Goal: Feedback & Contribution: Submit feedback/report problem

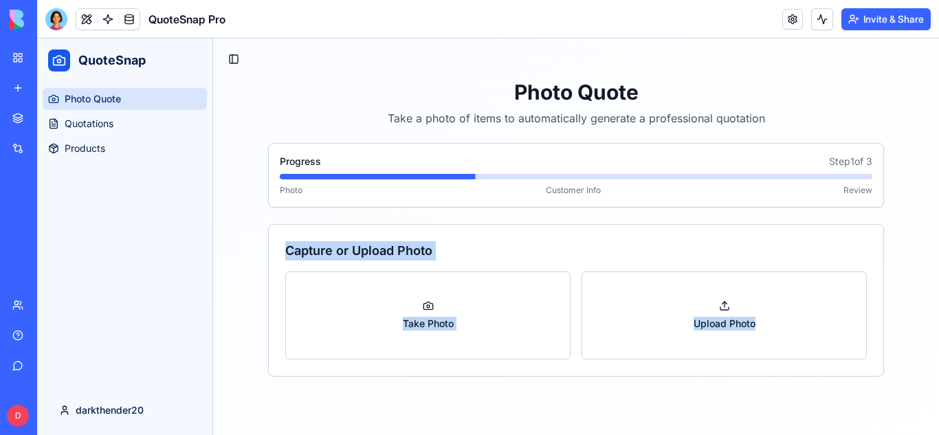
drag, startPoint x: 932, startPoint y: 187, endPoint x: 930, endPoint y: 320, distance: 132.7
click at [930, 320] on div "Toggle Sidebar Photo Quote Take a photo of items to automatically generate a pr…" at bounding box center [576, 213] width 726 height 349
click at [901, 265] on div "Toggle Sidebar Photo Quote Take a photo of items to automatically generate a pr…" at bounding box center [576, 213] width 726 height 349
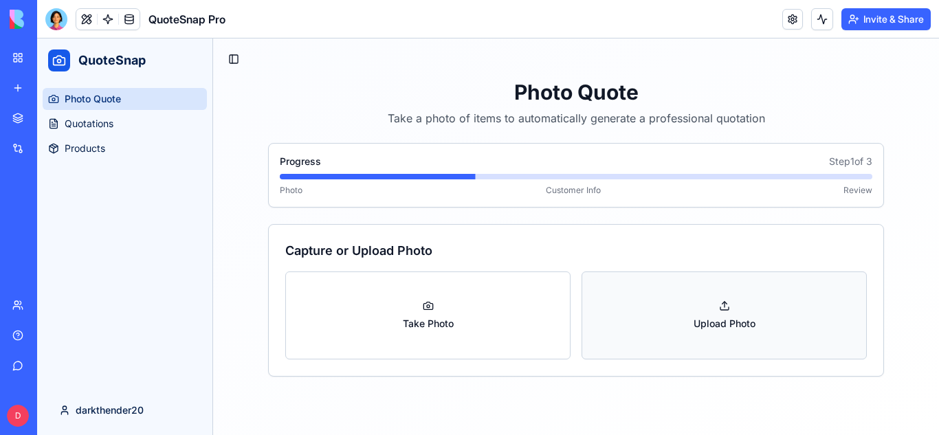
click at [694, 299] on button "Upload Photo" at bounding box center [724, 316] width 285 height 88
click at [654, 328] on button "Upload Photo" at bounding box center [724, 316] width 285 height 88
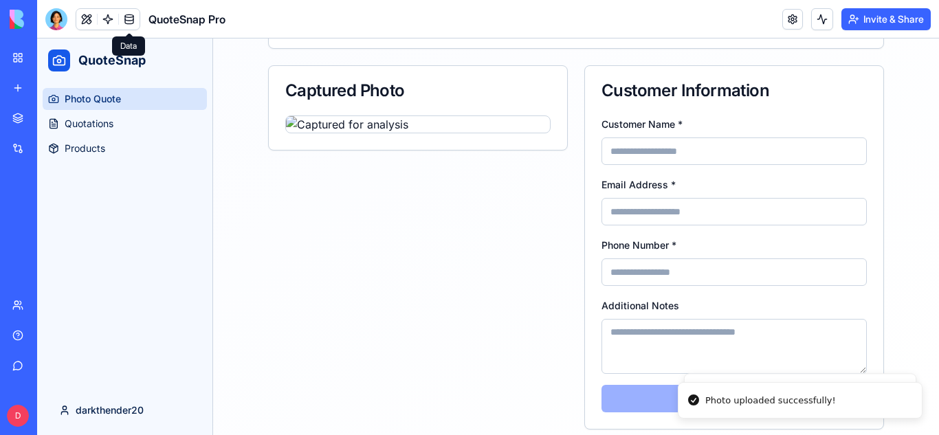
scroll to position [164, 0]
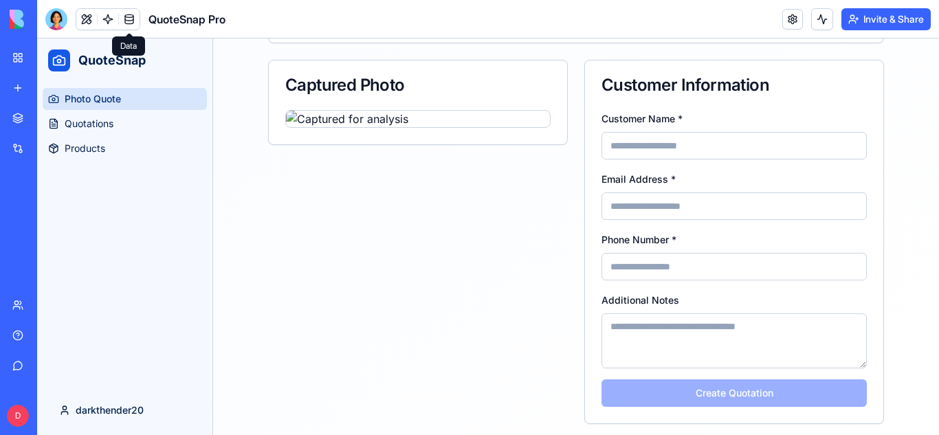
click at [695, 147] on input "Customer Name *" at bounding box center [734, 146] width 265 height 28
type input "**********"
click at [690, 199] on input "Email Address *" at bounding box center [734, 207] width 265 height 28
type input "**********"
click at [696, 275] on input "Phone Number *" at bounding box center [734, 267] width 265 height 28
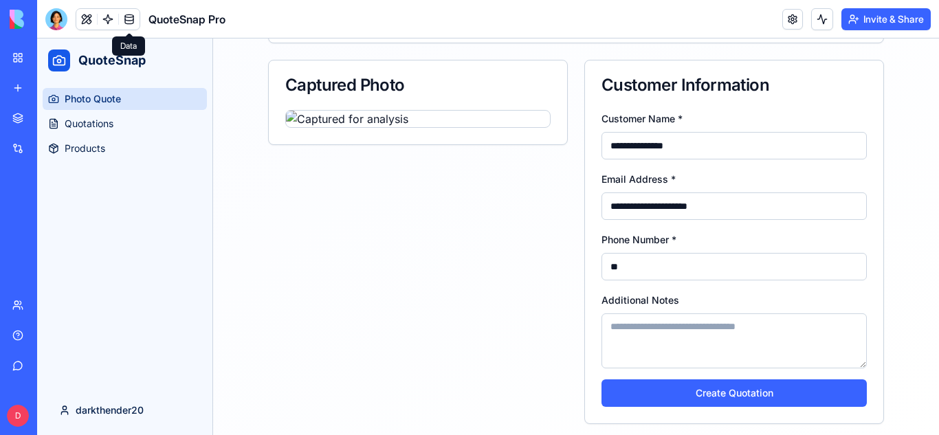
type input "*"
type input "**********"
click at [734, 355] on div "**********" at bounding box center [734, 267] width 298 height 314
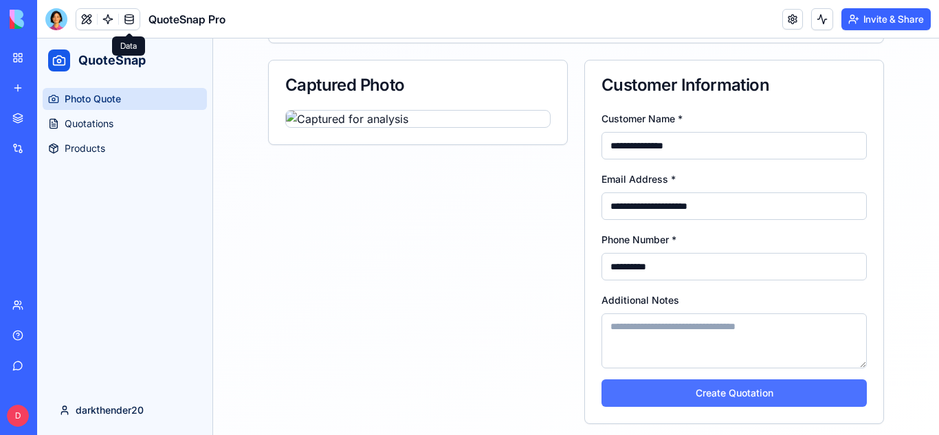
click at [734, 380] on button "Create Quotation" at bounding box center [734, 394] width 265 height 28
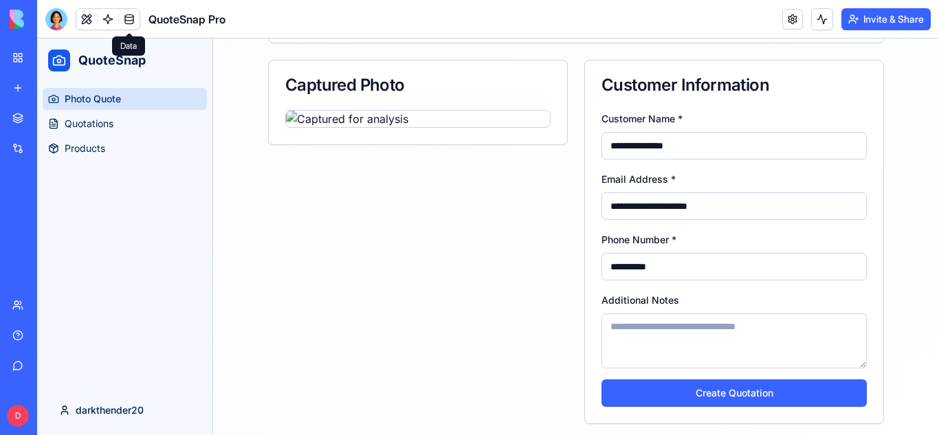
click at [623, 193] on input "**********" at bounding box center [734, 207] width 265 height 28
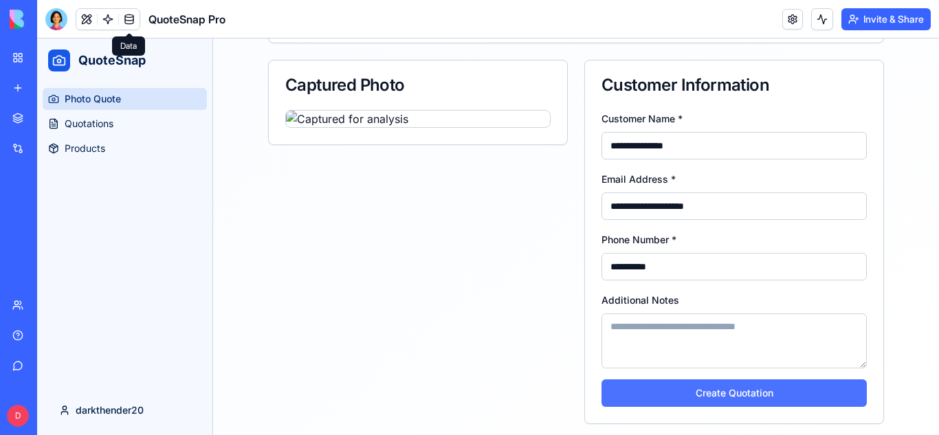
type input "**********"
click at [755, 380] on button "Create Quotation" at bounding box center [734, 394] width 265 height 28
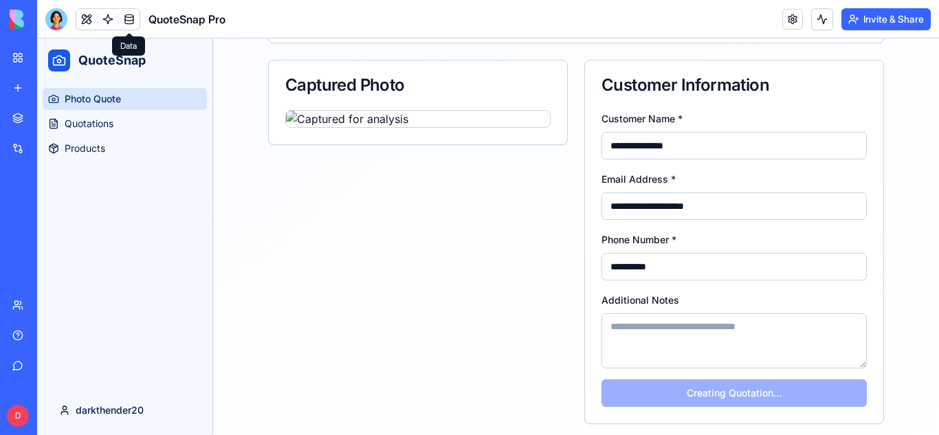
click at [199, 263] on div "Photo Quote Quotations Products" at bounding box center [124, 234] width 175 height 303
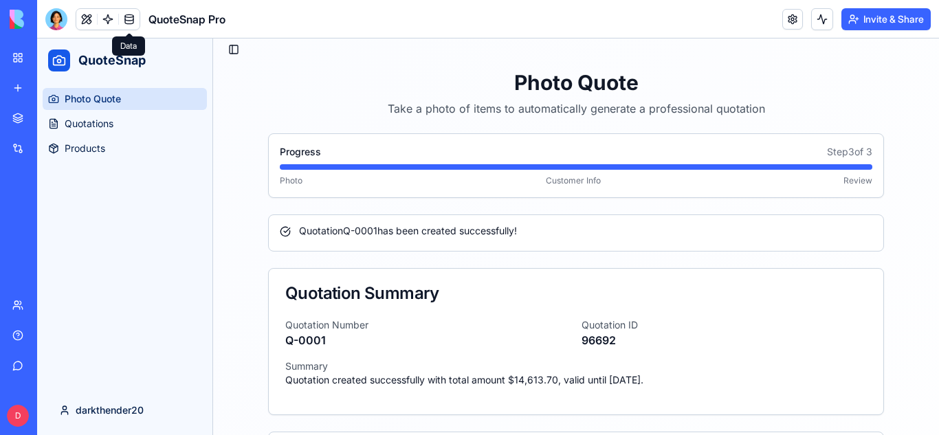
scroll to position [0, 0]
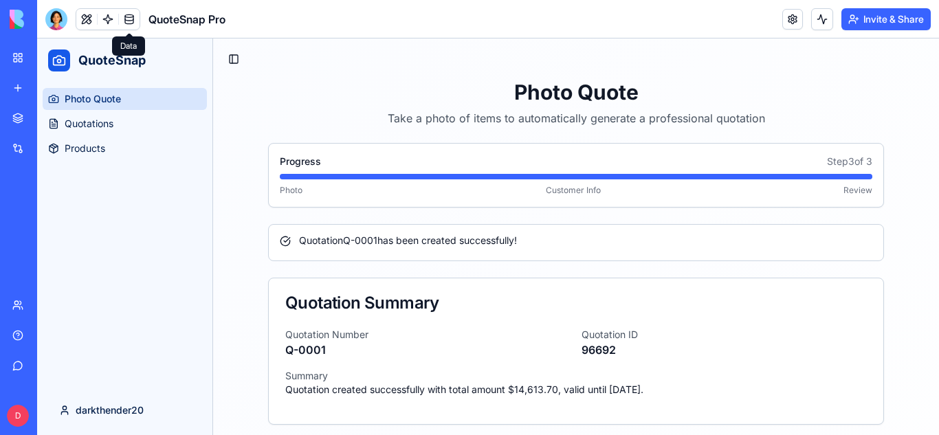
click at [129, 21] on span at bounding box center [129, 19] width 39 height 39
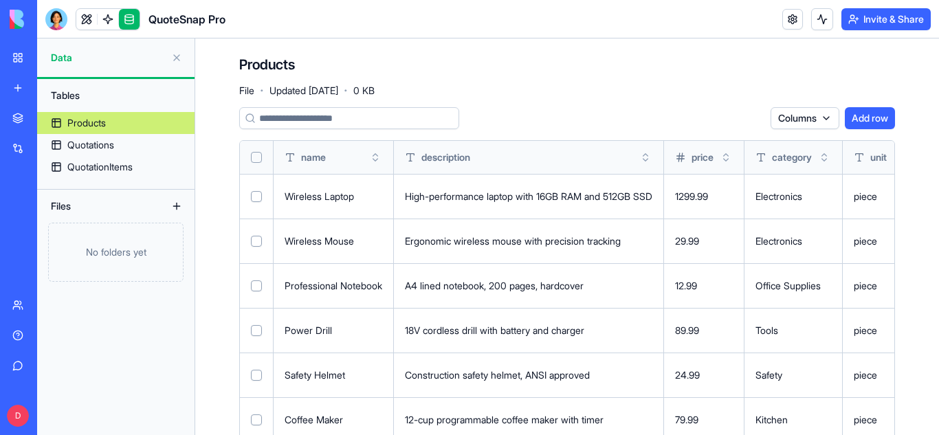
click at [252, 155] on button "Select all" at bounding box center [256, 157] width 11 height 11
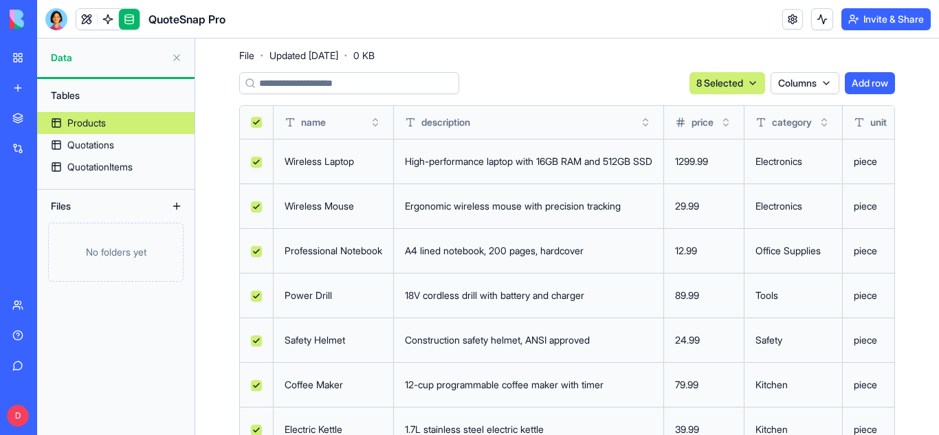
scroll to position [34, 0]
type button "on"
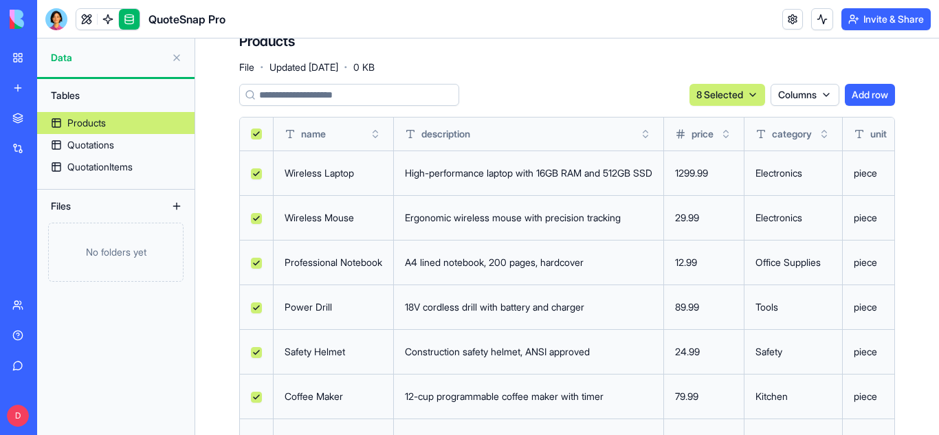
scroll to position [22, 0]
click at [0, 0] on button at bounding box center [0, 0] width 0 height 0
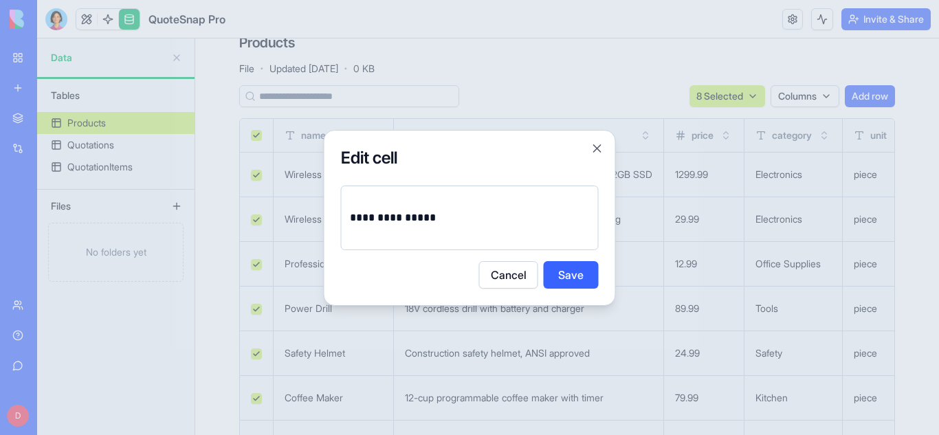
click at [450, 218] on p "**********" at bounding box center [470, 217] width 240 height 19
click at [587, 279] on button "Save" at bounding box center [571, 275] width 55 height 28
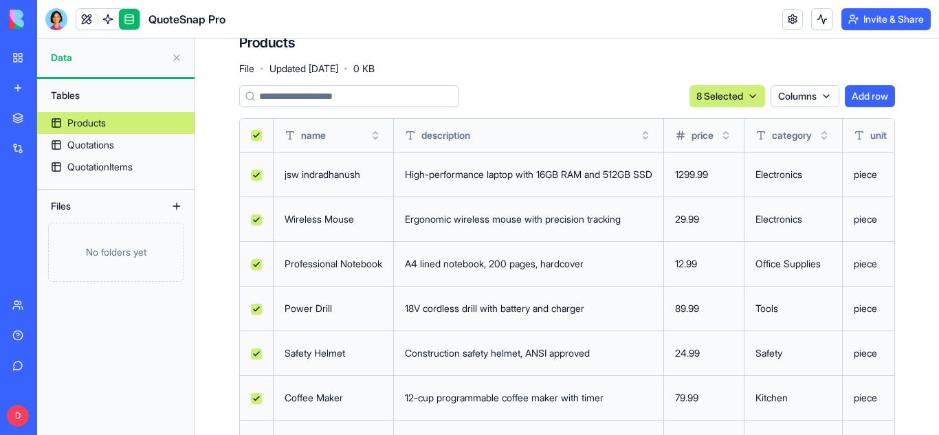
click at [0, 0] on button at bounding box center [0, 0] width 0 height 0
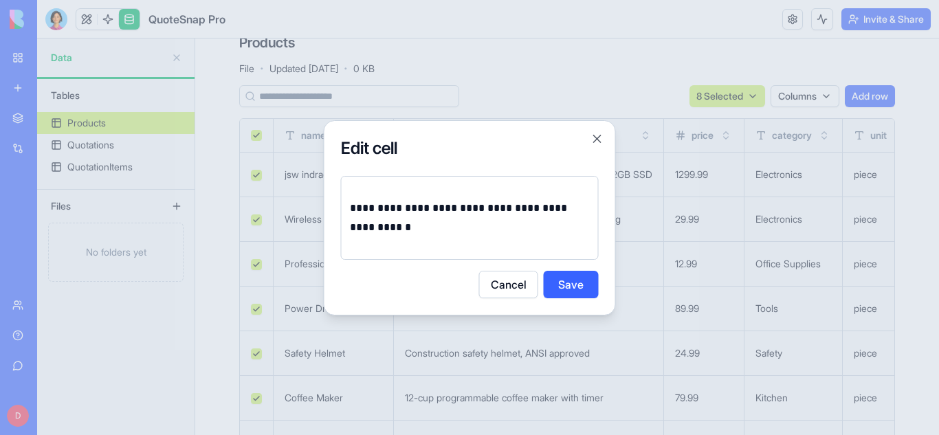
click at [476, 225] on p "**********" at bounding box center [470, 218] width 240 height 39
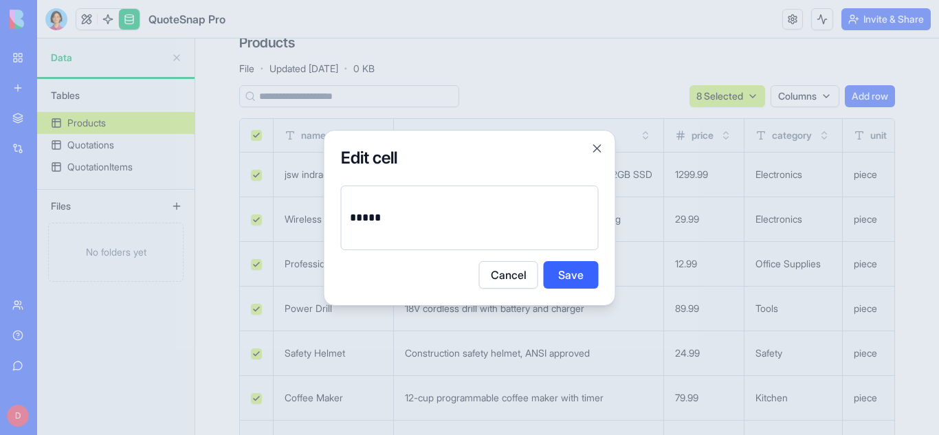
click at [578, 282] on button "Save" at bounding box center [571, 275] width 55 height 28
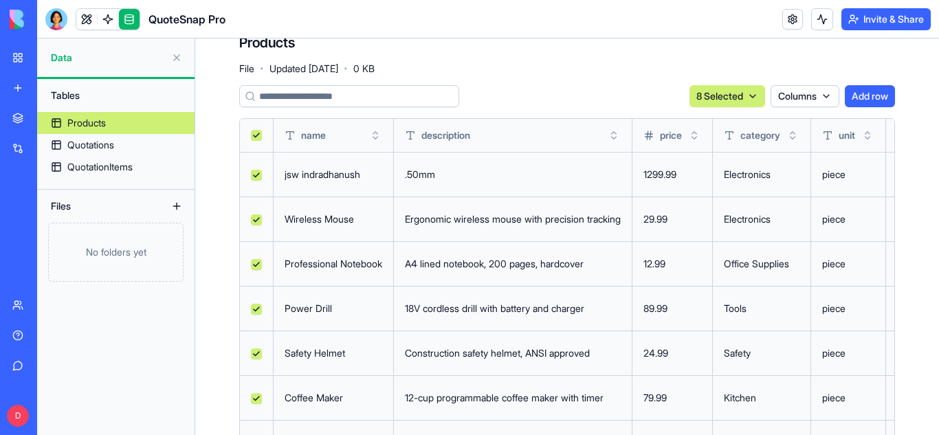
click at [0, 0] on button at bounding box center [0, 0] width 0 height 0
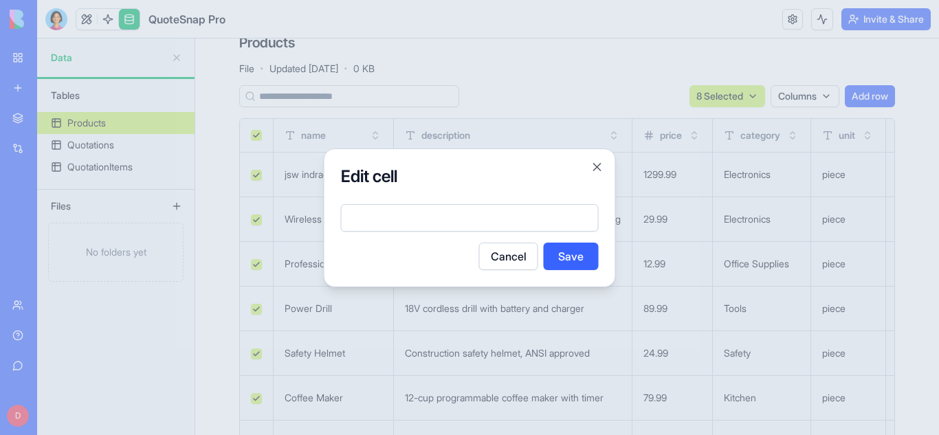
type input "****"
click at [592, 264] on button "Save" at bounding box center [571, 257] width 55 height 28
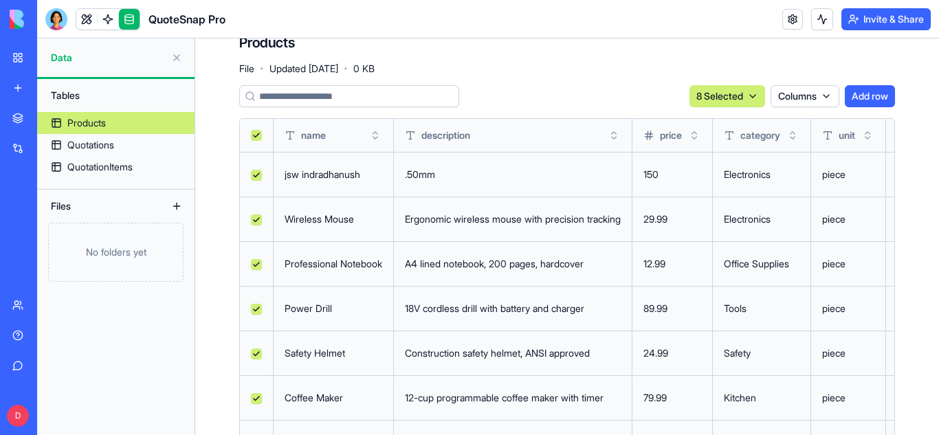
click at [778, 173] on div "Electronics" at bounding box center [762, 175] width 76 height 14
click at [0, 0] on button at bounding box center [0, 0] width 0 height 0
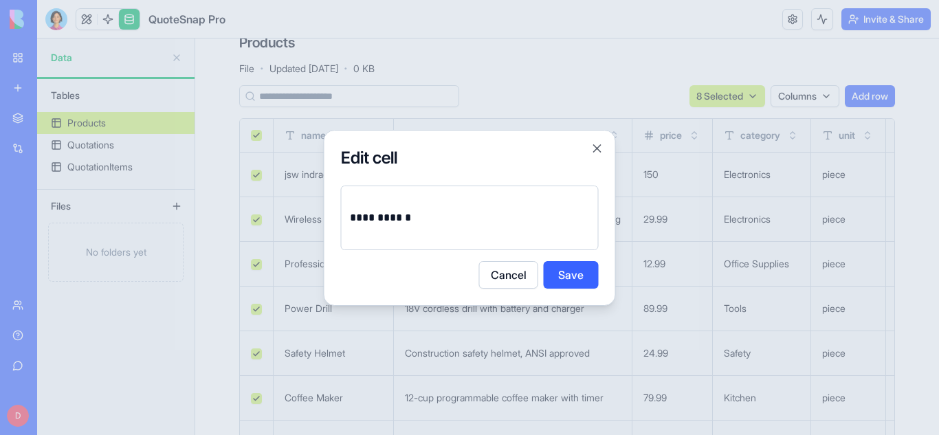
click at [530, 225] on p "**********" at bounding box center [470, 217] width 240 height 19
click at [589, 274] on button "Save" at bounding box center [571, 275] width 55 height 28
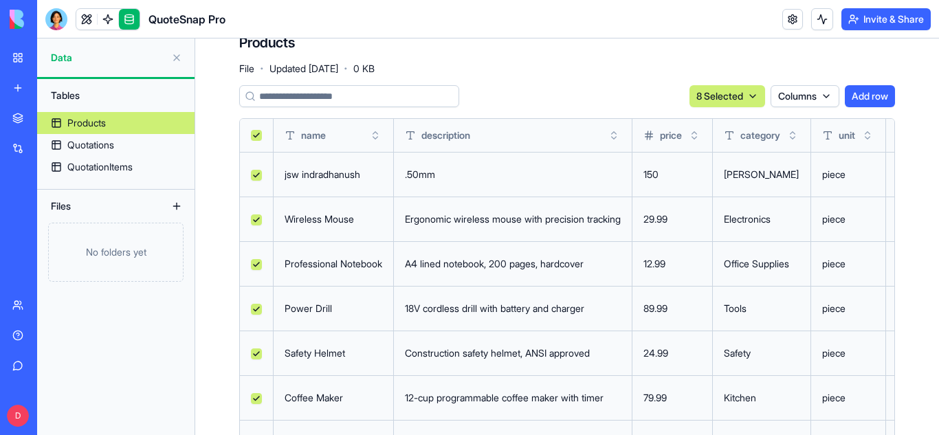
click at [0, 0] on button at bounding box center [0, 0] width 0 height 0
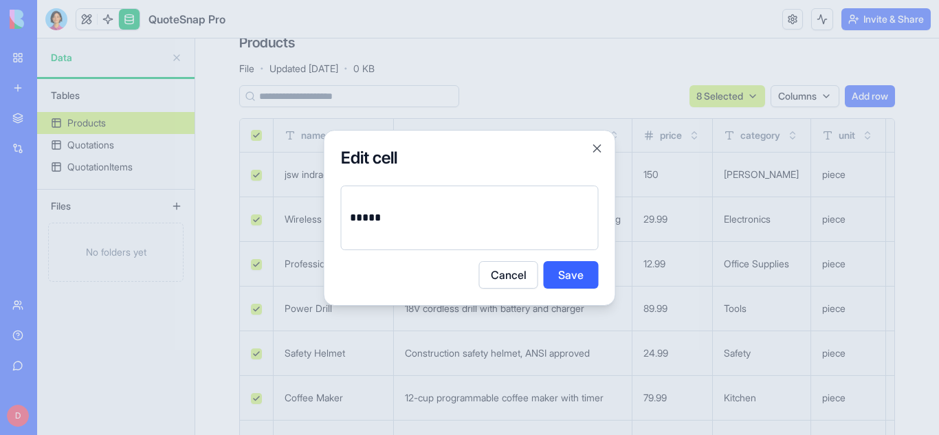
click at [447, 212] on p "*****" at bounding box center [470, 217] width 240 height 19
click at [591, 271] on button "Save" at bounding box center [571, 275] width 55 height 28
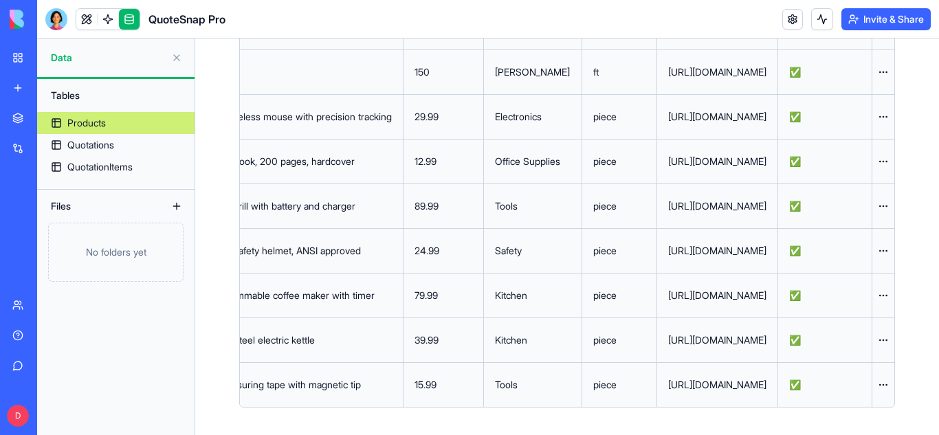
scroll to position [0, 538]
drag, startPoint x: 811, startPoint y: 420, endPoint x: 939, endPoint y: 336, distance: 153.0
click at [939, 336] on main "Products File · Updated Sep 15, 2025 · 0 KB 8 Selected Columns Add row name des…" at bounding box center [567, 237] width 744 height 397
click at [914, 161] on div "Products File · Updated Sep 15, 2025 · 0 KB 8 Selected Columns Add row name des…" at bounding box center [567, 174] width 744 height 521
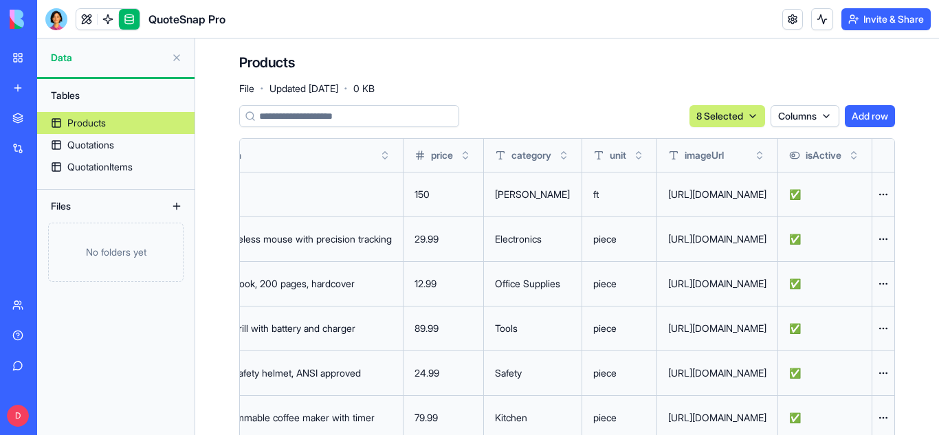
scroll to position [0, 0]
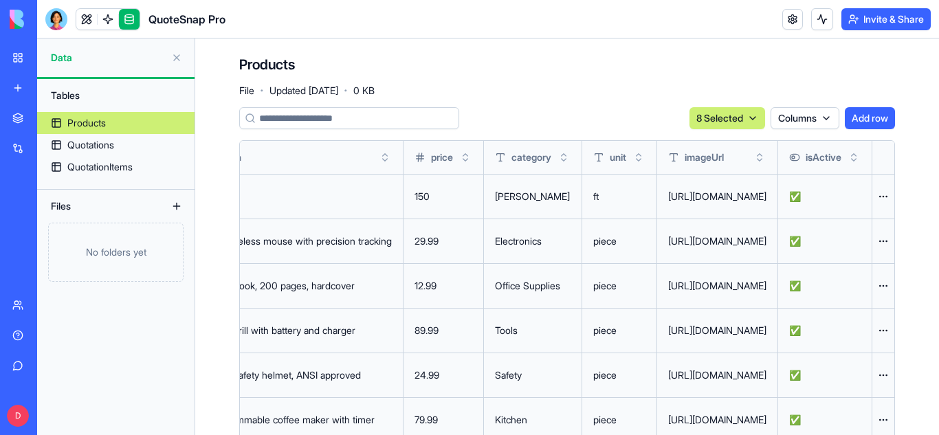
click at [668, 193] on div "https://blocks.diy/api/blocks/fileDataBlock/68c82e0c47fed092ad424d71/redirect" at bounding box center [717, 197] width 98 height 14
click at [873, 195] on html "BETA My Workspace New app Marketplace Integrations Recent QuoteSnap Pro AI Logo…" at bounding box center [469, 217] width 939 height 435
click at [835, 219] on div "Delete" at bounding box center [840, 225] width 81 height 22
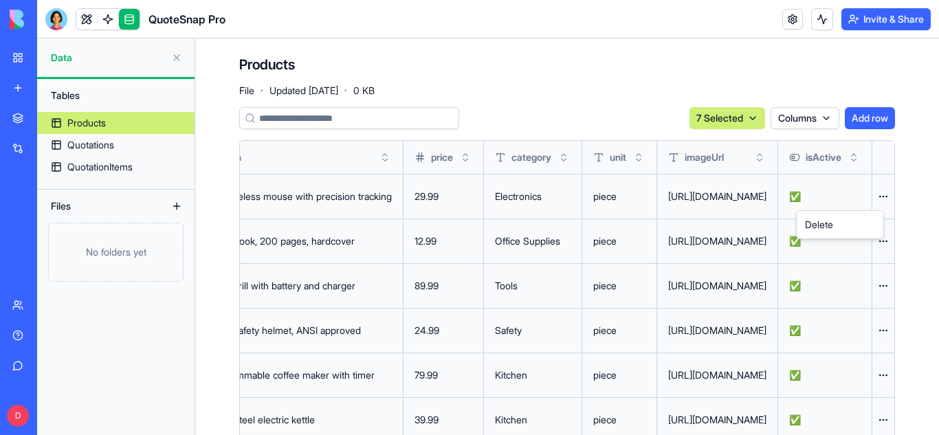
click at [866, 196] on html "BETA My Workspace New app Marketplace Integrations Recent QuoteSnap Pro AI Logo…" at bounding box center [469, 217] width 939 height 435
click at [835, 228] on div "Delete" at bounding box center [840, 225] width 81 height 22
click at [874, 198] on html "BETA My Workspace New app Marketplace Integrations Recent QuoteSnap Pro AI Logo…" at bounding box center [469, 217] width 939 height 435
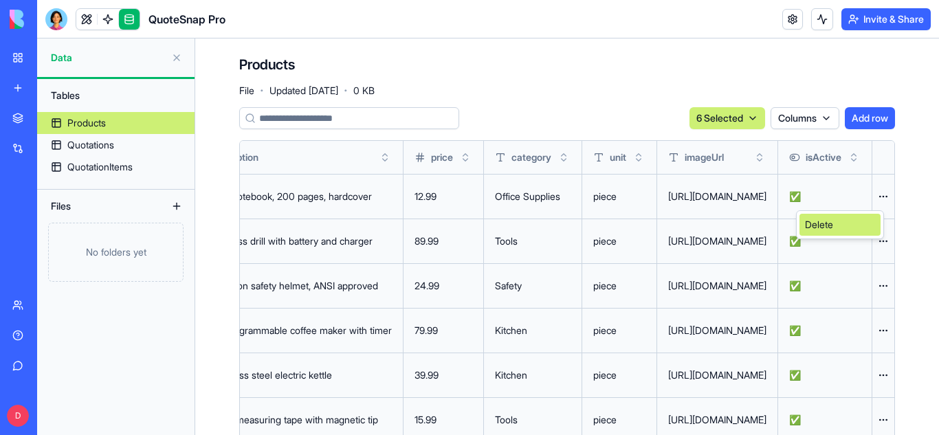
click at [841, 219] on div "Delete" at bounding box center [840, 225] width 81 height 22
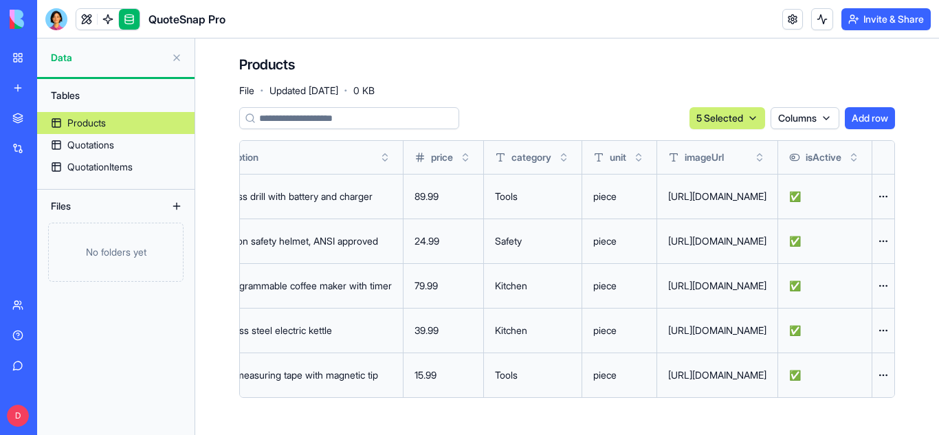
click at [871, 199] on td "✅" at bounding box center [825, 196] width 94 height 45
click at [885, 199] on html "BETA My Workspace New app Marketplace Integrations Recent QuoteSnap Pro AI Logo…" at bounding box center [469, 217] width 939 height 435
click at [857, 220] on div "Delete" at bounding box center [850, 225] width 81 height 22
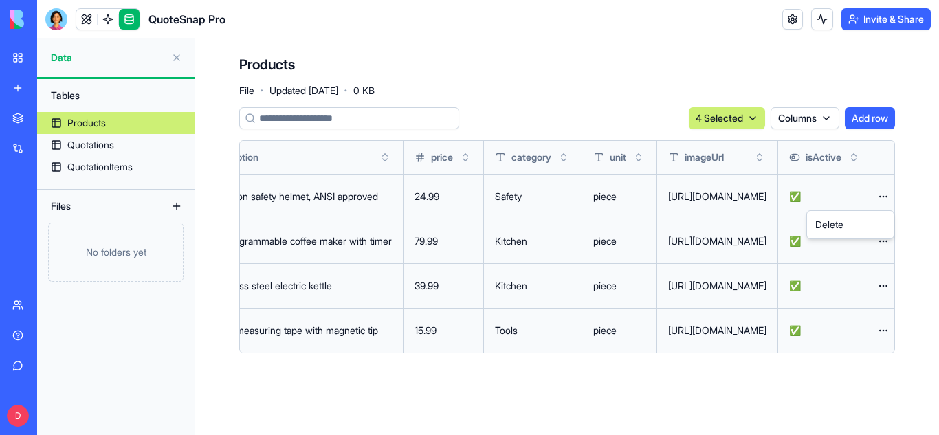
click at [879, 194] on html "BETA My Workspace New app Marketplace Integrations Recent QuoteSnap Pro AI Logo…" at bounding box center [469, 217] width 939 height 435
click at [847, 229] on div "Delete" at bounding box center [850, 225] width 81 height 22
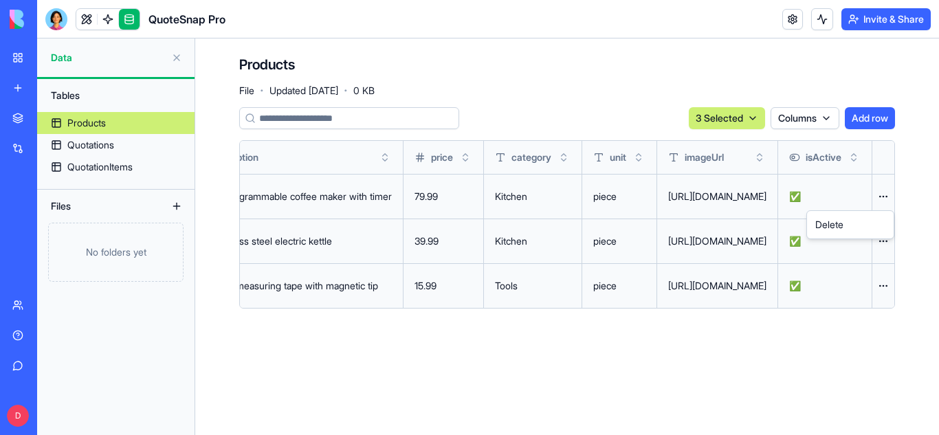
click at [880, 191] on html "BETA My Workspace New app Marketplace Integrations Recent QuoteSnap Pro AI Logo…" at bounding box center [469, 217] width 939 height 435
click at [842, 224] on div "Delete" at bounding box center [850, 225] width 81 height 22
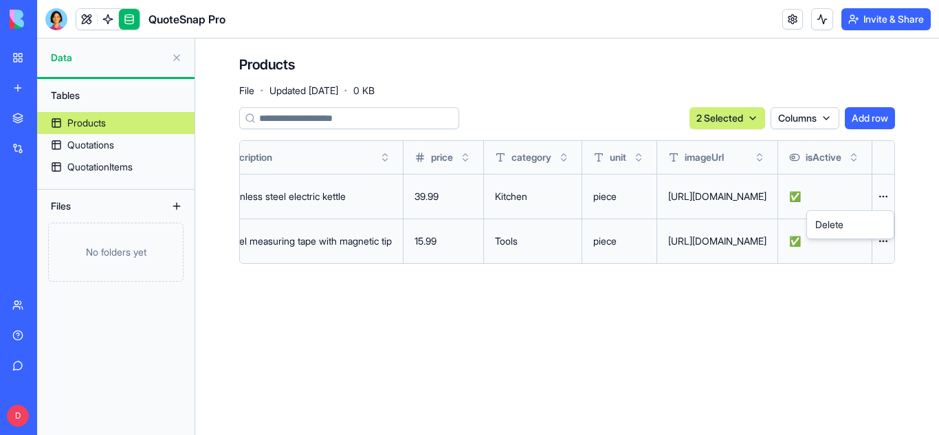
click at [888, 196] on html "BETA My Workspace New app Marketplace Integrations Recent QuoteSnap Pro AI Logo…" at bounding box center [469, 217] width 939 height 435
click at [856, 228] on div "Delete" at bounding box center [850, 225] width 81 height 22
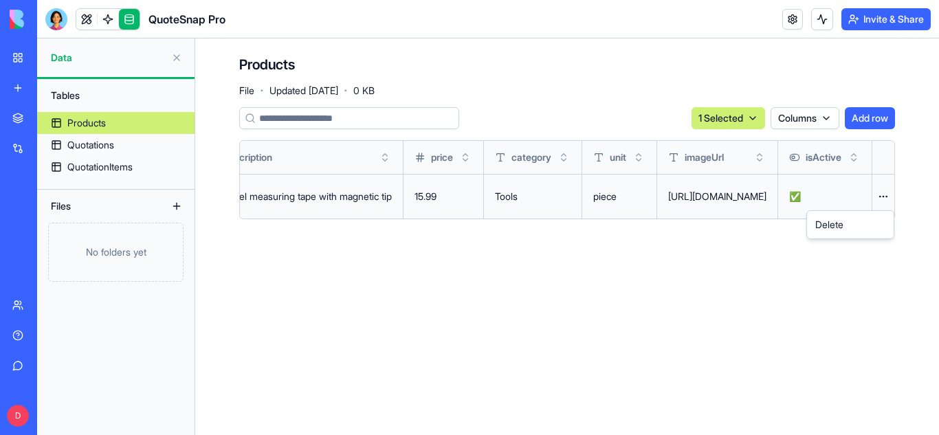
click at [888, 195] on html "BETA My Workspace New app Marketplace Integrations Recent QuoteSnap Pro AI Logo…" at bounding box center [469, 217] width 939 height 435
click at [844, 227] on div "Delete" at bounding box center [850, 225] width 81 height 22
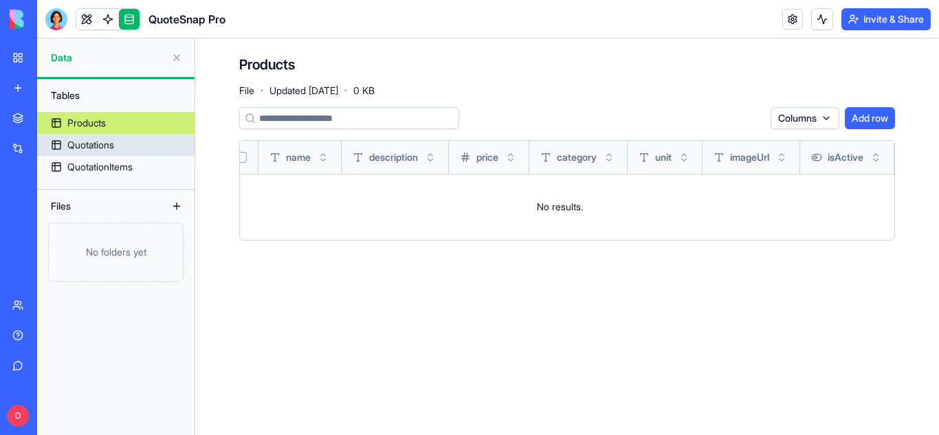
click at [131, 143] on link "Quotations" at bounding box center [115, 145] width 157 height 22
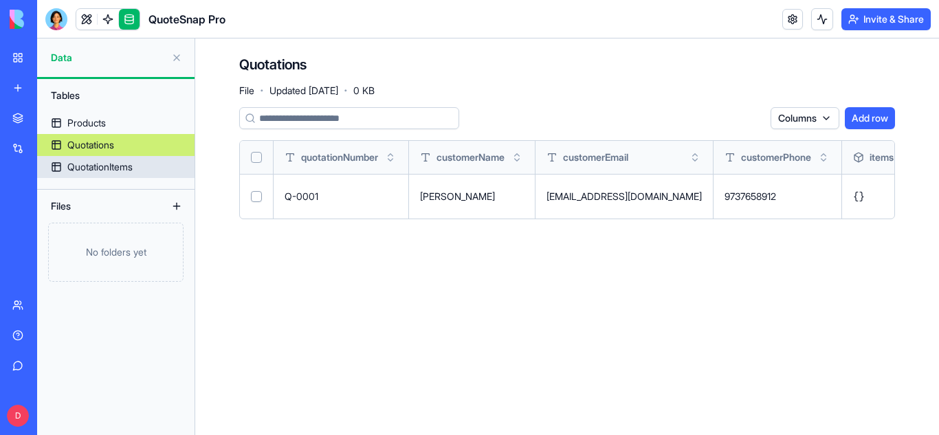
click at [151, 170] on link "QuotationItems" at bounding box center [115, 167] width 157 height 22
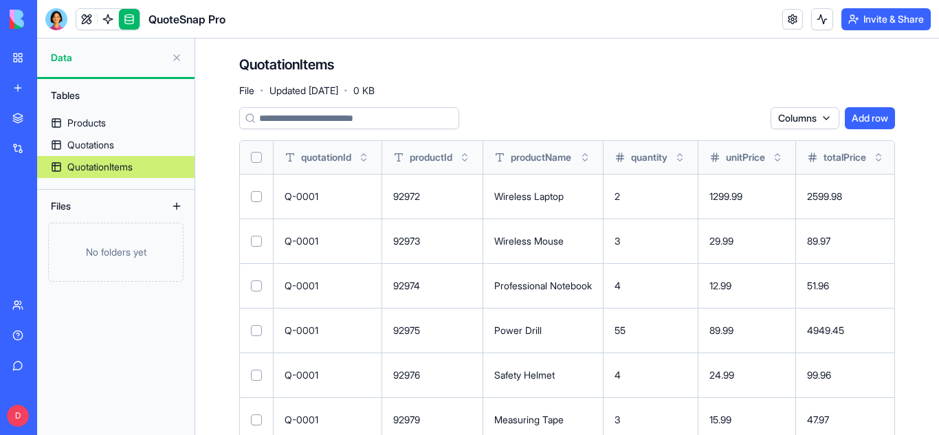
click at [259, 152] on button "Select all" at bounding box center [256, 157] width 11 height 11
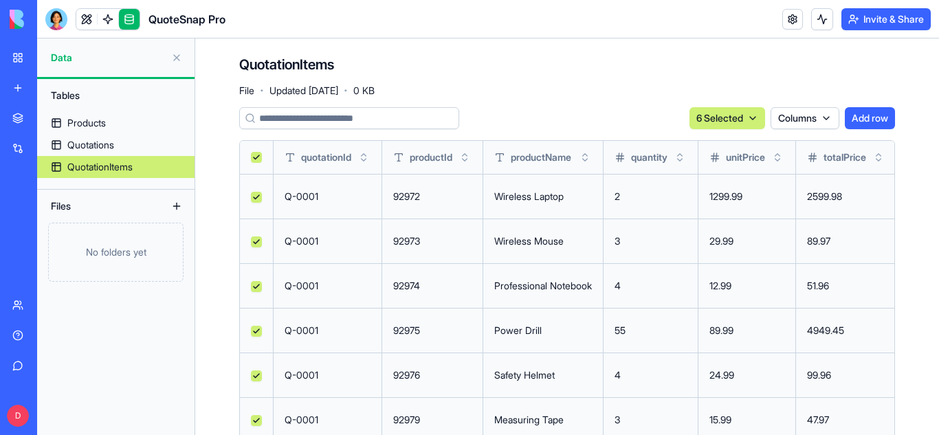
scroll to position [35, 0]
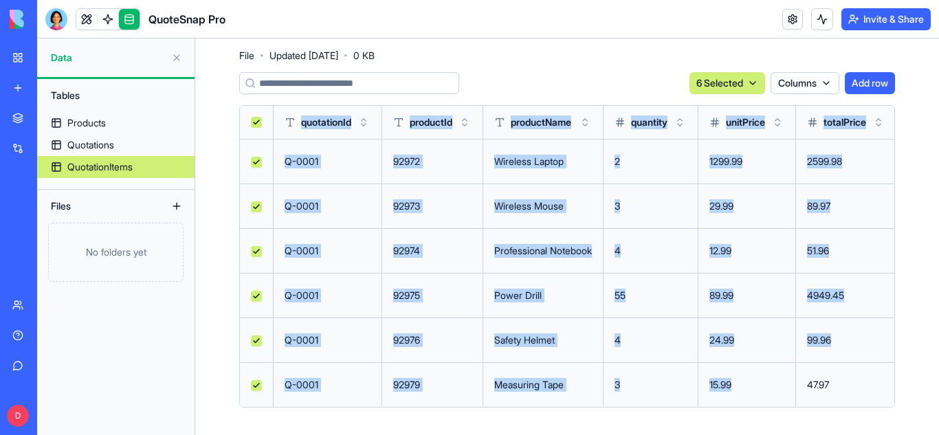
drag, startPoint x: 873, startPoint y: 421, endPoint x: 809, endPoint y: 401, distance: 67.0
click at [809, 401] on div "QuotationItems File · Updated Sep 15, 2025 · 0 KB 6 Selected Columns Add row qu…" at bounding box center [567, 219] width 744 height 432
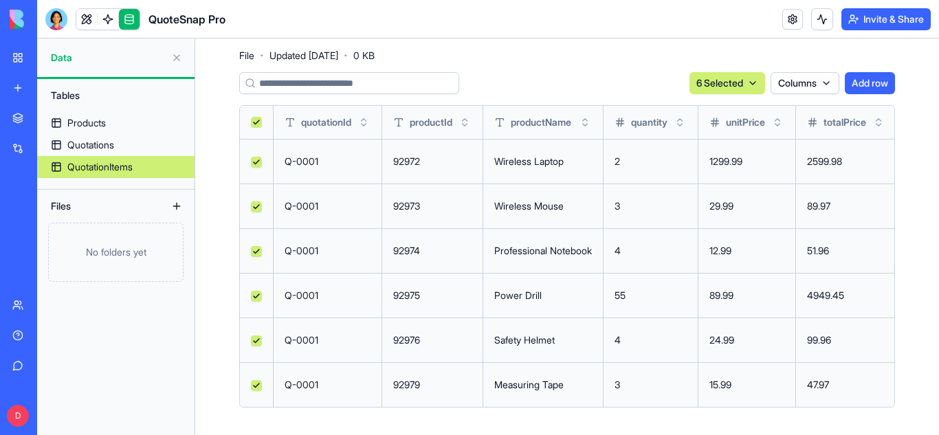
click at [223, 112] on div "QuotationItems File · Updated Sep 15, 2025 · 0 KB 6 Selected Columns Add row qu…" at bounding box center [567, 219] width 744 height 432
click at [132, 163] on div "QuotationItems" at bounding box center [99, 167] width 65 height 14
click at [105, 122] on div "Products" at bounding box center [86, 123] width 39 height 14
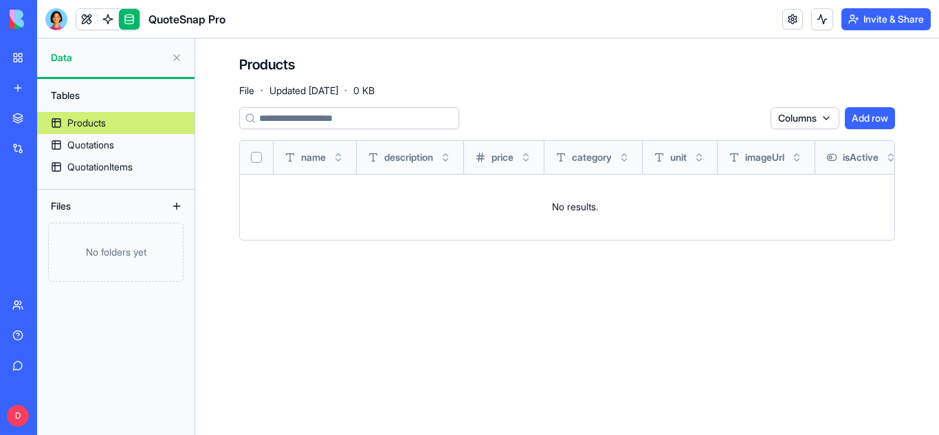
click at [131, 21] on link at bounding box center [129, 19] width 21 height 21
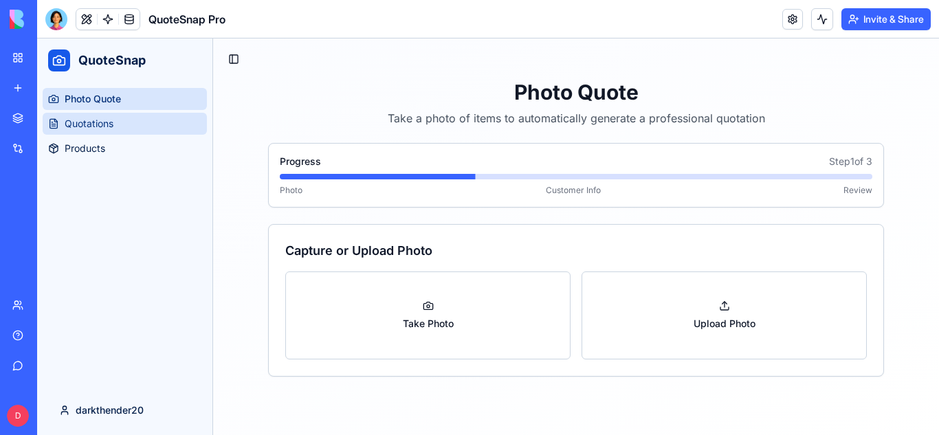
click at [157, 123] on link "Quotations" at bounding box center [125, 124] width 164 height 22
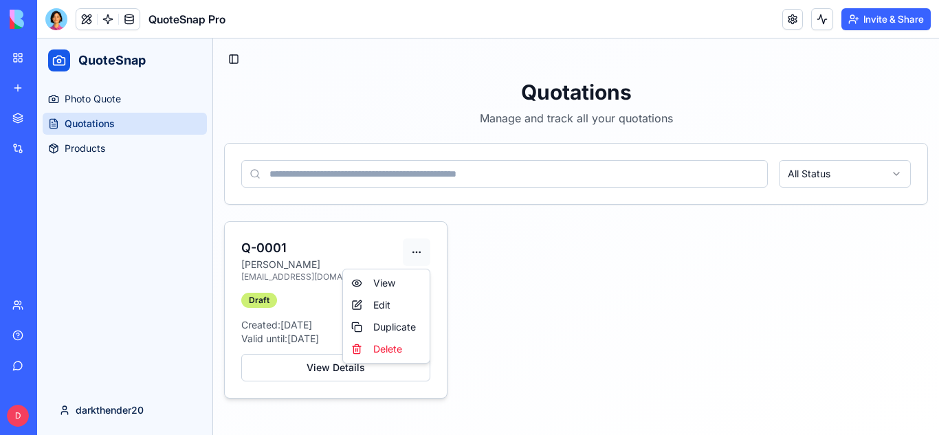
click at [416, 253] on html "QuoteSnap Photo Quote Quotations Products darkthender20 Toggle Sidebar Quotatio…" at bounding box center [488, 237] width 902 height 397
click at [404, 353] on div "Delete" at bounding box center [386, 349] width 81 height 22
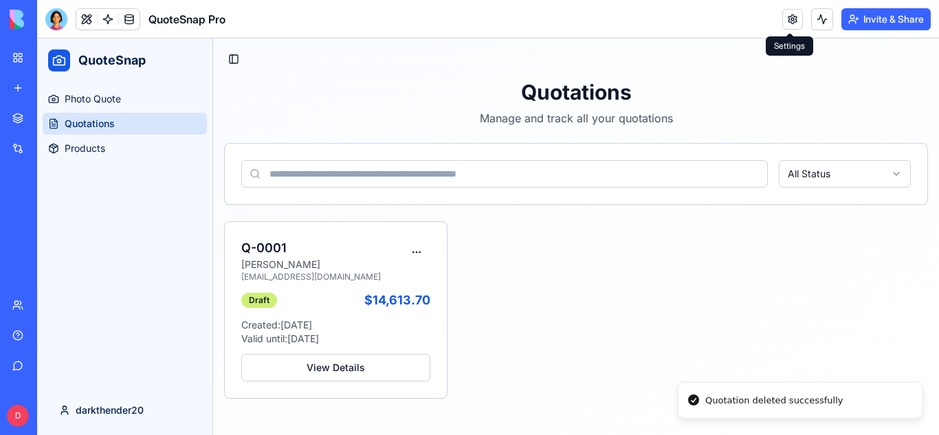
click at [787, 24] on link at bounding box center [793, 19] width 21 height 21
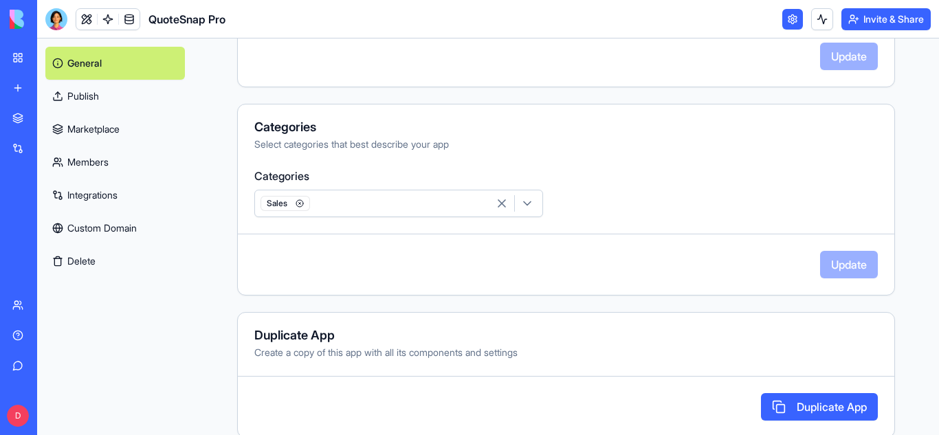
scroll to position [402, 0]
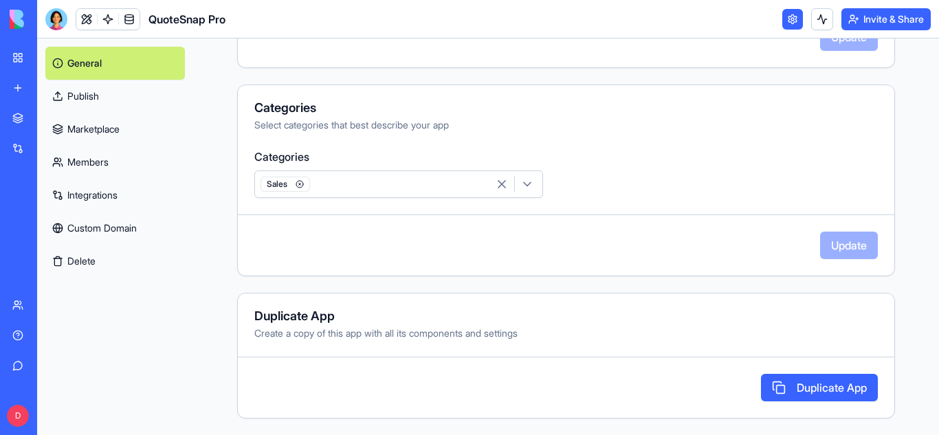
click at [102, 130] on link "Marketplace" at bounding box center [115, 129] width 140 height 33
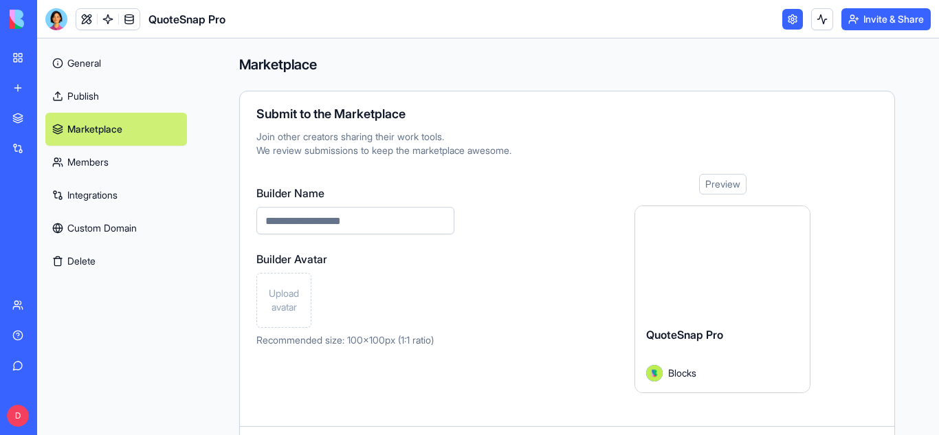
scroll to position [69, 0]
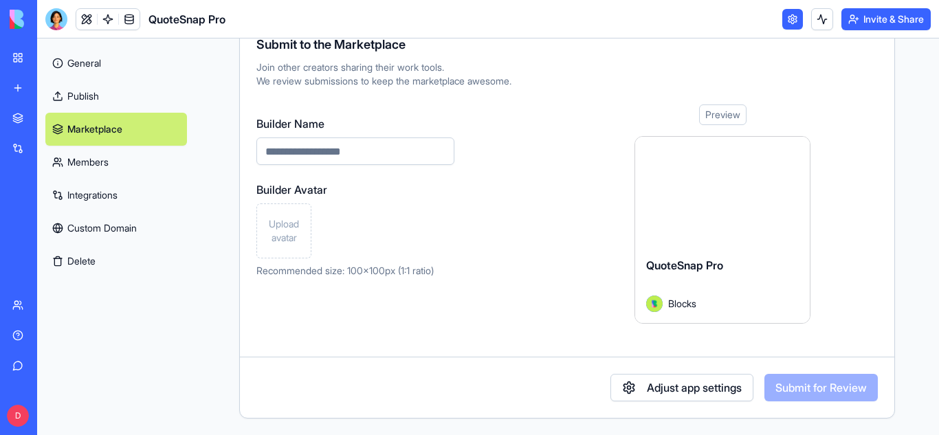
click at [617, 397] on button "Adjust app settings" at bounding box center [682, 388] width 143 height 28
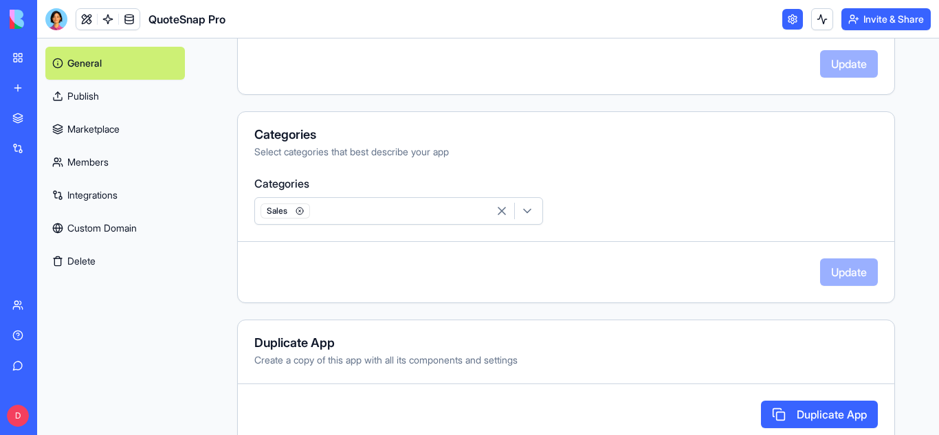
scroll to position [402, 0]
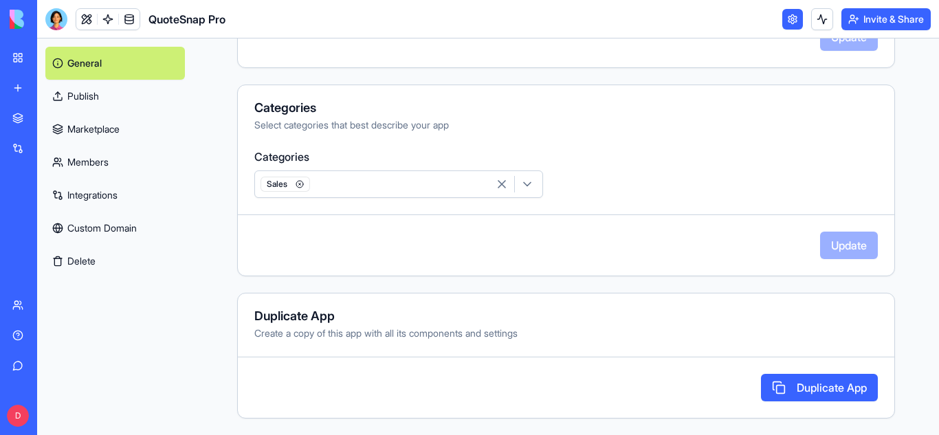
click at [111, 100] on link "Publish" at bounding box center [115, 96] width 140 height 33
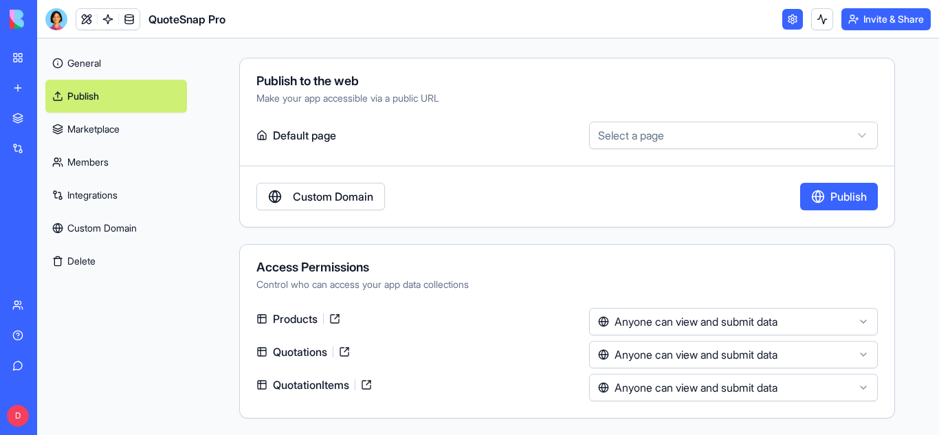
scroll to position [33, 0]
click at [100, 23] on link at bounding box center [108, 19] width 21 height 21
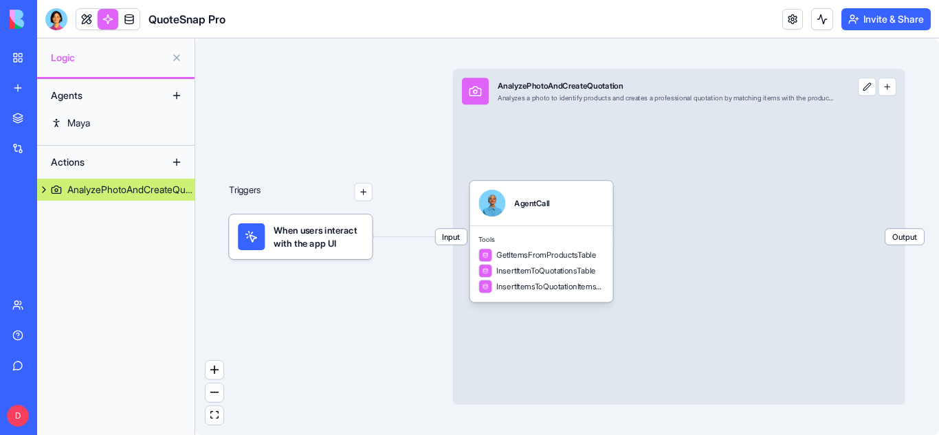
click at [271, 256] on div "When users interact with the app UI" at bounding box center [300, 237] width 143 height 45
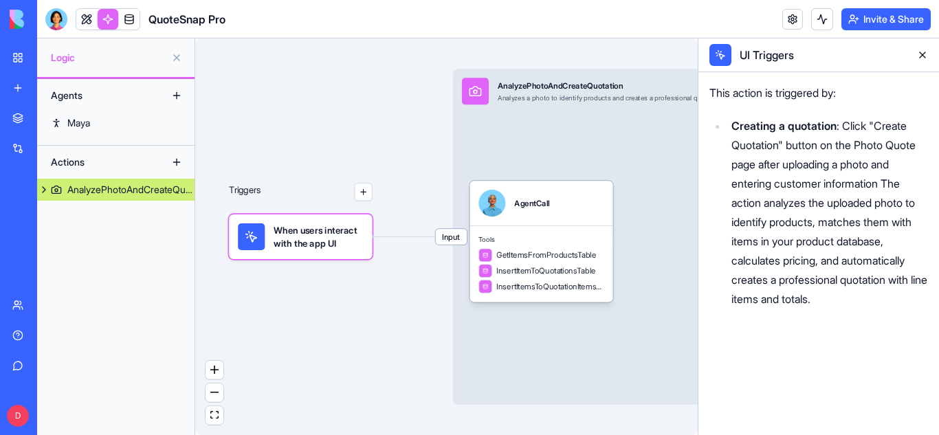
click at [886, 182] on li "Creating a quotation : Click "Create Quotation" button on the Photo Quote page …" at bounding box center [828, 212] width 201 height 193
click at [854, 300] on li "Creating a quotation : Click "Create Quotation" button on the Photo Quote page …" at bounding box center [828, 212] width 201 height 193
click at [719, 58] on icon at bounding box center [720, 55] width 11 height 11
click at [844, 269] on li "Creating a quotation : Click "Create Quotation" button on the Photo Quote page …" at bounding box center [828, 212] width 201 height 193
click at [840, 294] on li "Creating a quotation : Click "Create Quotation" button on the Photo Quote page …" at bounding box center [828, 212] width 201 height 193
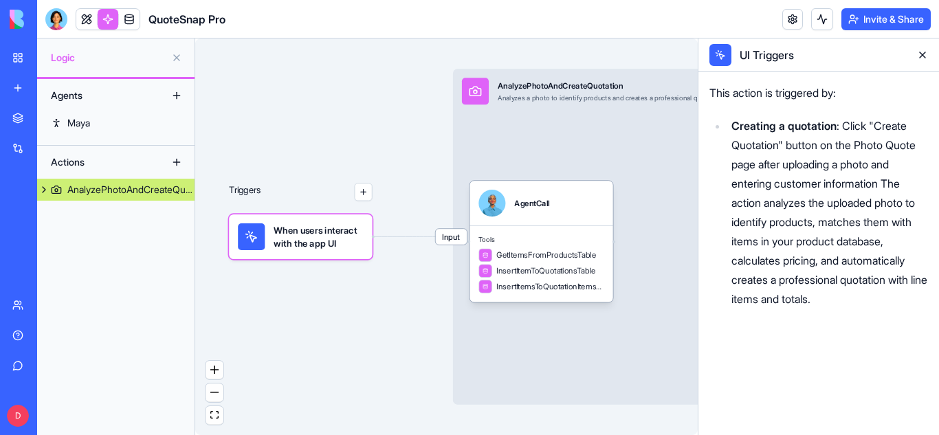
click at [840, 294] on li "Creating a quotation : Click "Create Quotation" button on the Photo Quote page …" at bounding box center [828, 212] width 201 height 193
click at [807, 282] on li "Creating a quotation : Click "Create Quotation" button on the Photo Quote page …" at bounding box center [828, 212] width 201 height 193
click at [932, 242] on div "This action is triggered by: Creating a quotation : Click "Create Quotation" bu…" at bounding box center [819, 253] width 241 height 363
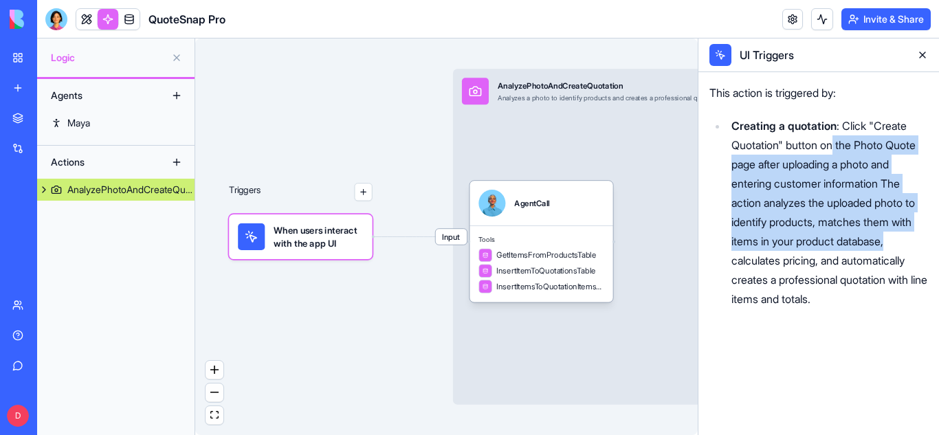
drag, startPoint x: 932, startPoint y: 242, endPoint x: 825, endPoint y: 156, distance: 137.5
click at [825, 156] on div "This action is triggered by: Creating a quotation : Click "Create Quotation" bu…" at bounding box center [819, 253] width 241 height 363
click at [825, 156] on li "Creating a quotation : Click "Create Quotation" button on the Photo Quote page …" at bounding box center [828, 212] width 201 height 193
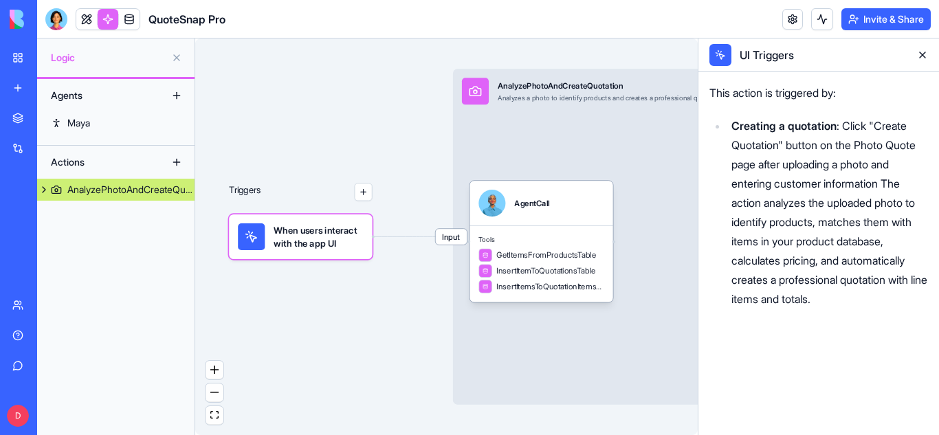
click at [838, 299] on li "Creating a quotation : Click "Create Quotation" button on the Photo Quote page …" at bounding box center [828, 212] width 201 height 193
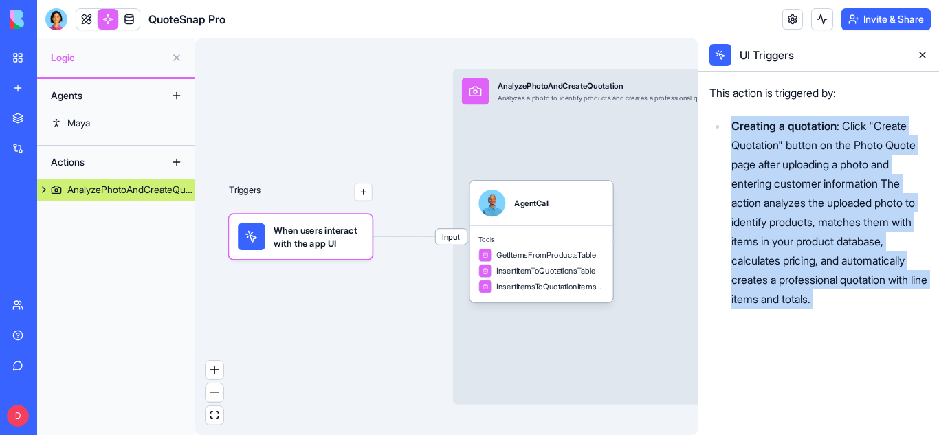
click at [838, 299] on li "Creating a quotation : Click "Create Quotation" button on the Photo Quote page …" at bounding box center [828, 212] width 201 height 193
click at [842, 295] on li "Creating a quotation : Click "Create Quotation" button on the Photo Quote page …" at bounding box center [828, 212] width 201 height 193
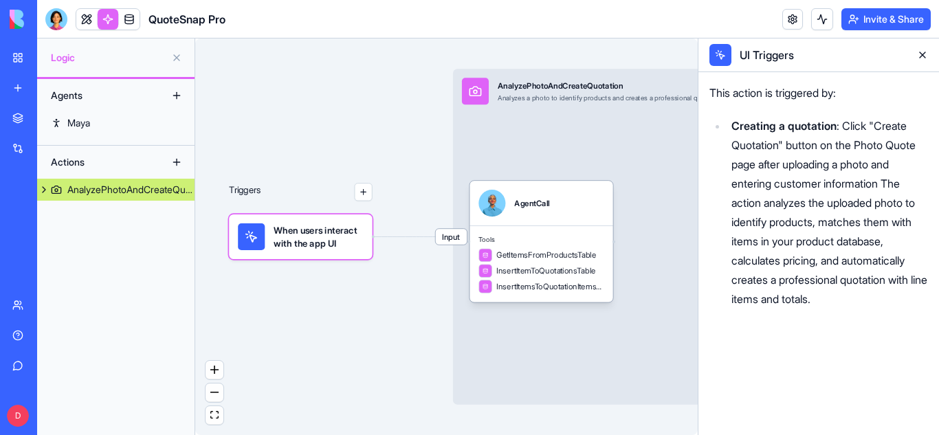
click at [364, 194] on button "button" at bounding box center [364, 192] width 18 height 18
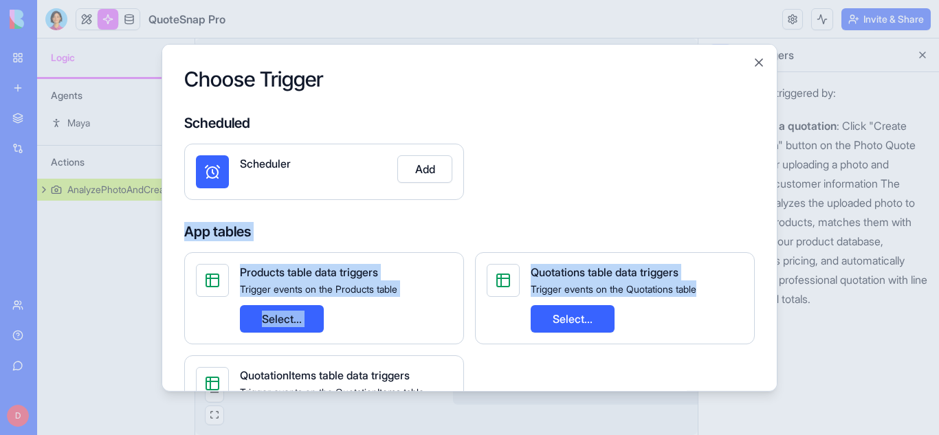
drag, startPoint x: 773, startPoint y: 195, endPoint x: 768, endPoint y: 305, distance: 110.8
click at [768, 305] on div "Choose Trigger Scheduled Scheduler Add App tables Products table data triggers …" at bounding box center [470, 217] width 616 height 348
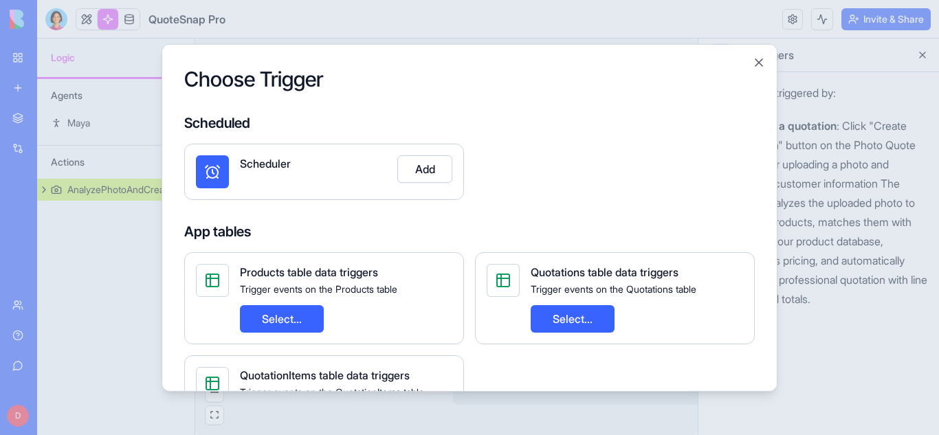
click at [771, 371] on div "Choose Trigger Scheduled Scheduler Add App tables Products table data triggers …" at bounding box center [470, 217] width 616 height 348
drag, startPoint x: 771, startPoint y: 371, endPoint x: 651, endPoint y: 377, distance: 119.8
click at [651, 377] on div "Choose Trigger Scheduled Scheduler Add App tables Products table data triggers …" at bounding box center [470, 217] width 616 height 348
click at [294, 313] on button "Select..." at bounding box center [282, 319] width 84 height 28
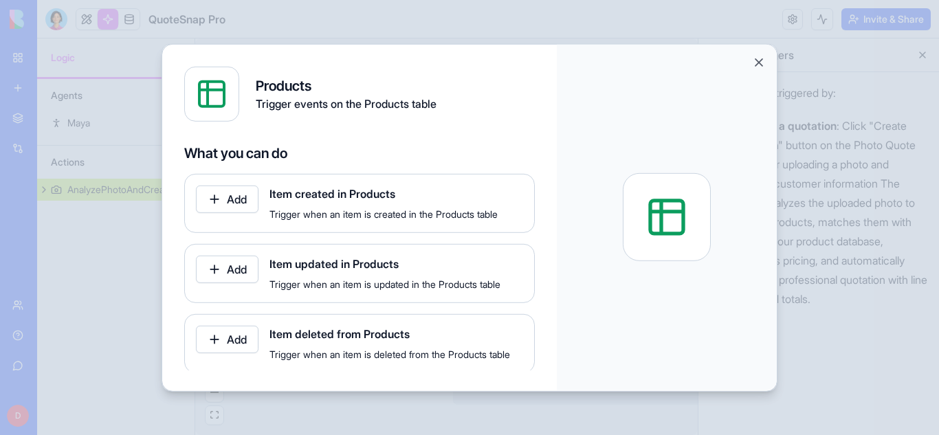
click at [233, 205] on button "Add" at bounding box center [227, 199] width 63 height 28
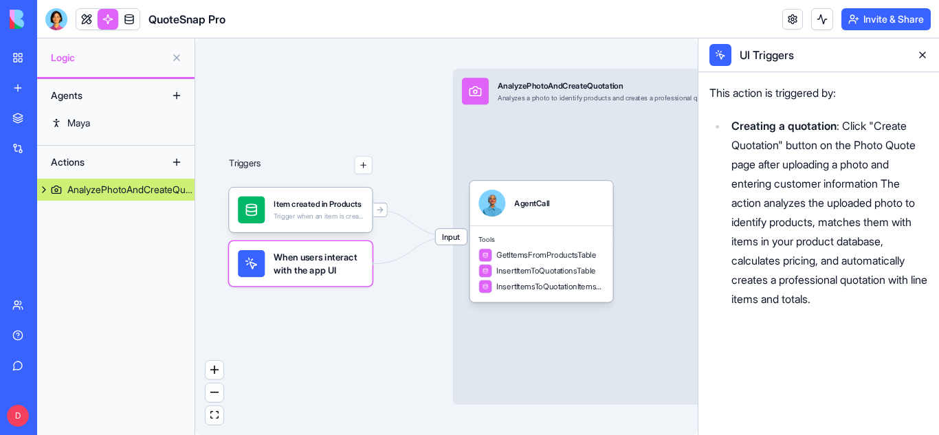
click at [834, 276] on li "Creating a quotation : Click "Create Quotation" button on the Photo Quote page …" at bounding box center [828, 212] width 201 height 193
click at [842, 300] on li "Creating a quotation : Click "Create Quotation" button on the Photo Quote page …" at bounding box center [828, 212] width 201 height 193
click at [858, 294] on li "Creating a quotation : Click "Create Quotation" button on the Photo Quote page …" at bounding box center [828, 212] width 201 height 193
click at [827, 281] on li "Creating a quotation : Click "Create Quotation" button on the Photo Quote page …" at bounding box center [828, 212] width 201 height 193
click at [821, 313] on div "This action is triggered by: Creating a quotation : Click "Create Quotation" bu…" at bounding box center [819, 198] width 219 height 231
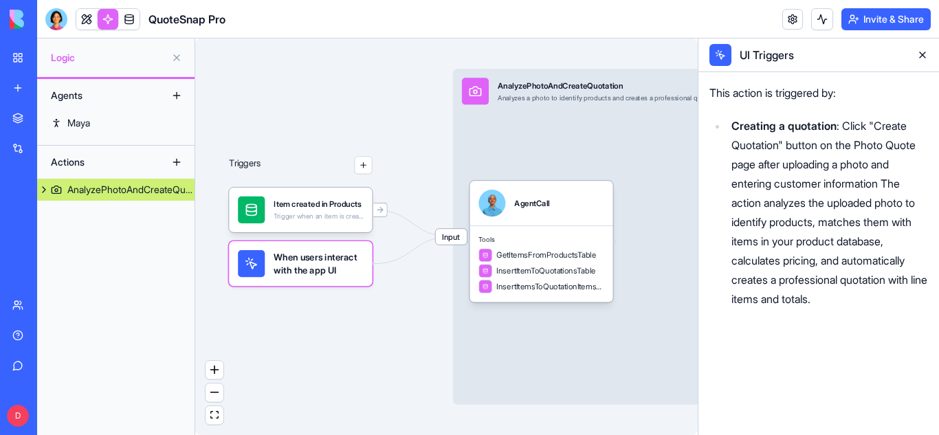
click at [846, 239] on li "Creating a quotation : Click "Create Quotation" button on the Photo Quote page …" at bounding box center [828, 212] width 201 height 193
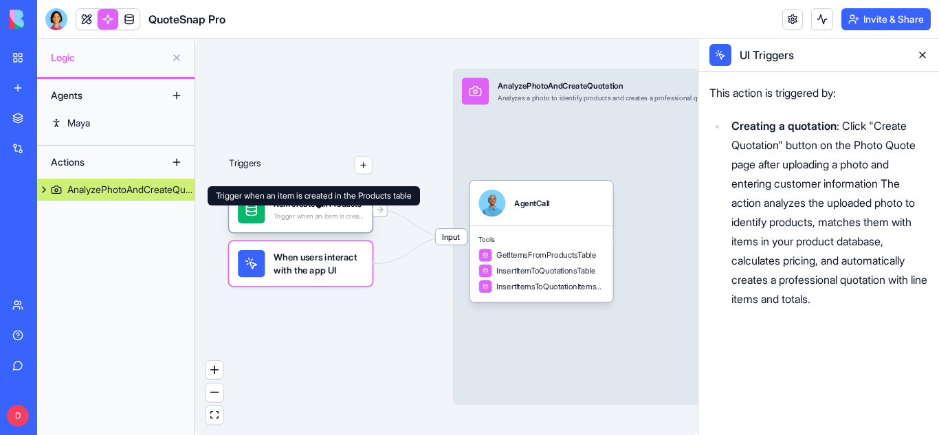
click at [336, 219] on div "Trigger when an item is created in the Products table" at bounding box center [318, 216] width 89 height 9
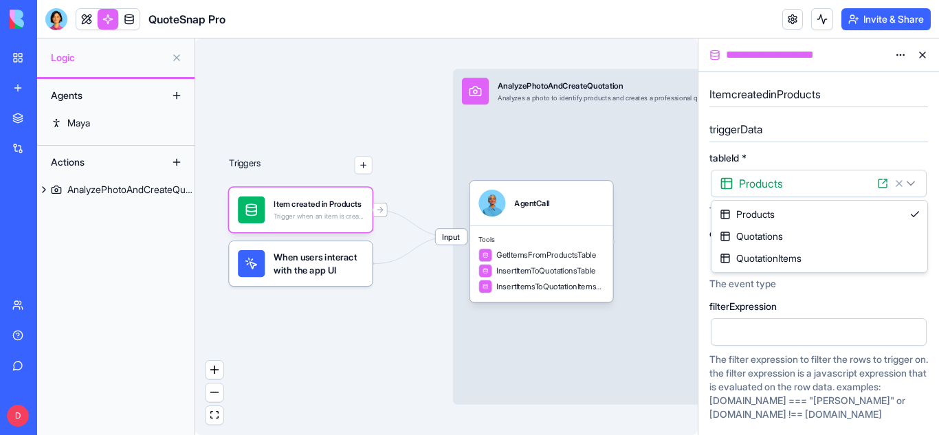
click at [912, 186] on html "**********" at bounding box center [469, 217] width 939 height 435
click at [879, 184] on icon at bounding box center [882, 183] width 11 height 11
click at [351, 279] on div "When users interact with the app UI" at bounding box center [300, 263] width 143 height 45
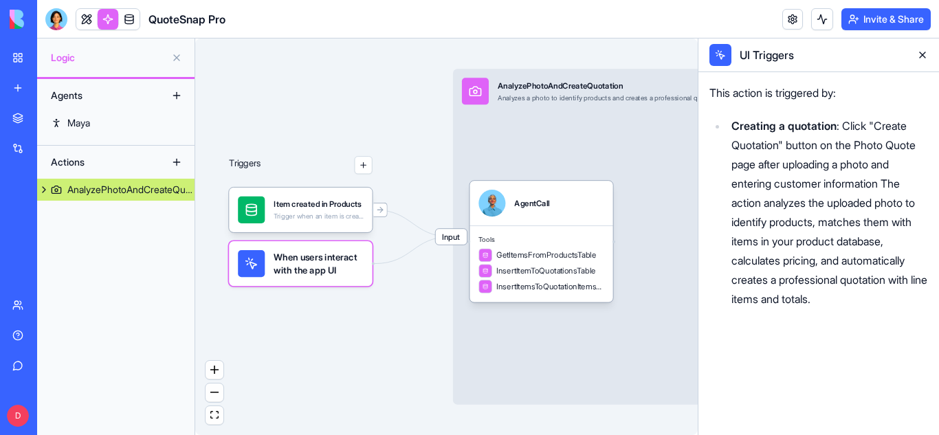
drag, startPoint x: 346, startPoint y: 278, endPoint x: 298, endPoint y: 272, distance: 47.9
click at [298, 272] on span "When users interact with the app UI" at bounding box center [318, 263] width 89 height 27
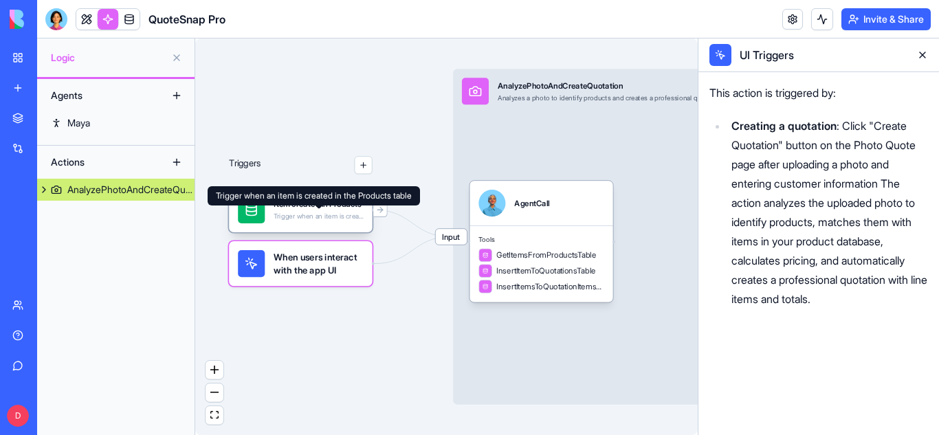
click at [326, 220] on div "Trigger when an item is created in the Products table" at bounding box center [318, 216] width 89 height 9
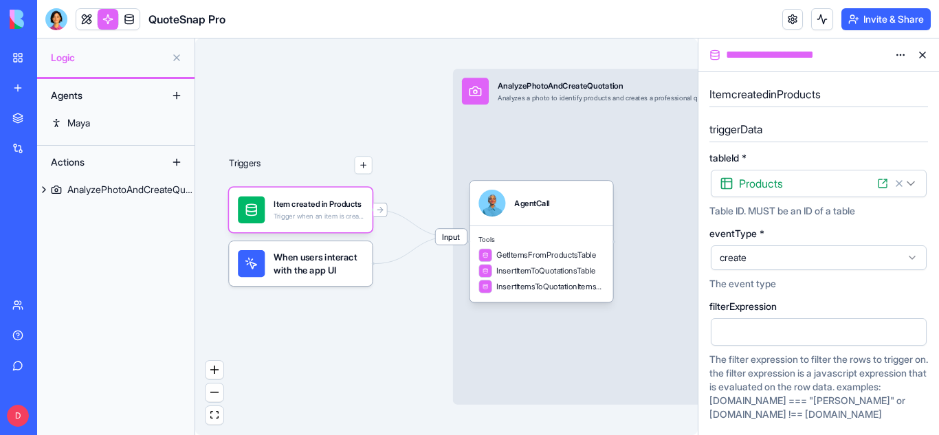
click at [910, 254] on icon at bounding box center [912, 257] width 11 height 11
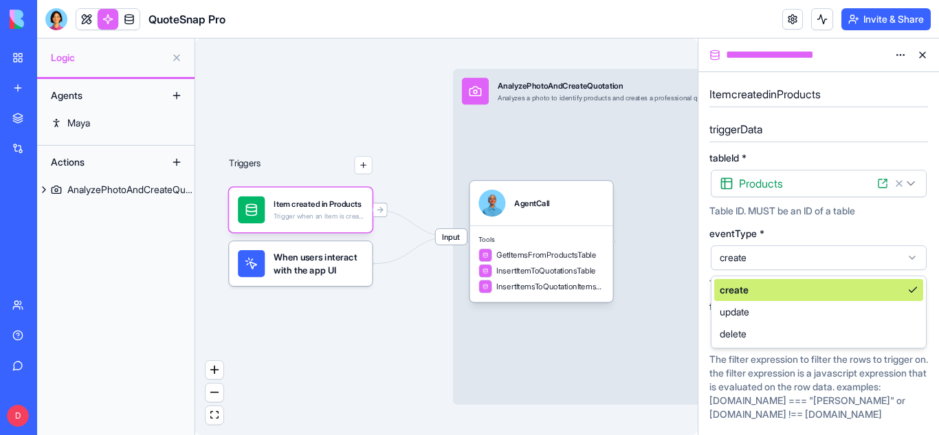
click at [910, 254] on icon at bounding box center [912, 257] width 11 height 11
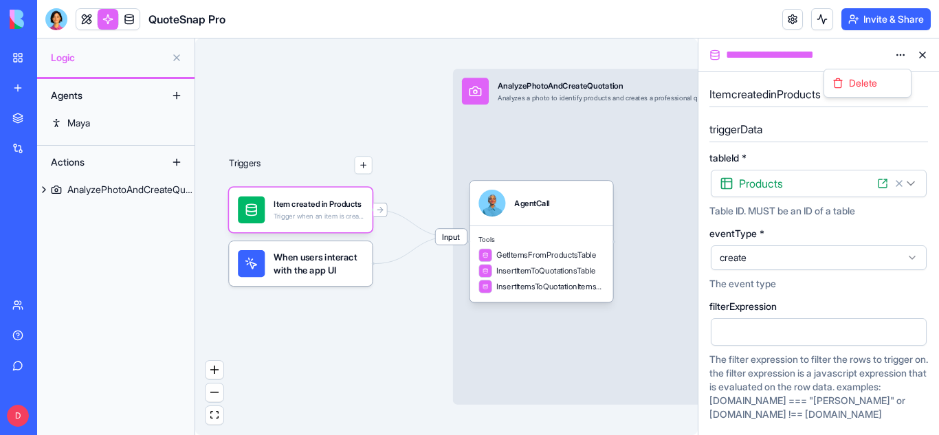
click at [894, 54] on html "**********" at bounding box center [469, 217] width 939 height 435
click at [549, 277] on div "InsertItemToQuotationsTable" at bounding box center [537, 271] width 117 height 14
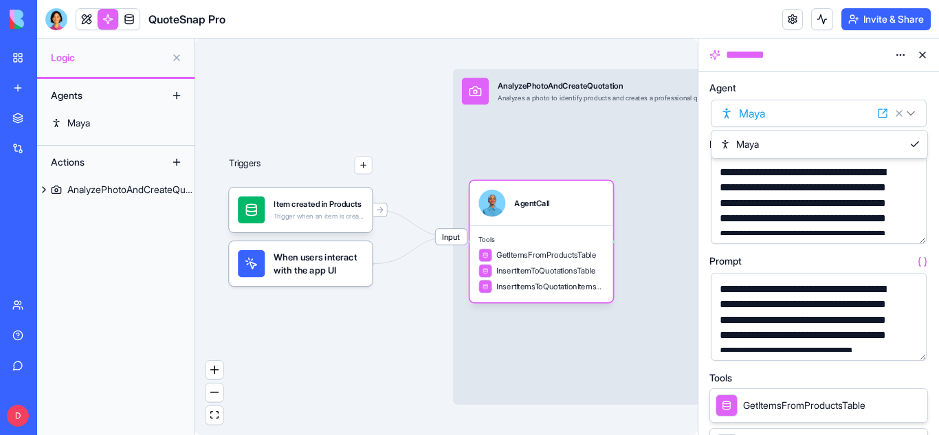
click at [910, 116] on html "**********" at bounding box center [469, 217] width 939 height 435
click at [912, 227] on button "button" at bounding box center [913, 230] width 22 height 22
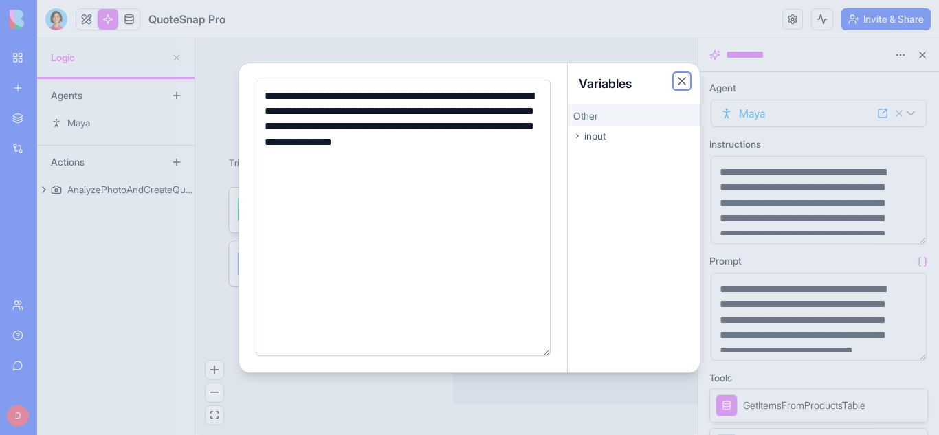
click at [679, 79] on button "Close" at bounding box center [682, 81] width 14 height 14
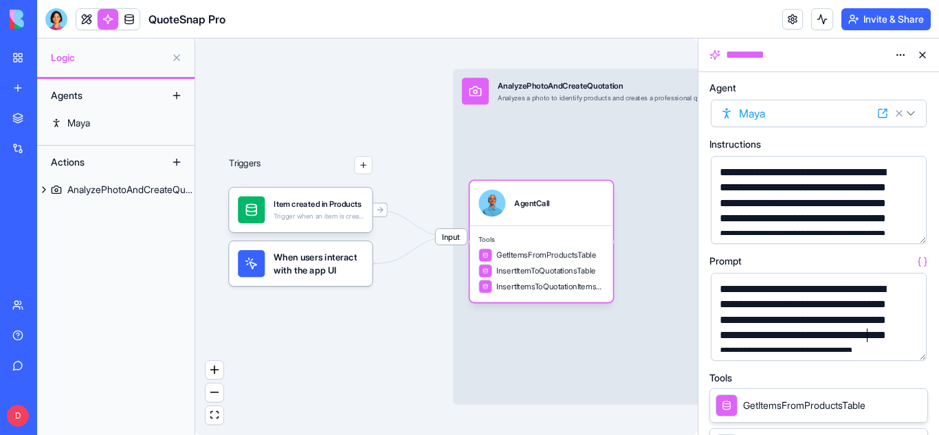
click at [880, 337] on div "**********" at bounding box center [807, 336] width 183 height 108
click at [910, 346] on button "button" at bounding box center [913, 347] width 22 height 22
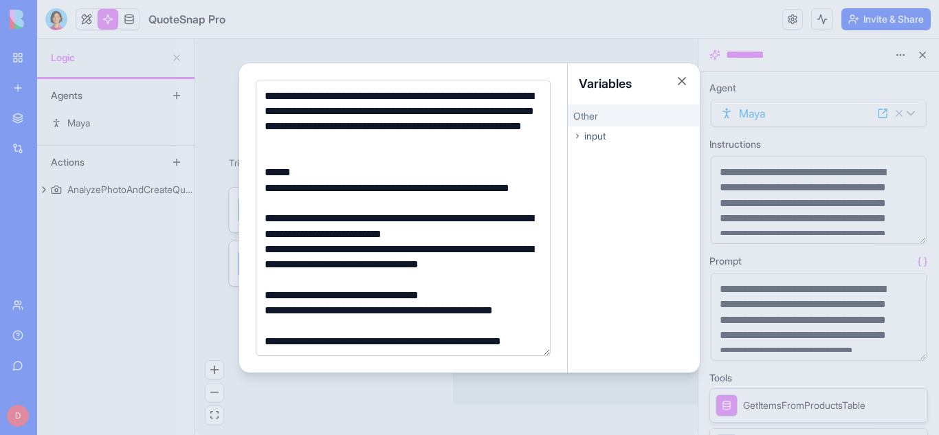
click at [600, 136] on span "input" at bounding box center [594, 136] width 21 height 14
click at [582, 139] on div "input" at bounding box center [634, 136] width 132 height 19
click at [601, 171] on span "customerName" at bounding box center [607, 176] width 57 height 11
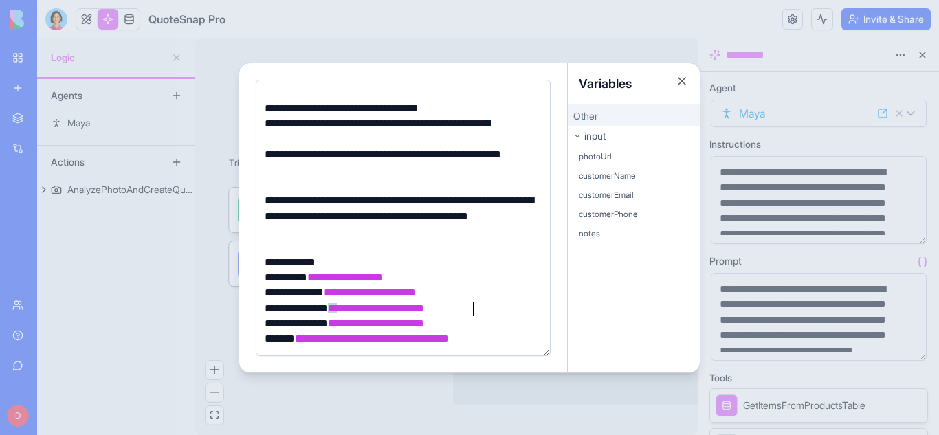
click at [474, 305] on div "**********" at bounding box center [401, 308] width 281 height 15
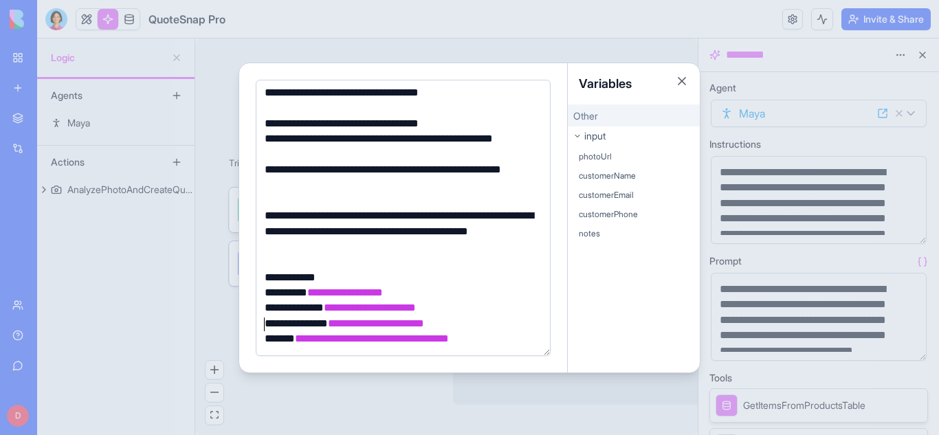
click at [490, 325] on div "**********" at bounding box center [401, 323] width 281 height 15
click at [505, 319] on div "**********" at bounding box center [401, 323] width 281 height 15
click at [505, 335] on div "**********" at bounding box center [401, 338] width 281 height 15
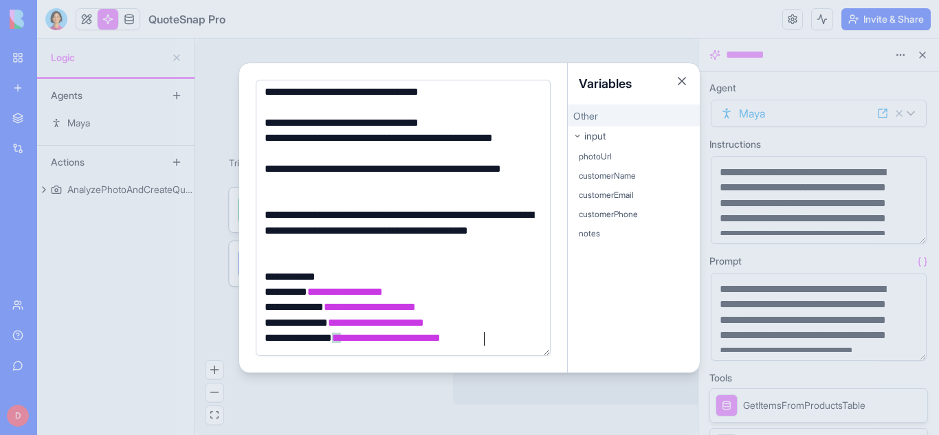
scroll to position [188, 0]
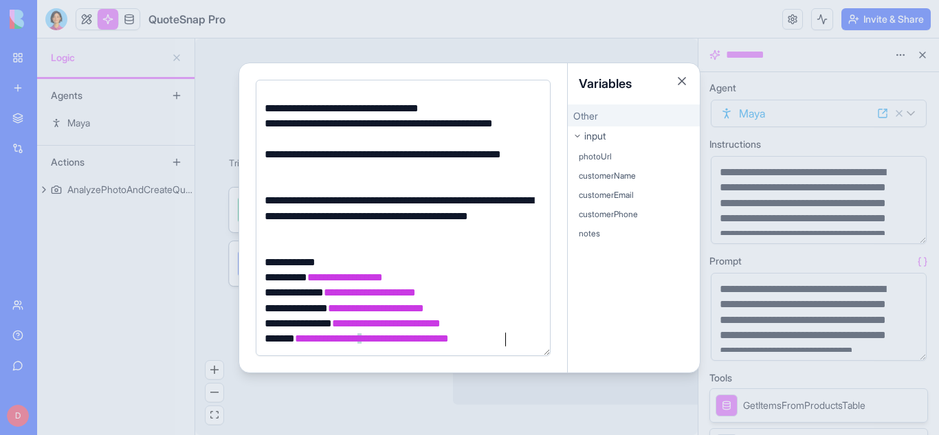
click at [527, 338] on div "**********" at bounding box center [401, 338] width 281 height 15
click at [515, 335] on div "**********" at bounding box center [401, 338] width 281 height 15
click at [590, 114] on span "Other" at bounding box center [585, 116] width 25 height 12
click at [576, 129] on div "input" at bounding box center [634, 136] width 132 height 19
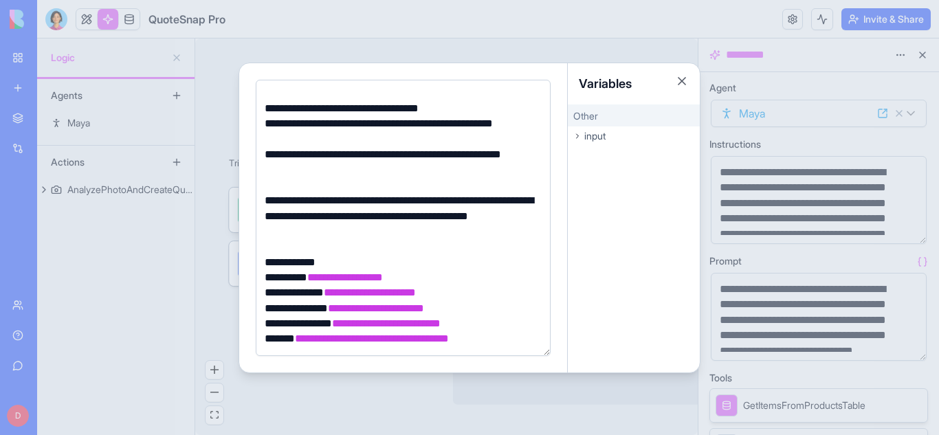
click at [596, 124] on div "Other" at bounding box center [634, 116] width 132 height 22
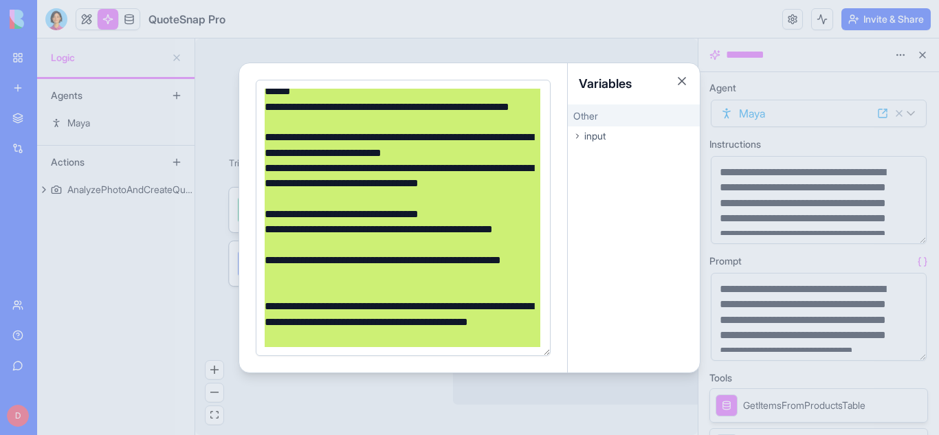
scroll to position [0, 0]
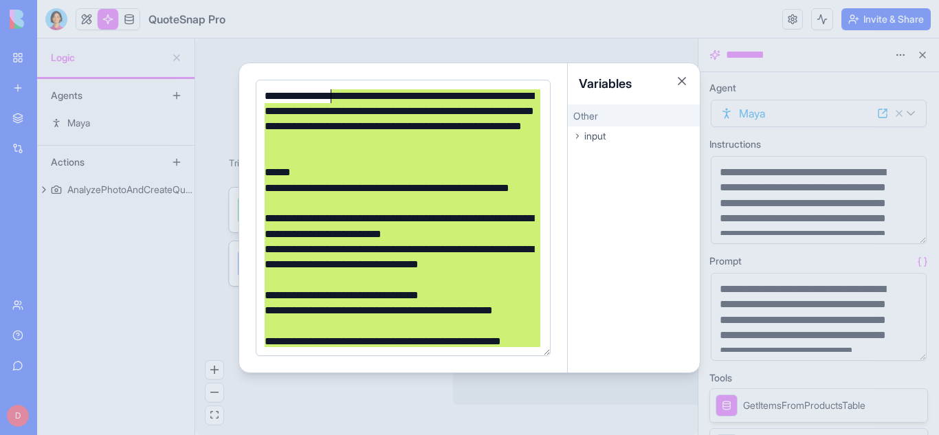
drag, startPoint x: 515, startPoint y: 338, endPoint x: 329, endPoint y: 100, distance: 301.8
click at [329, 100] on div "**********" at bounding box center [401, 312] width 281 height 446
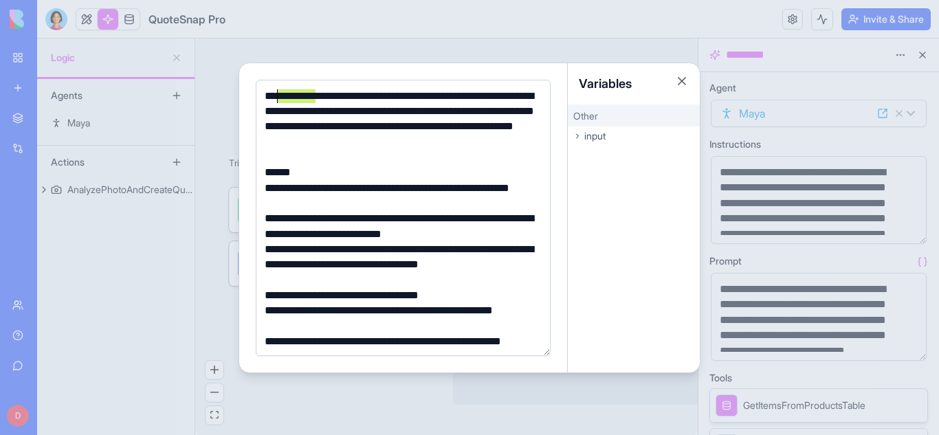
drag, startPoint x: 316, startPoint y: 98, endPoint x: 278, endPoint y: 96, distance: 37.9
click at [278, 96] on div "**********" at bounding box center [401, 120] width 281 height 62
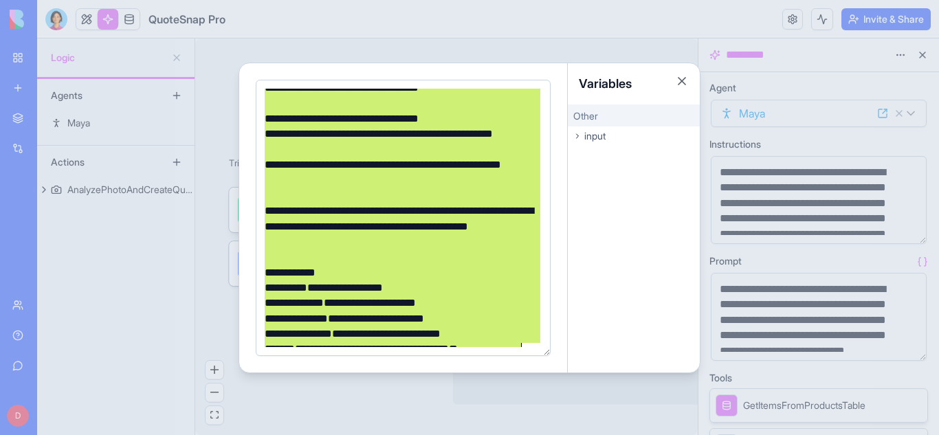
scroll to position [188, 0]
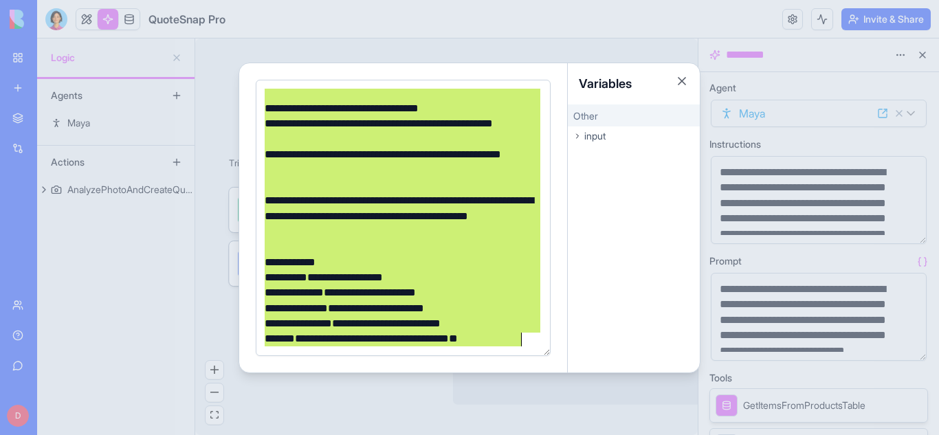
drag, startPoint x: 265, startPoint y: 93, endPoint x: 525, endPoint y: 341, distance: 359.9
click at [525, 341] on div "**********" at bounding box center [401, 125] width 281 height 446
copy div "**********"
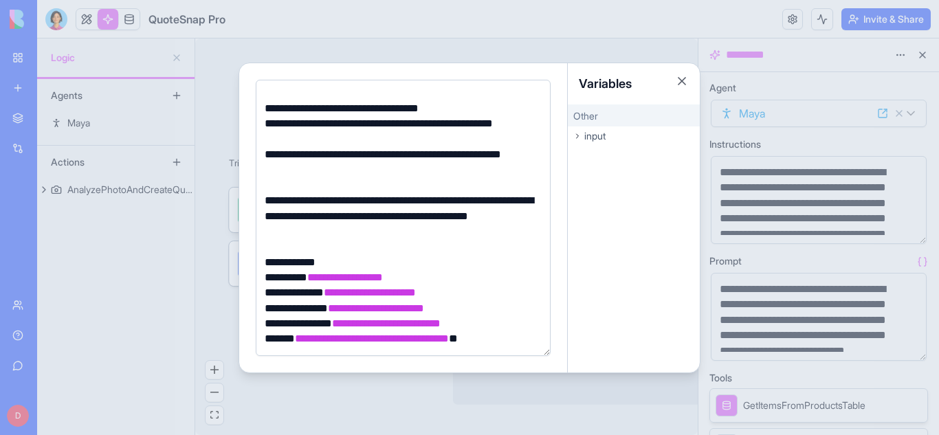
click at [604, 117] on div "Other" at bounding box center [634, 116] width 132 height 22
click at [623, 238] on div "Other input" at bounding box center [634, 239] width 132 height 268
click at [683, 84] on button "Close" at bounding box center [682, 81] width 14 height 14
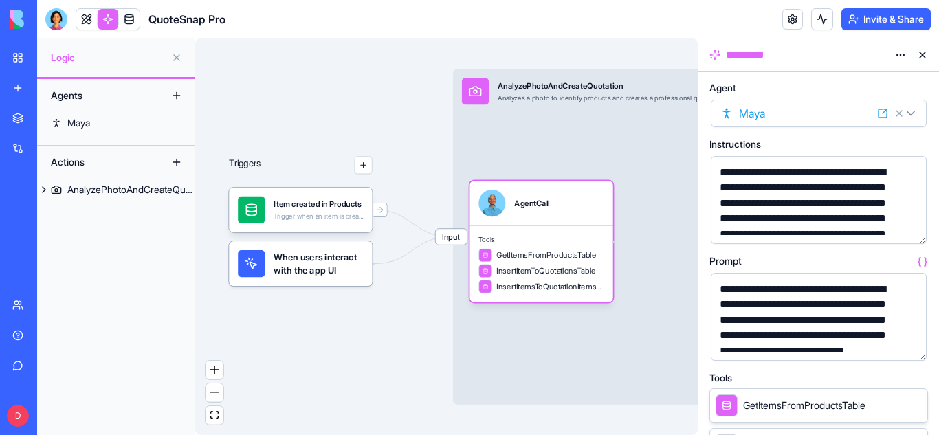
click at [919, 232] on button "button" at bounding box center [913, 230] width 22 height 22
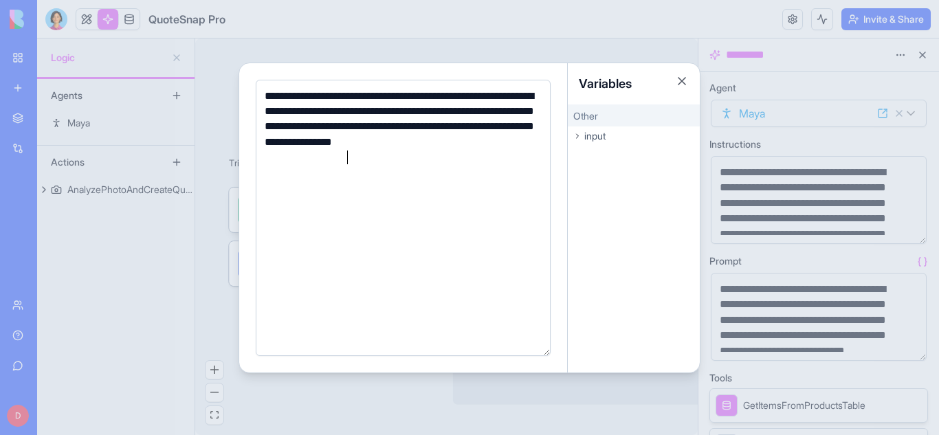
click at [404, 163] on div "**********" at bounding box center [401, 127] width 281 height 77
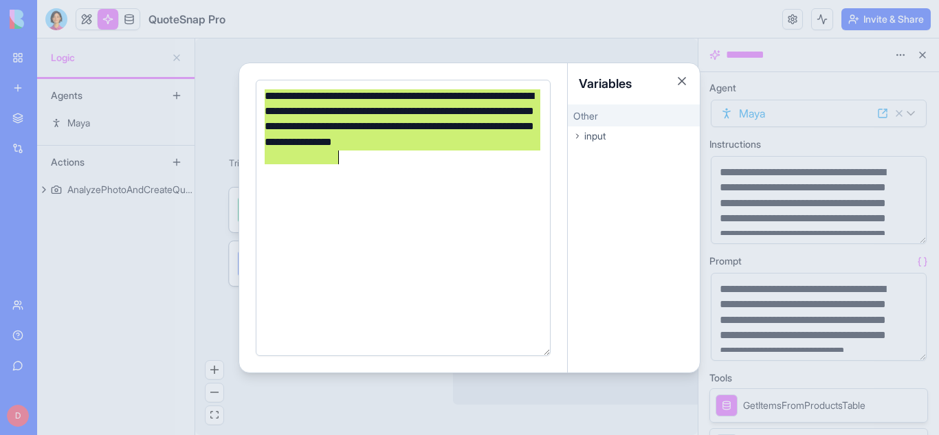
drag, startPoint x: 261, startPoint y: 94, endPoint x: 341, endPoint y: 155, distance: 100.5
click at [341, 155] on div "**********" at bounding box center [401, 127] width 281 height 77
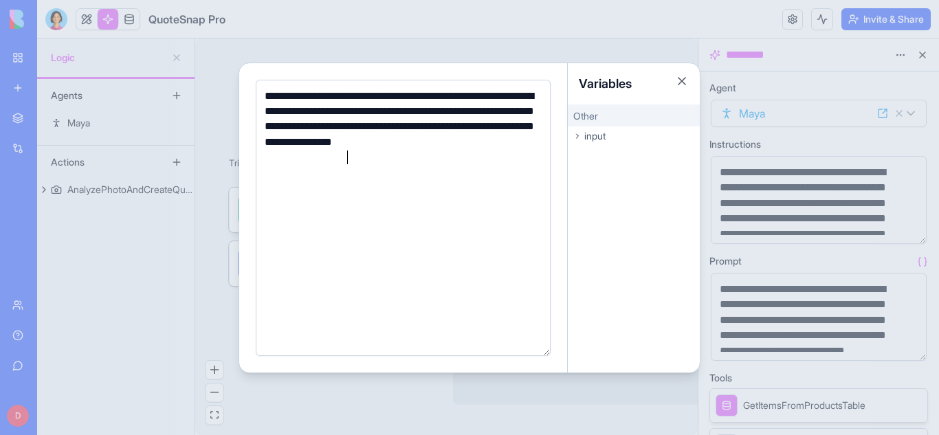
click at [340, 220] on div "**********" at bounding box center [401, 218] width 281 height 259
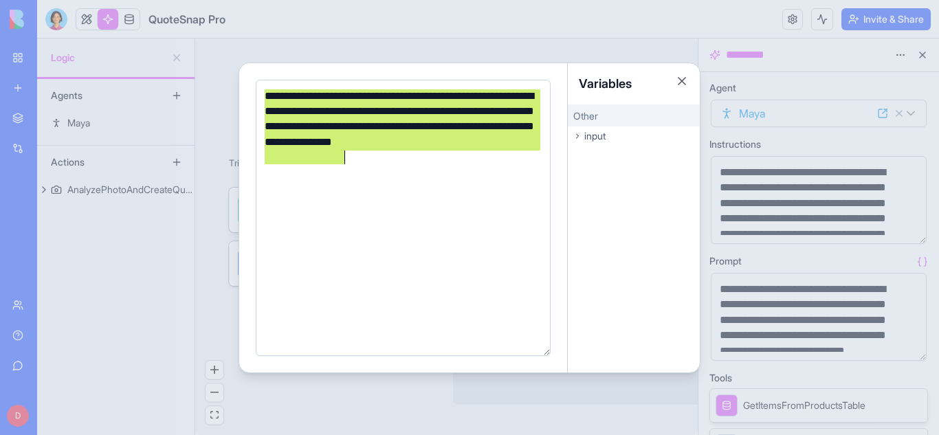
drag, startPoint x: 262, startPoint y: 93, endPoint x: 344, endPoint y: 165, distance: 109.6
click at [344, 165] on div "**********" at bounding box center [401, 127] width 281 height 77
copy div "**********"
click at [683, 84] on button "Close" at bounding box center [682, 81] width 14 height 14
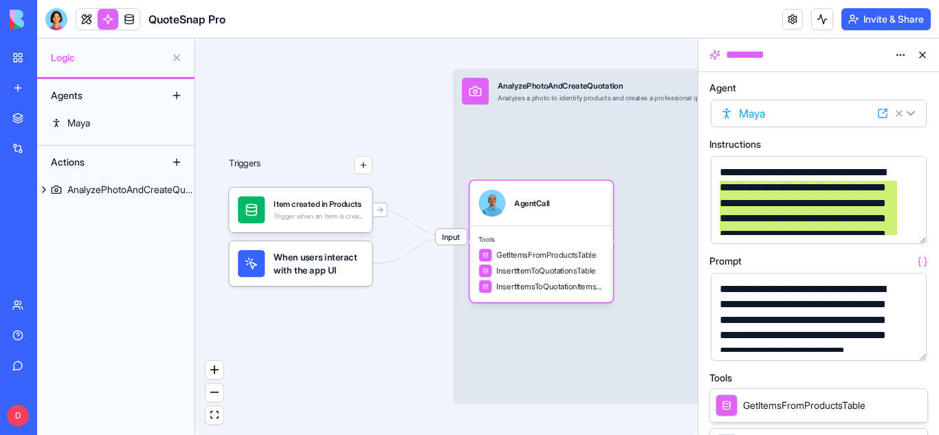
drag, startPoint x: 939, startPoint y: 171, endPoint x: 939, endPoint y: 303, distance: 131.3
click at [939, 303] on div "**********" at bounding box center [819, 253] width 241 height 363
click at [680, 360] on div "Input AnalyzePhotoAndCreateQuotation Analyzes a photo to identify products and …" at bounding box center [679, 237] width 452 height 336
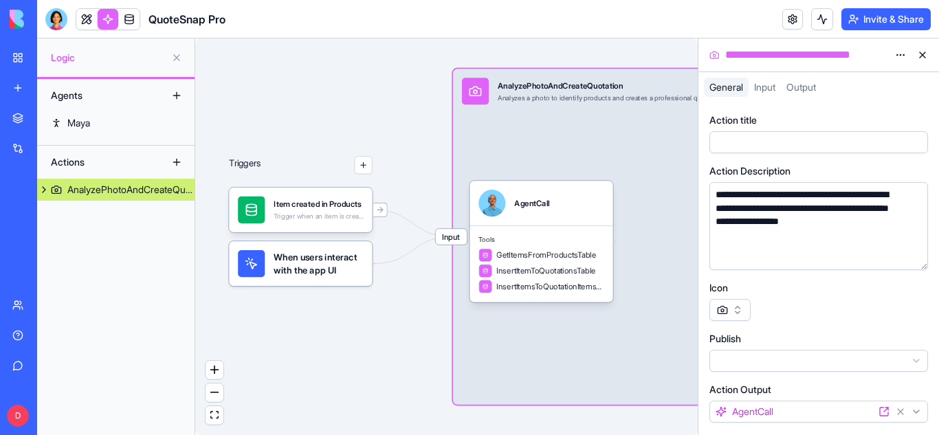
drag, startPoint x: 680, startPoint y: 360, endPoint x: 672, endPoint y: 264, distance: 96.6
click at [672, 264] on div "Input AnalyzePhotoAndCreateQuotation Analyzes a photo to identify products and …" at bounding box center [679, 237] width 452 height 336
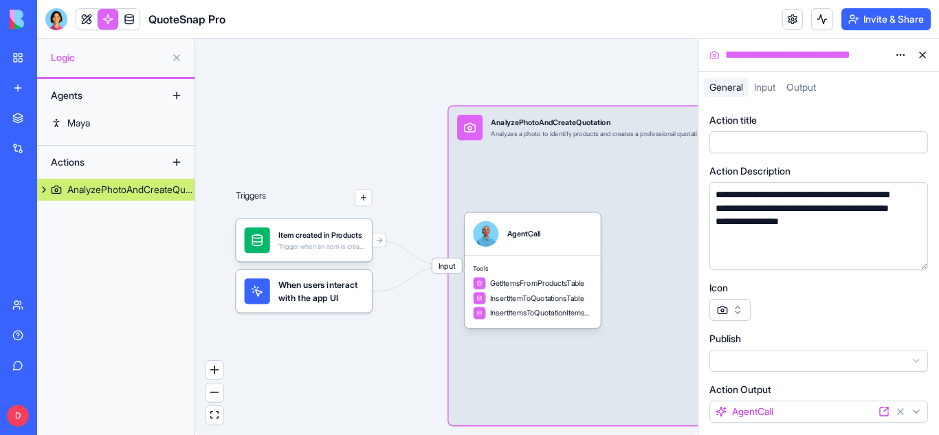
drag, startPoint x: 899, startPoint y: 333, endPoint x: 895, endPoint y: 292, distance: 42.2
click at [895, 292] on div "**********" at bounding box center [819, 293] width 219 height 360
click at [741, 309] on button "button" at bounding box center [730, 310] width 41 height 22
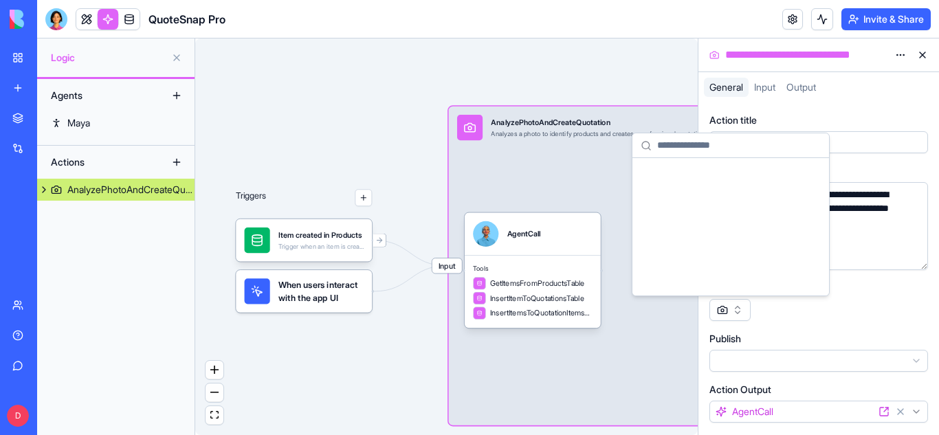
scroll to position [6947, 0]
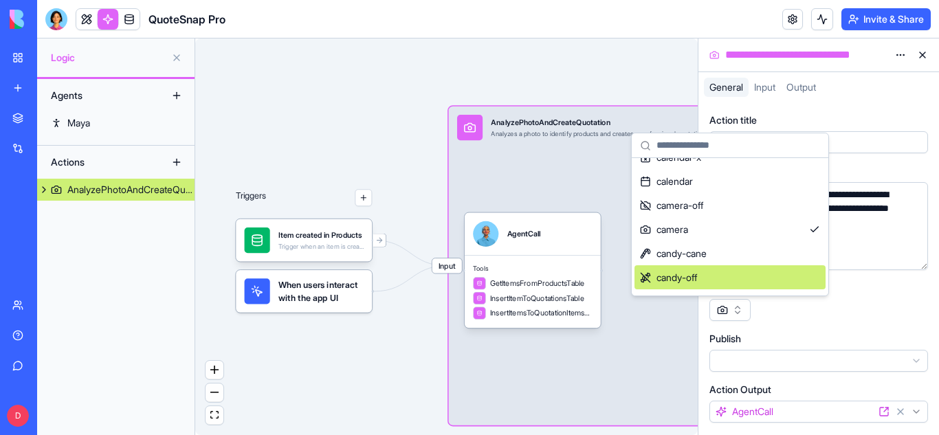
click at [863, 294] on div "Icon" at bounding box center [819, 288] width 219 height 14
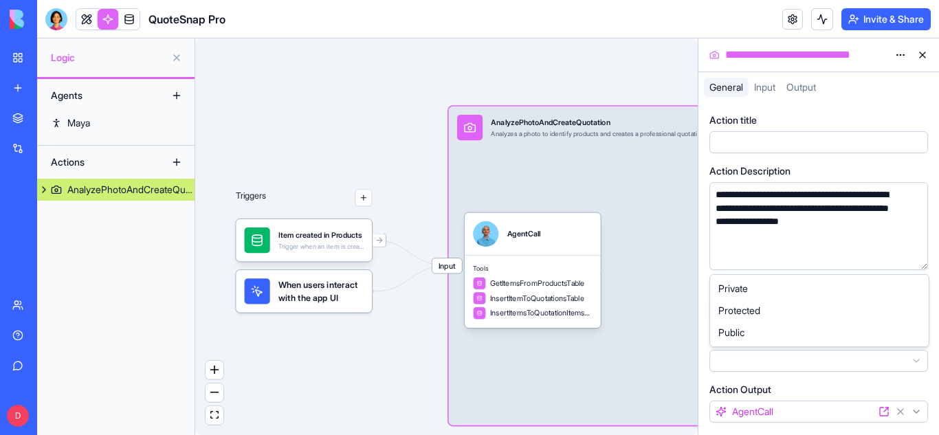
click at [915, 367] on html "**********" at bounding box center [469, 217] width 939 height 435
click at [917, 364] on html "**********" at bounding box center [469, 217] width 939 height 435
drag, startPoint x: 939, startPoint y: 330, endPoint x: 915, endPoint y: 257, distance: 76.5
click at [915, 257] on div "**********" at bounding box center [819, 268] width 241 height 333
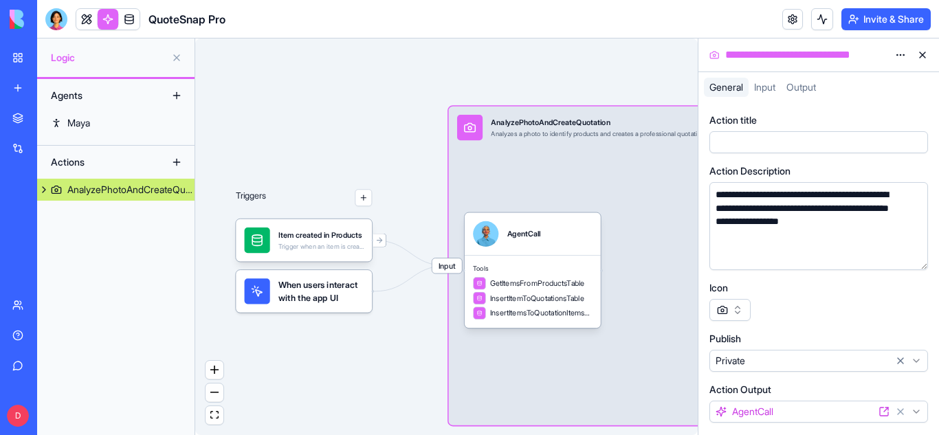
click at [882, 411] on icon at bounding box center [884, 411] width 11 height 11
drag, startPoint x: 939, startPoint y: 417, endPoint x: 939, endPoint y: 363, distance: 54.3
click at [939, 363] on div "**********" at bounding box center [819, 268] width 241 height 333
click at [831, 328] on div "**********" at bounding box center [819, 293] width 219 height 360
click at [768, 85] on span "Input" at bounding box center [764, 87] width 21 height 12
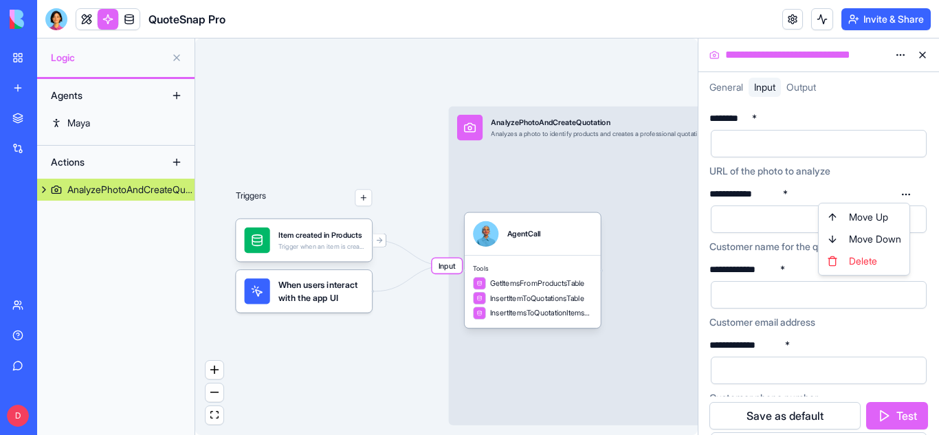
click at [906, 193] on html "**********" at bounding box center [469, 217] width 939 height 435
click at [886, 311] on html "**********" at bounding box center [469, 217] width 939 height 435
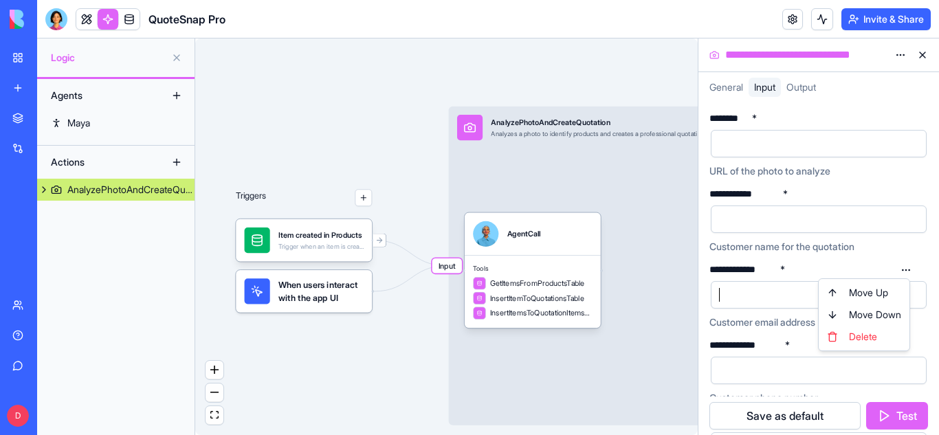
click at [904, 272] on html "**********" at bounding box center [469, 217] width 939 height 435
click at [864, 339] on div "Delete" at bounding box center [864, 337] width 85 height 22
drag, startPoint x: 939, startPoint y: 324, endPoint x: 939, endPoint y: 269, distance: 55.0
click at [939, 269] on div "**********" at bounding box center [819, 268] width 241 height 333
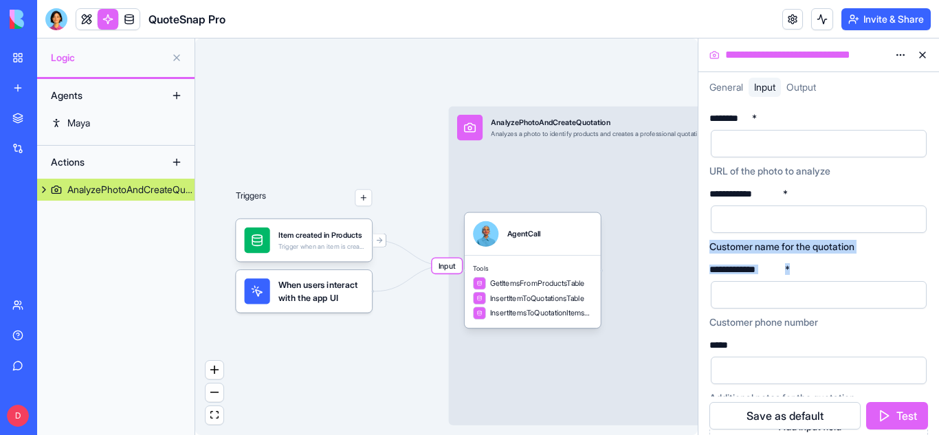
drag, startPoint x: 939, startPoint y: 201, endPoint x: 939, endPoint y: 287, distance: 86.0
click at [939, 287] on div "**********" at bounding box center [819, 268] width 241 height 333
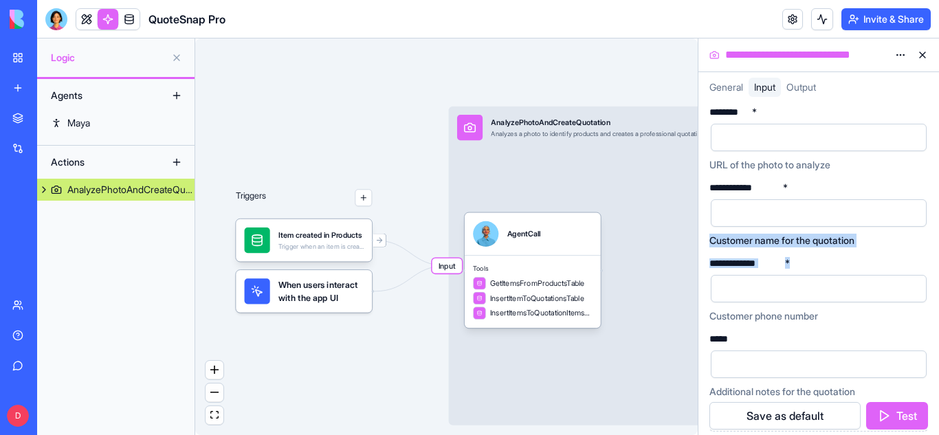
scroll to position [0, 0]
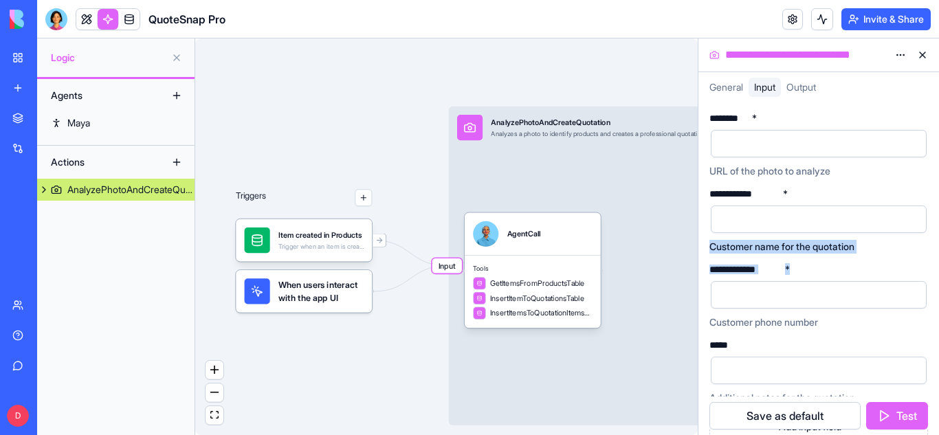
click at [895, 207] on div at bounding box center [819, 220] width 216 height 28
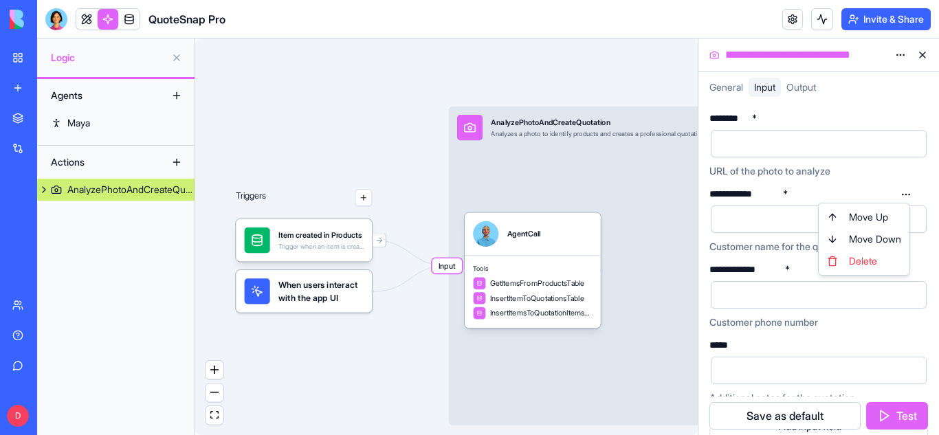
click at [907, 194] on html "**********" at bounding box center [469, 217] width 939 height 435
click at [806, 91] on span "Output" at bounding box center [802, 87] width 30 height 12
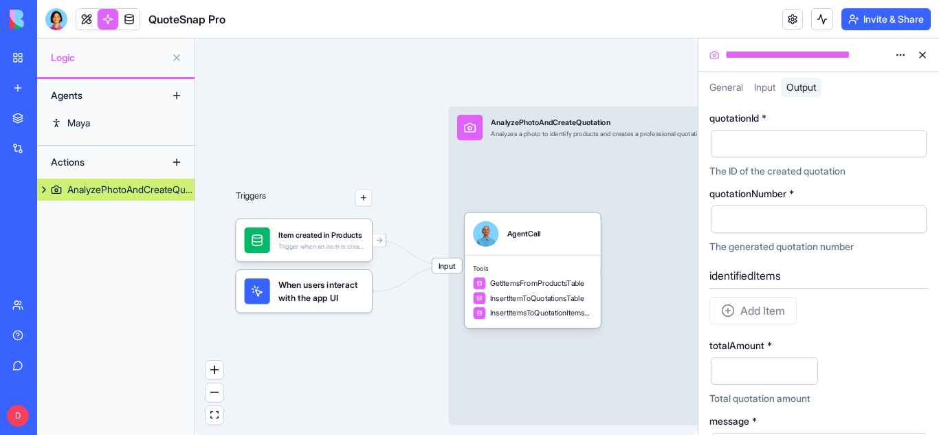
click at [734, 311] on div "Add Item" at bounding box center [753, 311] width 87 height 28
click at [725, 312] on div "Add Item" at bounding box center [753, 311] width 87 height 28
click at [860, 296] on div "identifiedItems Add Item" at bounding box center [819, 297] width 219 height 65
click at [719, 86] on span "General" at bounding box center [727, 87] width 34 height 12
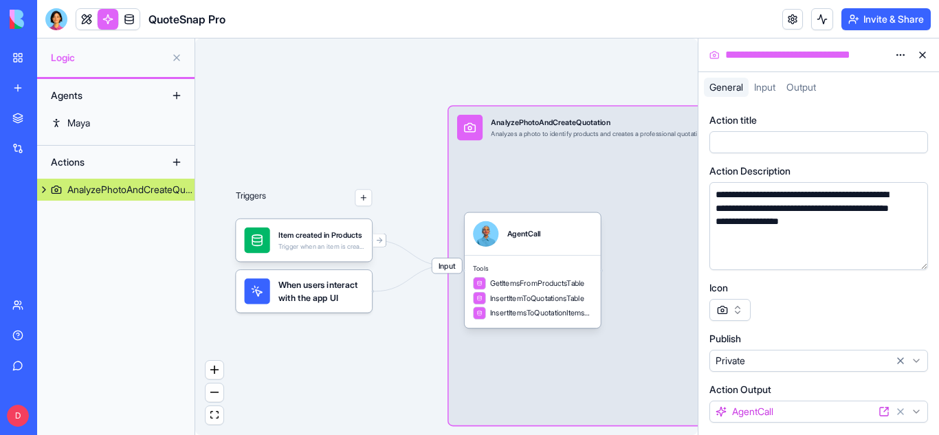
click at [910, 140] on button "button" at bounding box center [915, 142] width 22 height 22
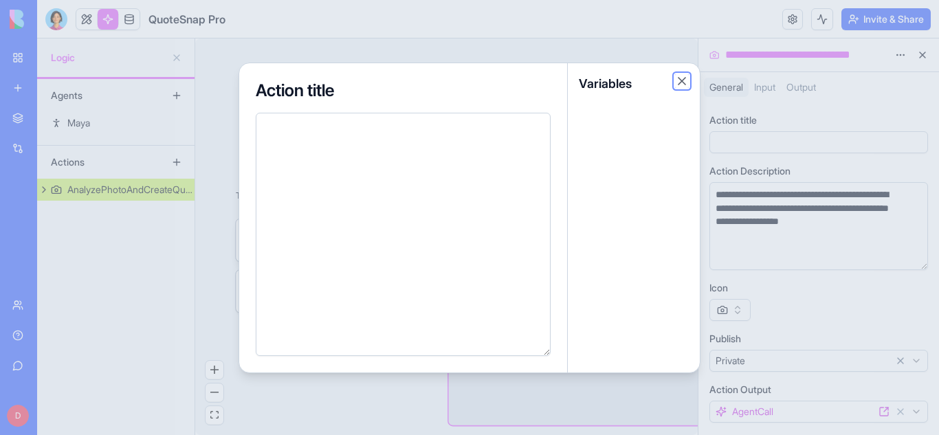
click at [678, 79] on button "Close" at bounding box center [682, 81] width 14 height 14
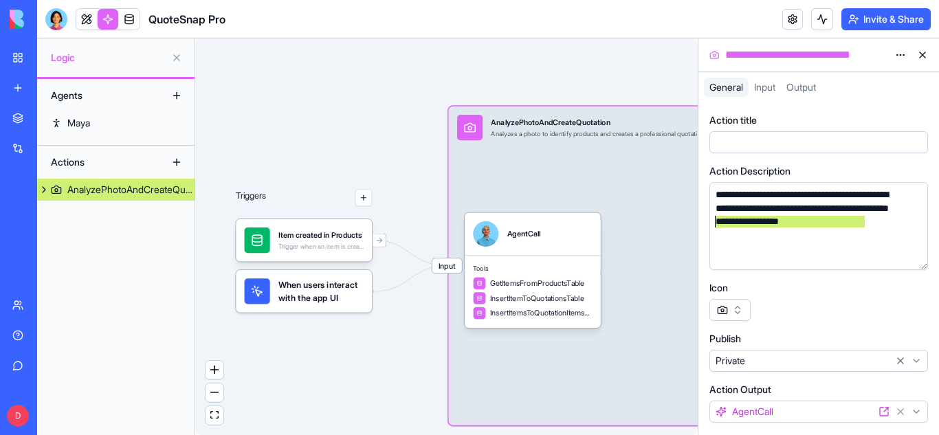
drag, startPoint x: 939, startPoint y: 220, endPoint x: 930, endPoint y: 197, distance: 25.0
click at [930, 197] on div "**********" at bounding box center [819, 268] width 241 height 333
click at [876, 106] on div "**********" at bounding box center [819, 268] width 241 height 333
click at [923, 49] on button at bounding box center [923, 55] width 22 height 22
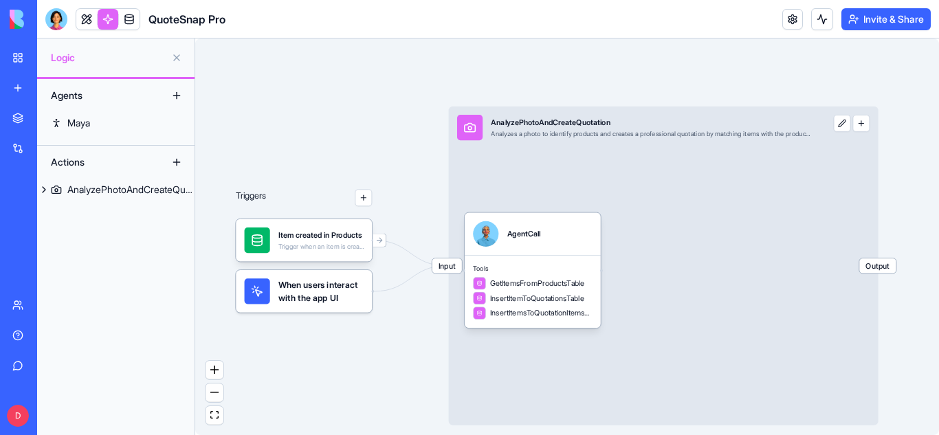
drag, startPoint x: 930, startPoint y: 168, endPoint x: 934, endPoint y: 178, distance: 10.9
click at [934, 178] on div "Triggers Item created in Products Trigger when an item is created in the Produc…" at bounding box center [567, 237] width 744 height 397
click at [846, 127] on button at bounding box center [842, 123] width 17 height 17
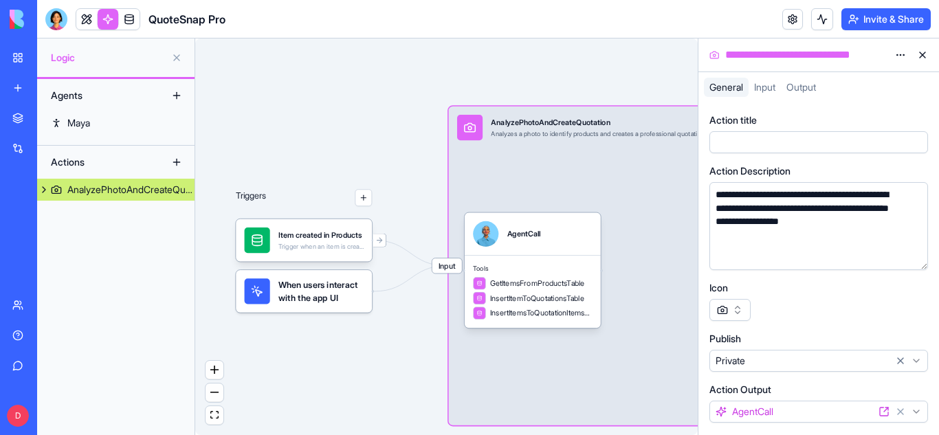
click at [604, 194] on div "Input AnalyzePhotoAndCreateQuotation Analyzes a photo to identify products and …" at bounding box center [664, 266] width 430 height 319
click at [610, 193] on div "Input AnalyzePhotoAndCreateQuotation Analyzes a photo to identify products and …" at bounding box center [664, 266] width 430 height 319
click at [919, 52] on button at bounding box center [923, 55] width 22 height 22
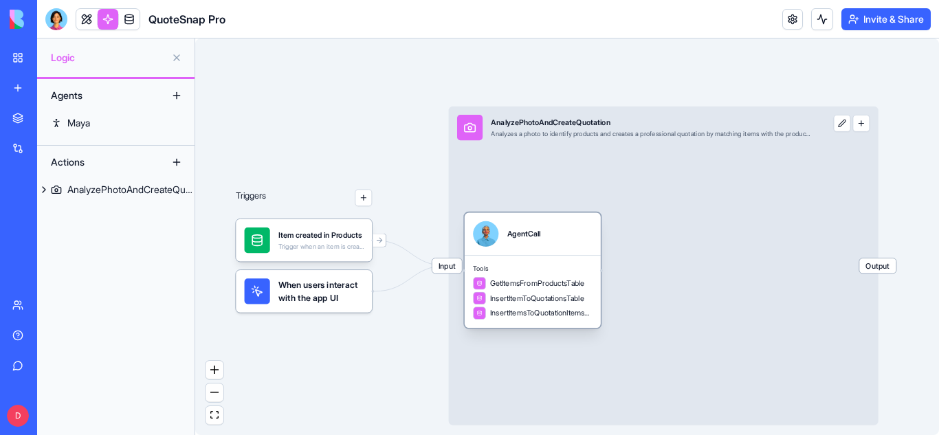
click at [551, 290] on div "GetItemsFromProductsTable InsertItemToQuotationsTable InsertItemsToQuotationIte…" at bounding box center [532, 298] width 119 height 43
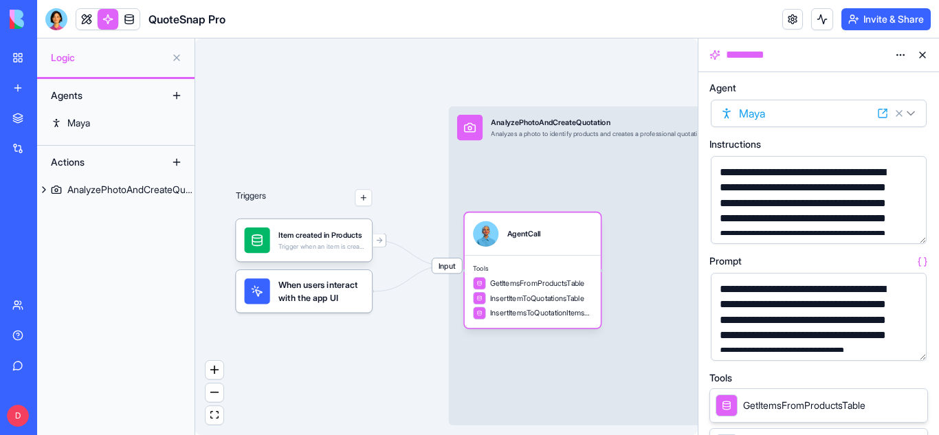
click at [912, 231] on button "button" at bounding box center [913, 230] width 22 height 22
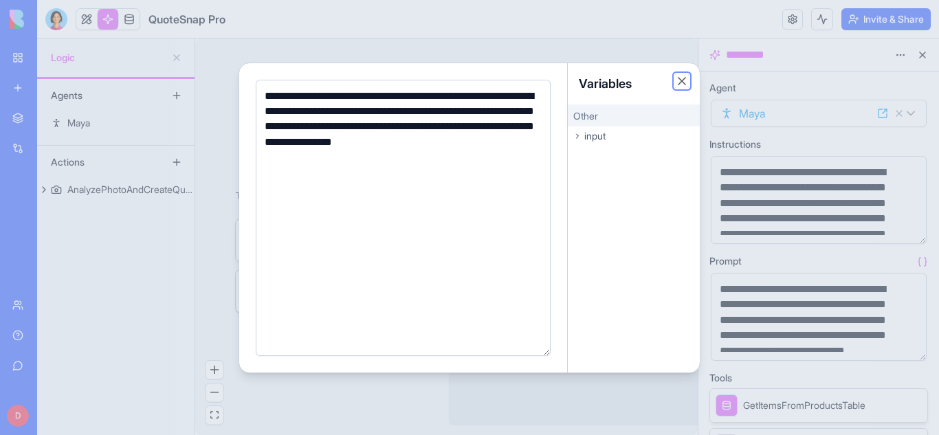
click at [685, 87] on button "Close" at bounding box center [682, 81] width 14 height 14
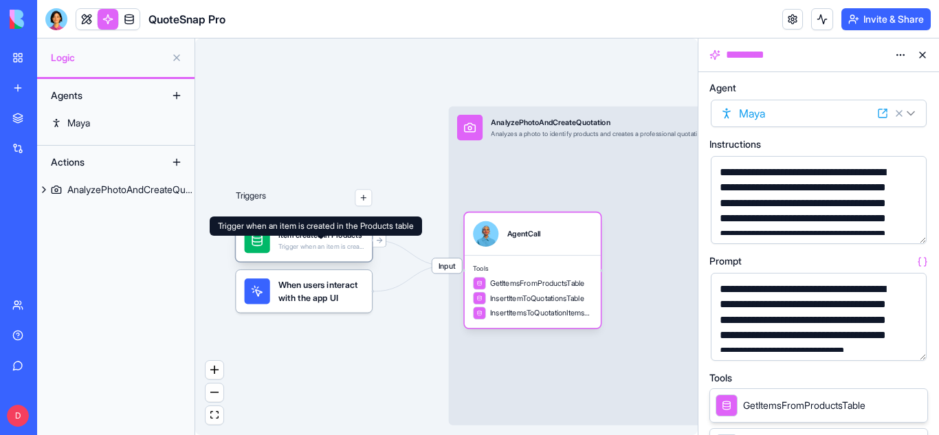
click at [319, 245] on div "Trigger when an item is created in the Products table" at bounding box center [320, 247] width 85 height 8
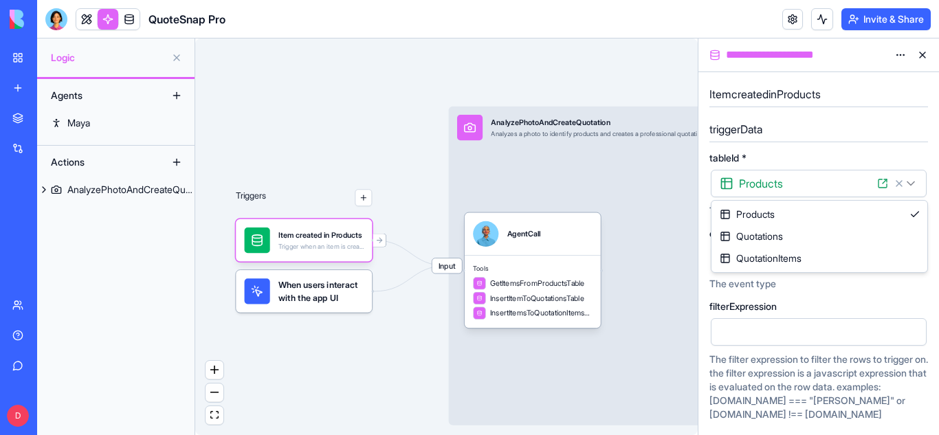
click at [912, 188] on html "**********" at bounding box center [469, 217] width 939 height 435
click at [897, 254] on span "create" at bounding box center [811, 258] width 182 height 14
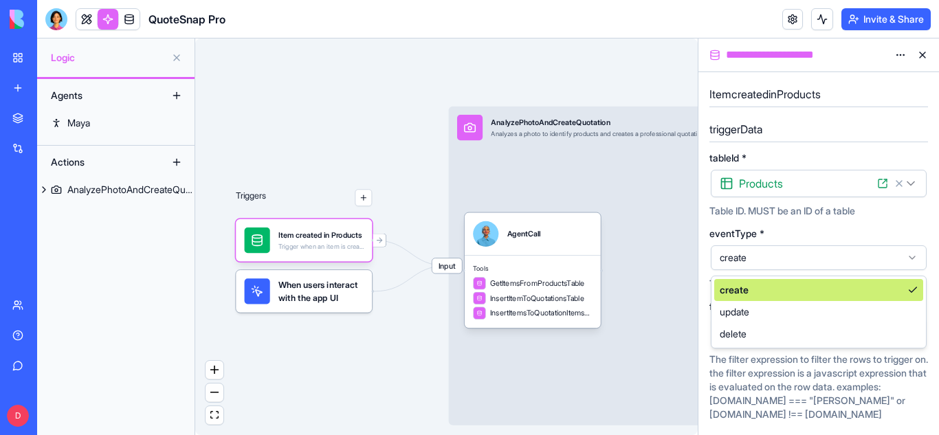
click at [897, 254] on span "create" at bounding box center [811, 258] width 182 height 14
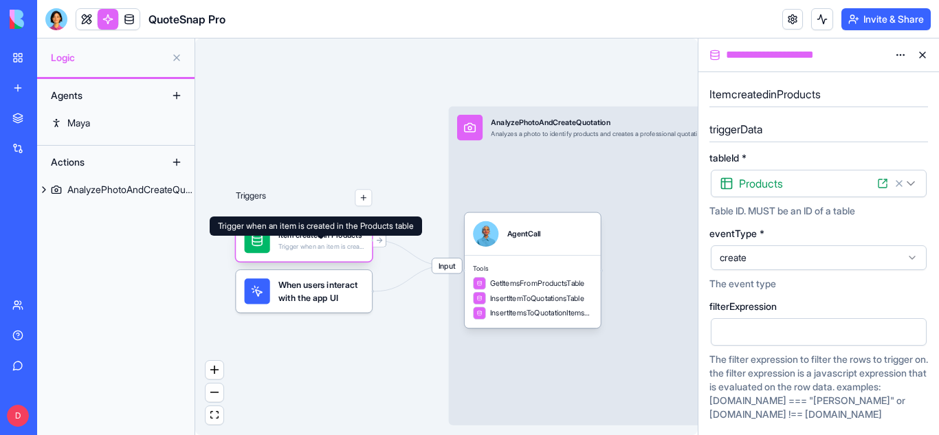
click at [287, 248] on div "Trigger when an item is created in the Products table" at bounding box center [320, 247] width 85 height 8
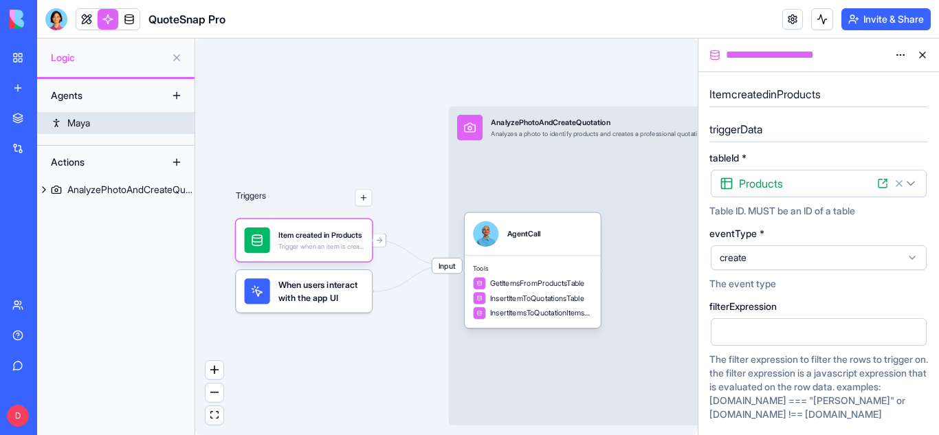
click at [83, 128] on div "Maya" at bounding box center [78, 123] width 23 height 14
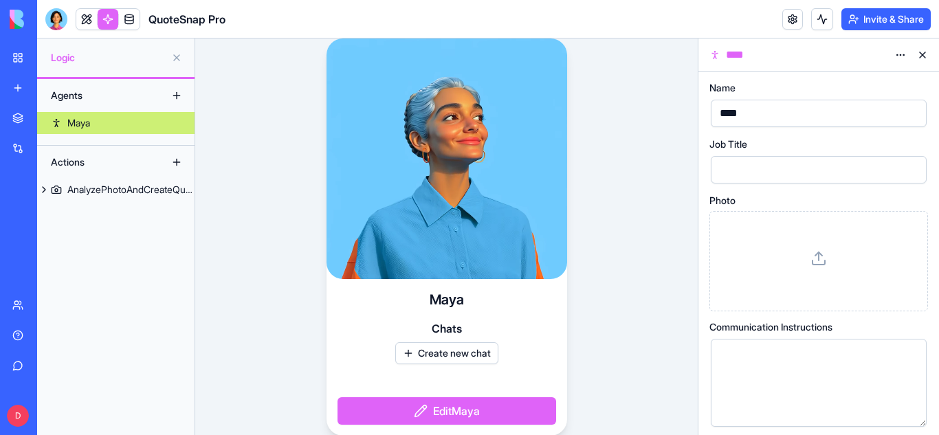
click at [76, 162] on div "Actions" at bounding box center [99, 162] width 110 height 22
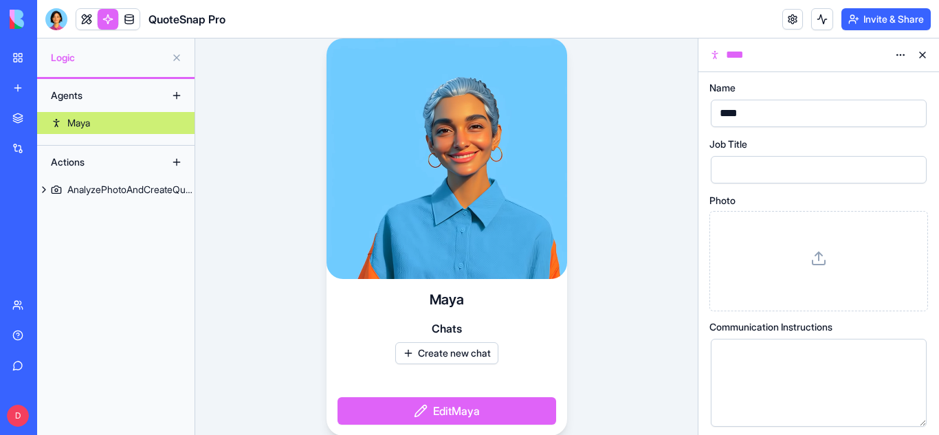
click at [169, 164] on button at bounding box center [177, 162] width 22 height 22
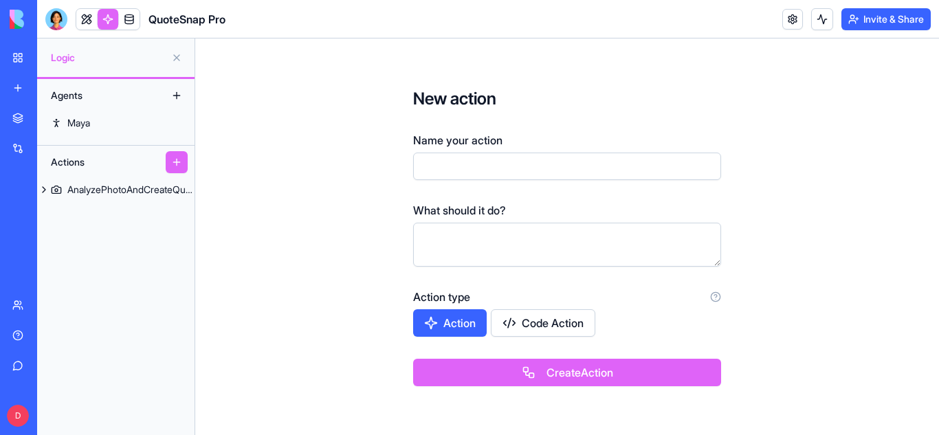
click at [177, 163] on button at bounding box center [177, 162] width 22 height 22
click at [50, 195] on button at bounding box center [44, 190] width 14 height 22
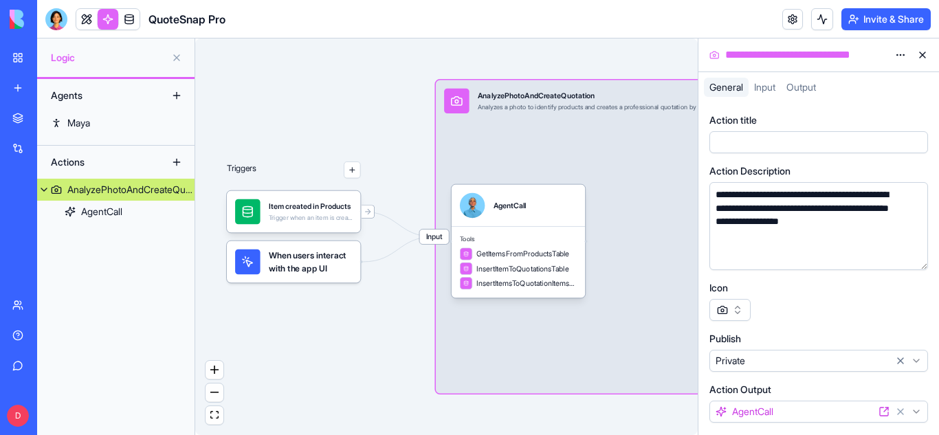
click at [308, 98] on div "Triggers Item created in Products Trigger when an item is created in the Produc…" at bounding box center [446, 237] width 503 height 397
click at [306, 209] on div "Item created in Products" at bounding box center [311, 206] width 84 height 10
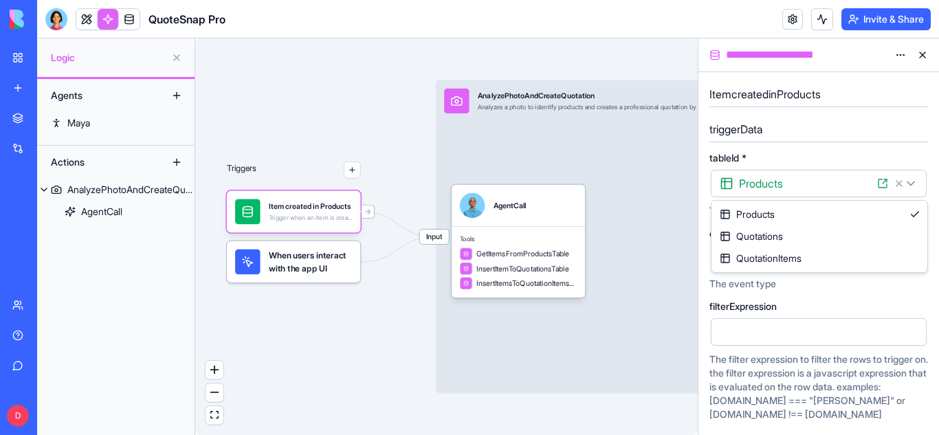
click at [796, 186] on html "**********" at bounding box center [469, 217] width 939 height 435
click at [177, 92] on button at bounding box center [177, 96] width 22 height 22
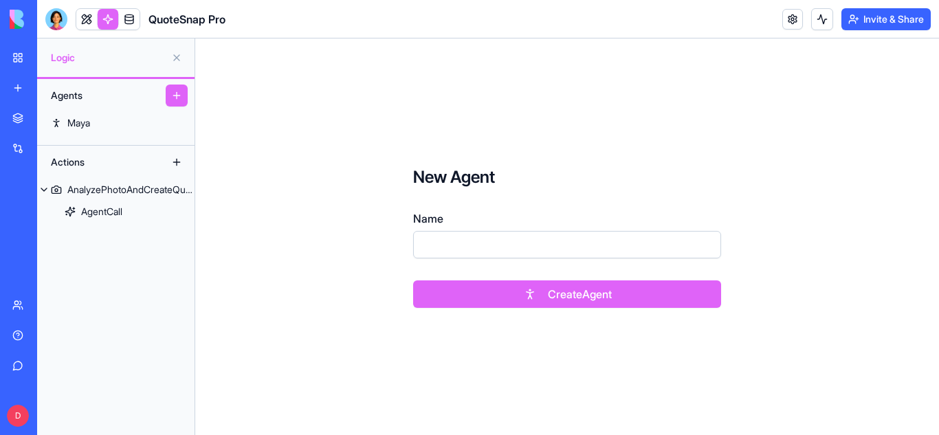
click at [177, 92] on button at bounding box center [177, 96] width 22 height 22
click at [182, 102] on button at bounding box center [177, 96] width 22 height 22
click at [83, 182] on link "AnalyzePhotoAndCreateQuotation" at bounding box center [115, 190] width 157 height 22
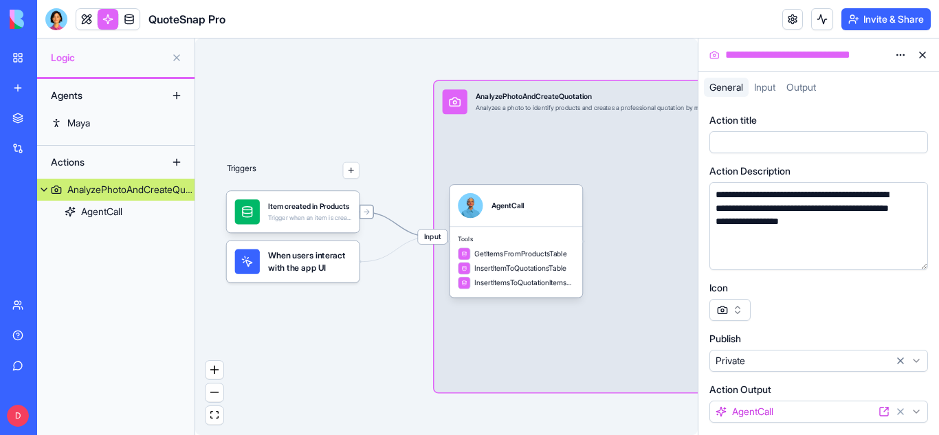
click at [367, 217] on div at bounding box center [367, 212] width 14 height 14
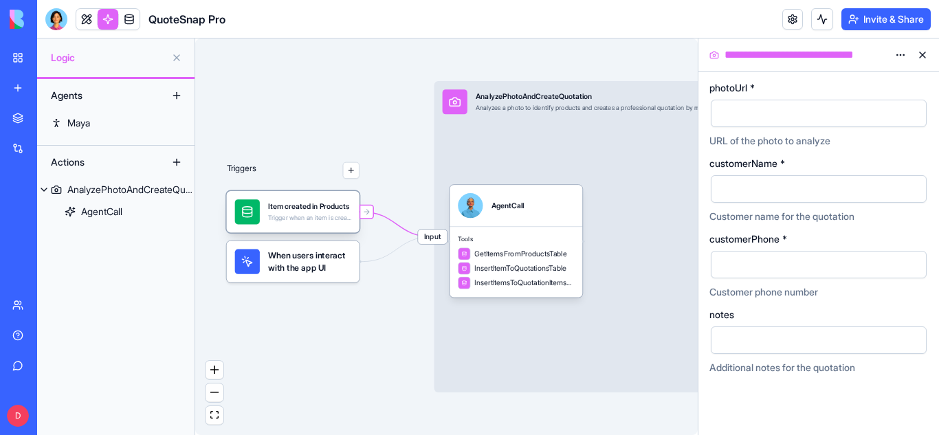
click at [293, 225] on div "Item created in Products Trigger when an item is created in the Products table" at bounding box center [293, 211] width 133 height 41
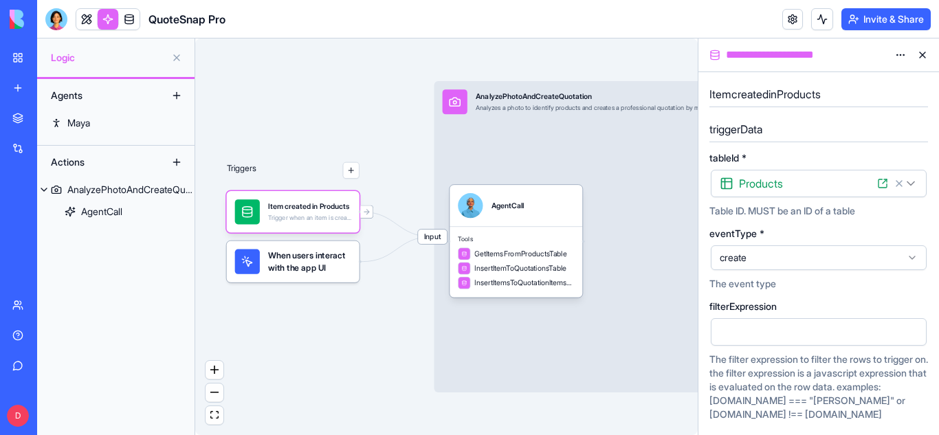
click at [886, 181] on icon at bounding box center [882, 183] width 11 height 11
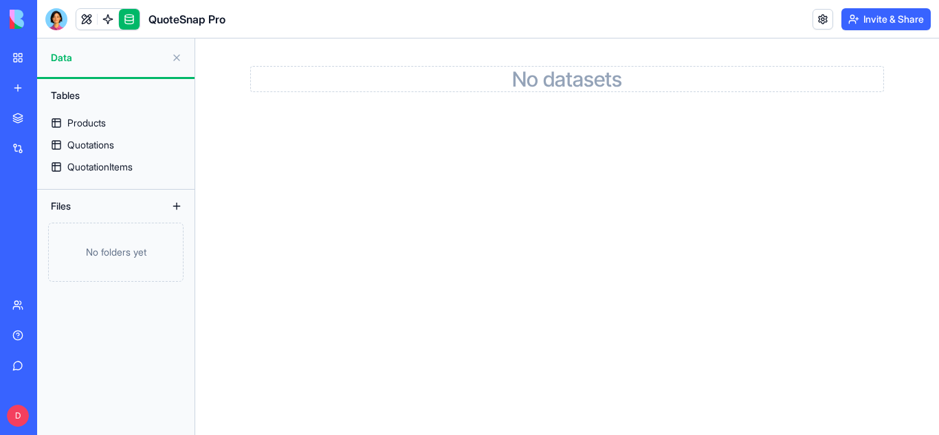
click at [68, 90] on div "Tables" at bounding box center [116, 96] width 144 height 22
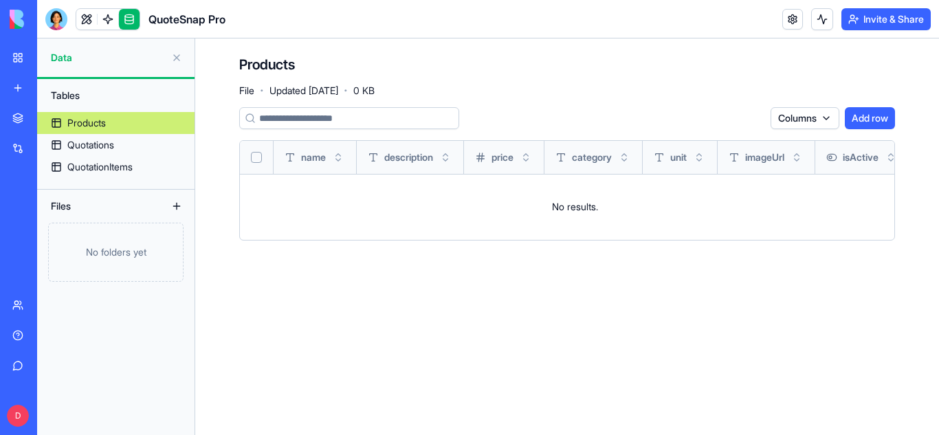
click at [106, 124] on div "Products" at bounding box center [86, 123] width 39 height 14
click at [103, 138] on div "Quotations" at bounding box center [90, 145] width 47 height 14
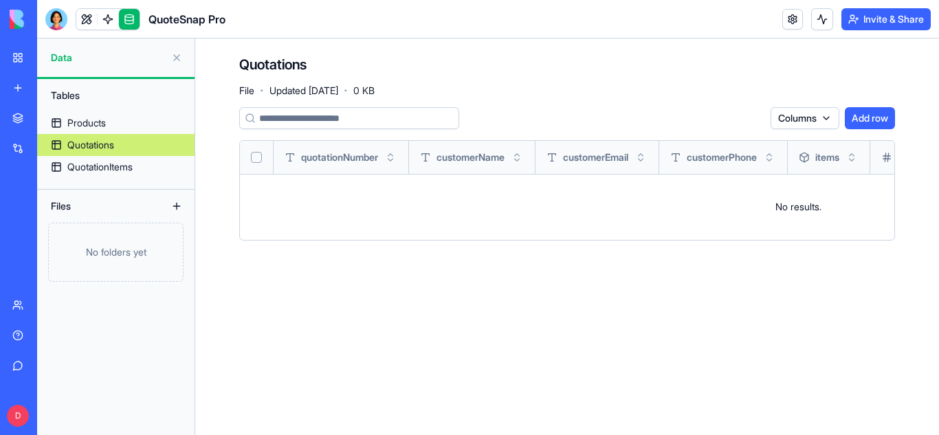
click at [437, 378] on main "Quotations File · Updated Sep 15, 2025 · 0 KB Columns Add row quotationNumber c…" at bounding box center [567, 237] width 744 height 397
click at [126, 163] on div "QuotationItems" at bounding box center [99, 167] width 65 height 14
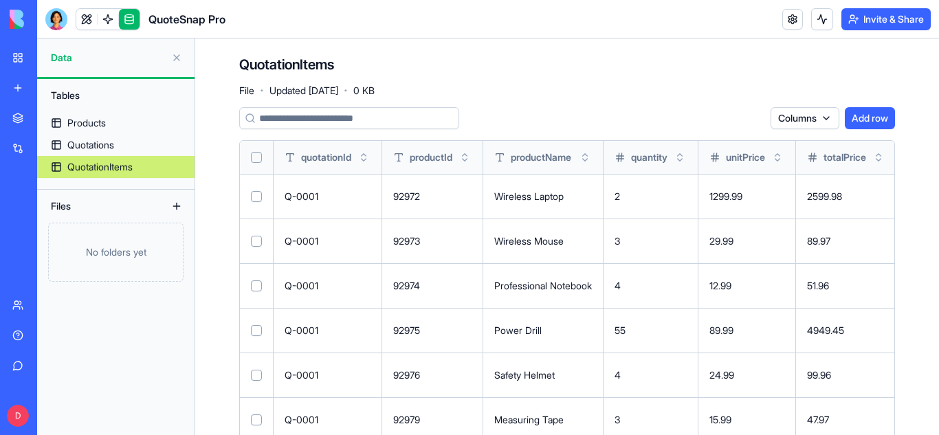
scroll to position [35, 0]
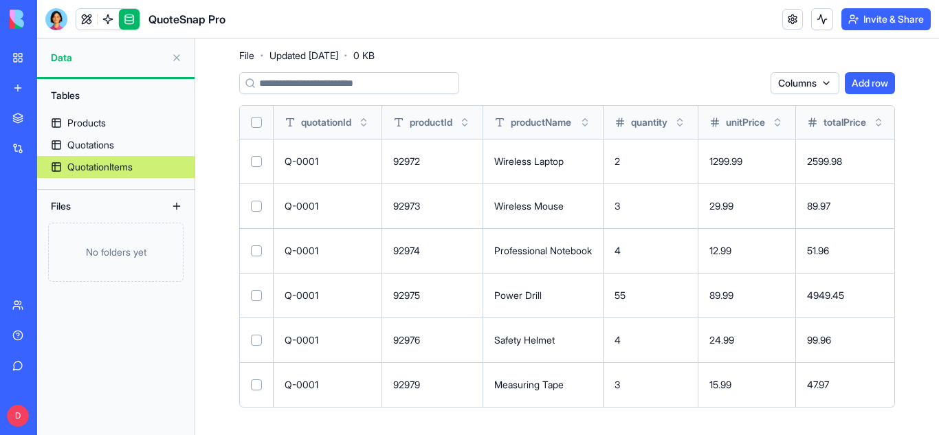
click at [259, 127] on button "Select all" at bounding box center [256, 122] width 11 height 11
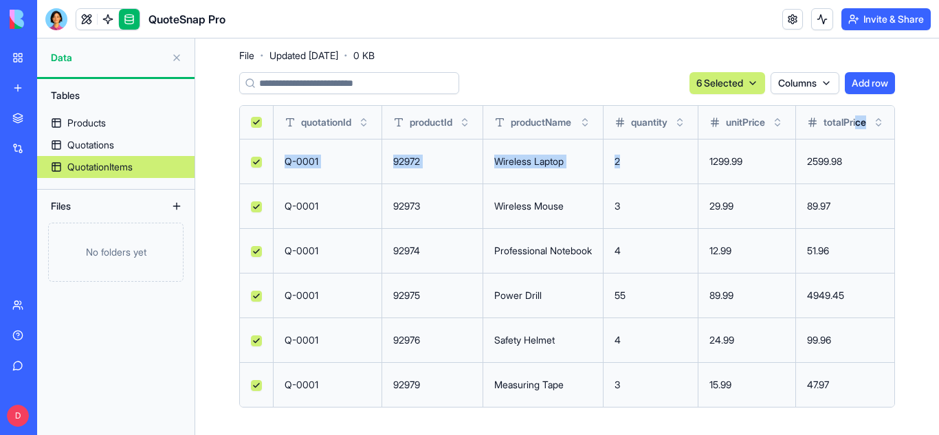
drag, startPoint x: 873, startPoint y: 134, endPoint x: 704, endPoint y: 167, distance: 172.3
click at [704, 167] on table "quotationId productId productName quantity unitPrice totalPrice notes Q-0001 92…" at bounding box center [621, 256] width 763 height 301
click at [624, 45] on div "QuotationItems File · Updated Sep 15, 2025 · 0 KB" at bounding box center [567, 40] width 656 height 41
click at [916, 193] on div "QuotationItems File · Updated Sep 15, 2025 · 0 KB 6 Selected Columns Add row qu…" at bounding box center [567, 219] width 744 height 432
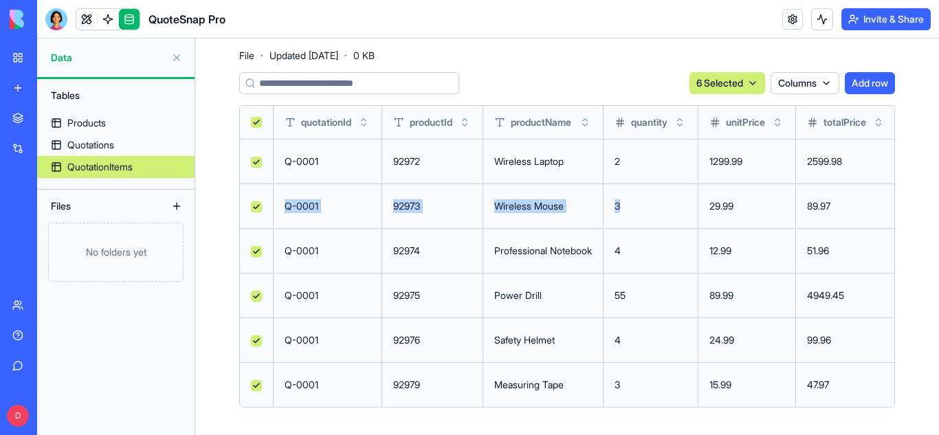
drag, startPoint x: 858, startPoint y: 166, endPoint x: 719, endPoint y: 187, distance: 140.5
click at [719, 187] on tbody "Q-0001 92972 Wireless Laptop 2 1299.99 2599.98 Open menu Q-0001 92973 Wireless …" at bounding box center [621, 273] width 763 height 268
click at [0, 0] on button at bounding box center [0, 0] width 0 height 0
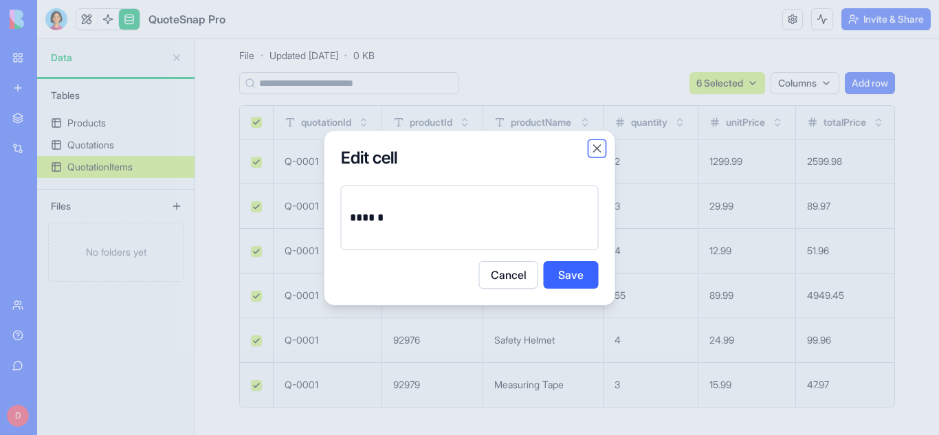
click at [592, 144] on button "Close" at bounding box center [598, 149] width 14 height 14
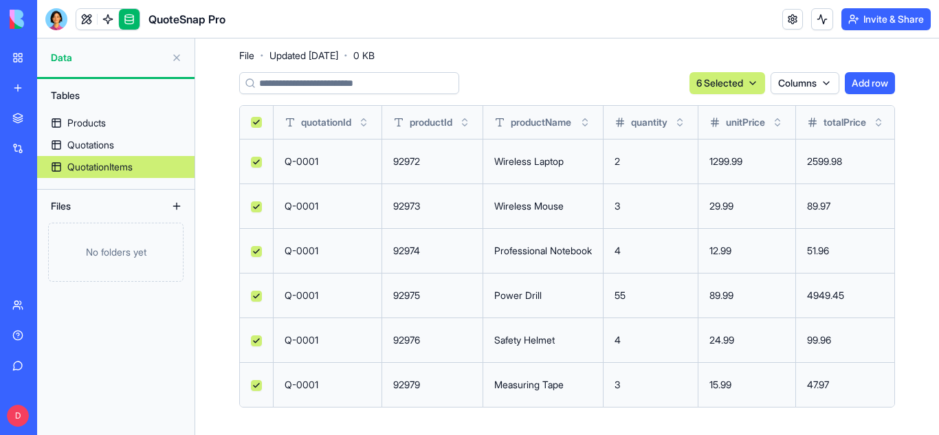
click at [545, 52] on div "QuotationItems File · Updated Sep 15, 2025 · 0 KB" at bounding box center [567, 40] width 656 height 41
click at [114, 142] on div "Quotations" at bounding box center [90, 145] width 47 height 14
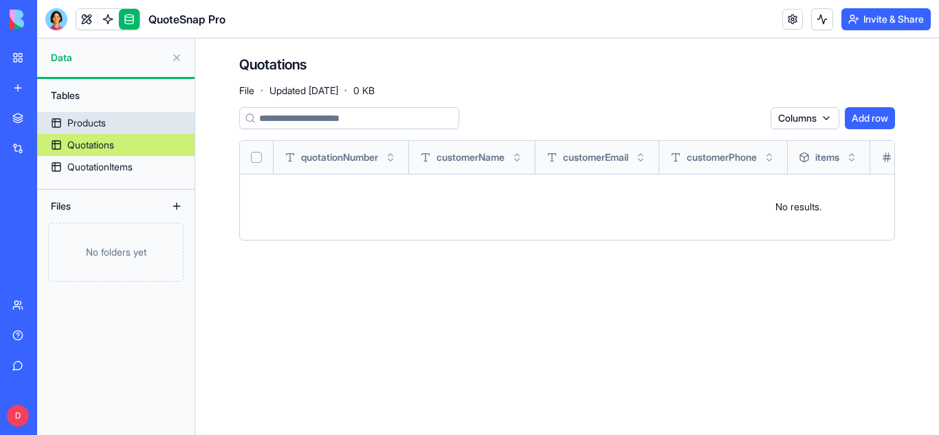
click at [126, 125] on link "Products" at bounding box center [115, 123] width 157 height 22
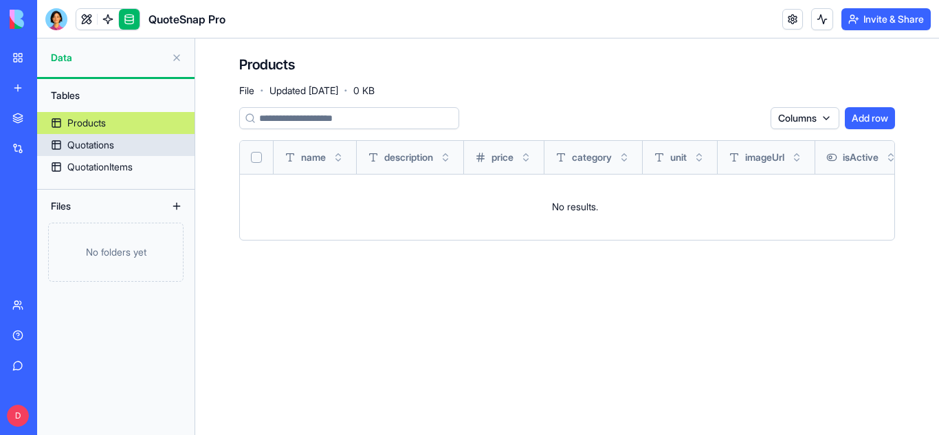
click at [122, 145] on link "Quotations" at bounding box center [115, 145] width 157 height 22
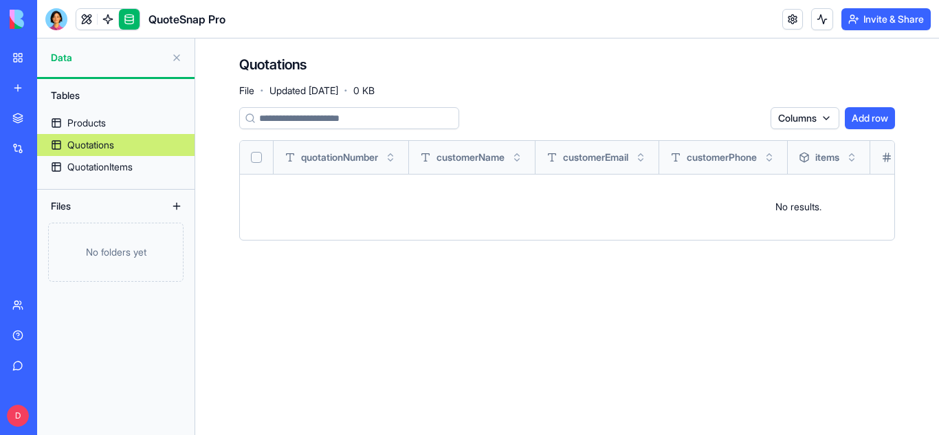
click at [389, 50] on div "Quotations File · Updated Sep 15, 2025 · 0 KB Columns Add row quotationNumber c…" at bounding box center [567, 154] width 744 height 230
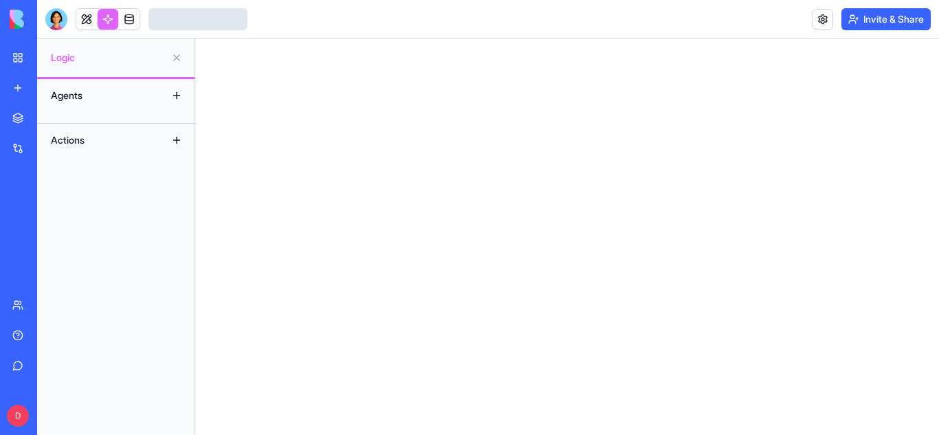
click at [170, 94] on button at bounding box center [177, 96] width 22 height 22
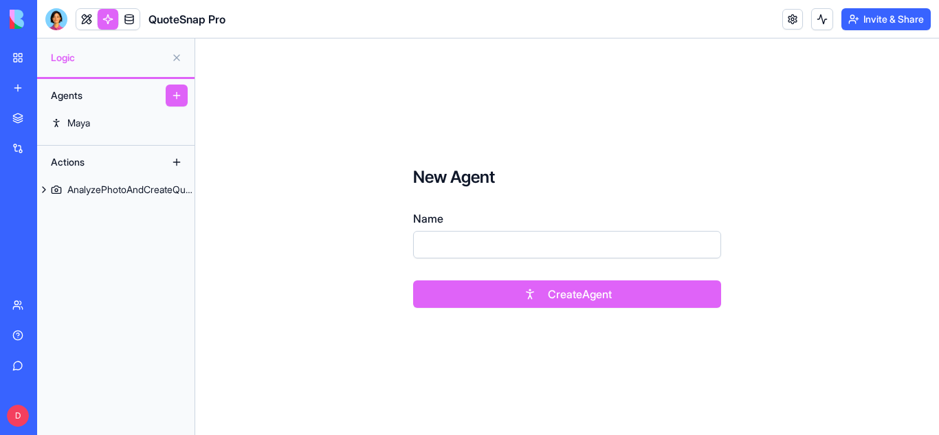
click at [177, 56] on button at bounding box center [177, 58] width 22 height 22
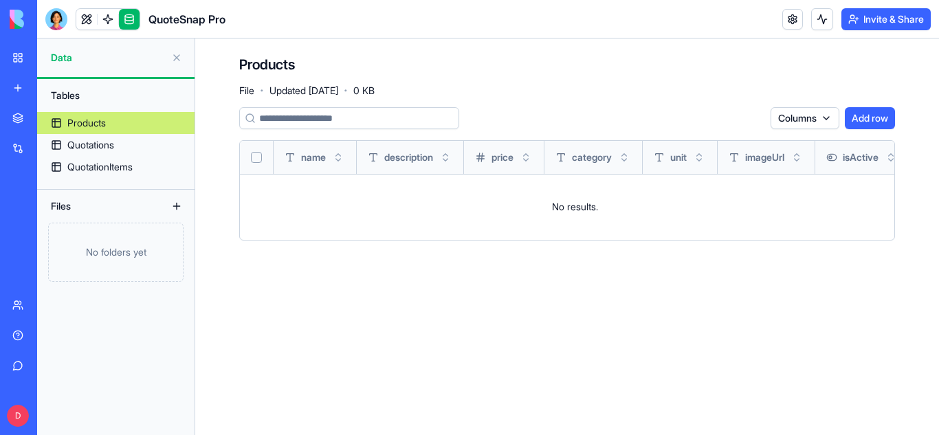
click at [173, 205] on button at bounding box center [177, 206] width 22 height 22
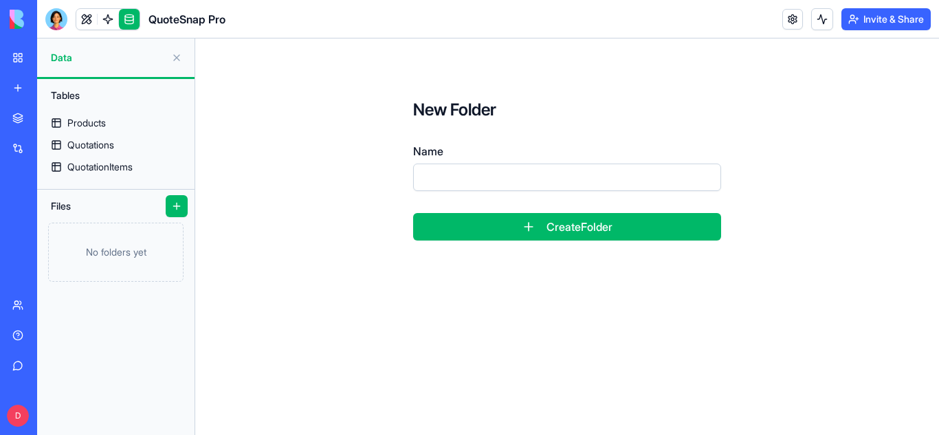
click at [516, 182] on input "Name" at bounding box center [567, 178] width 308 height 28
type input "*"
type input "****"
click at [558, 229] on button "Create Folder" at bounding box center [567, 227] width 308 height 28
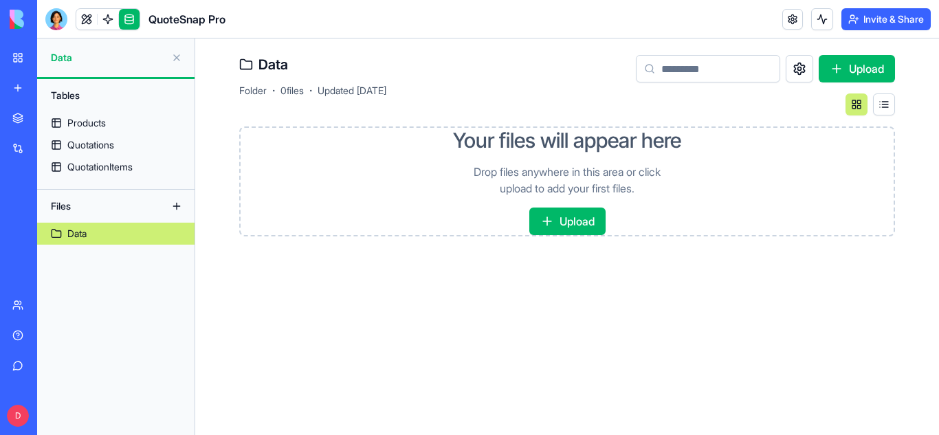
click at [576, 212] on button "Upload" at bounding box center [567, 222] width 76 height 28
click at [582, 222] on button "Upload" at bounding box center [567, 222] width 76 height 28
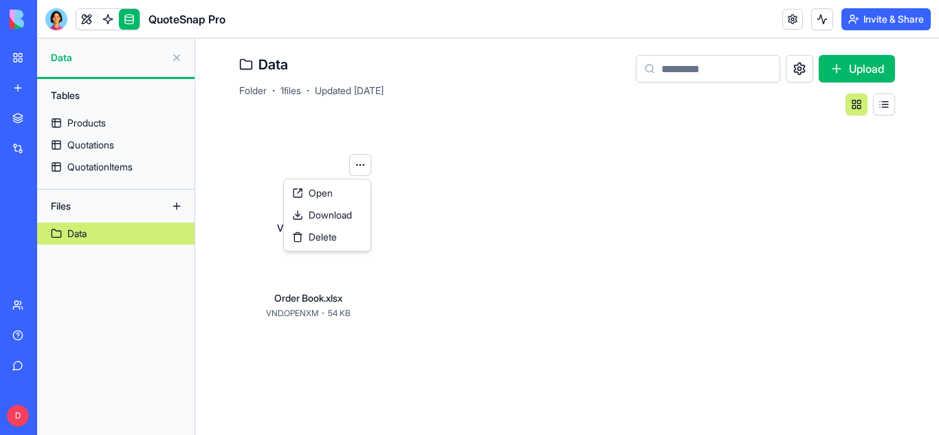
click at [358, 168] on html "BETA My Workspace New app Marketplace Integrations Recent QuoteSnap Pro AI Logo…" at bounding box center [469, 217] width 939 height 435
click at [347, 188] on div "Open" at bounding box center [327, 193] width 81 height 22
click at [857, 106] on button at bounding box center [857, 105] width 22 height 22
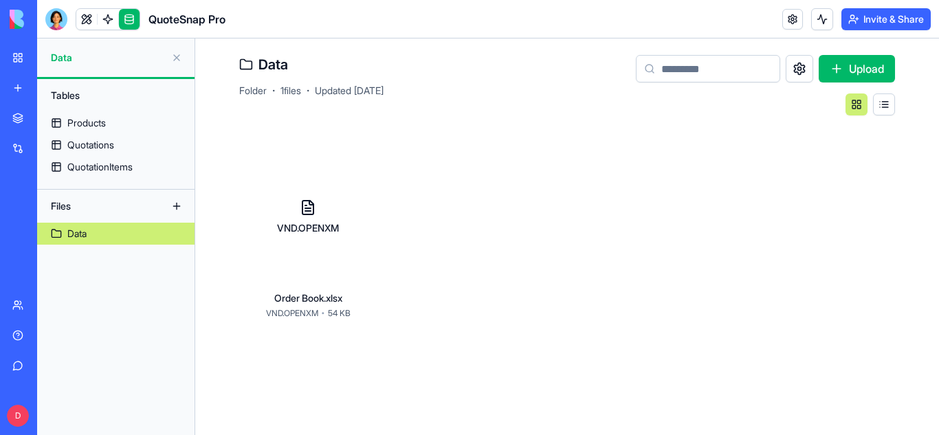
click at [880, 107] on button at bounding box center [884, 105] width 22 height 22
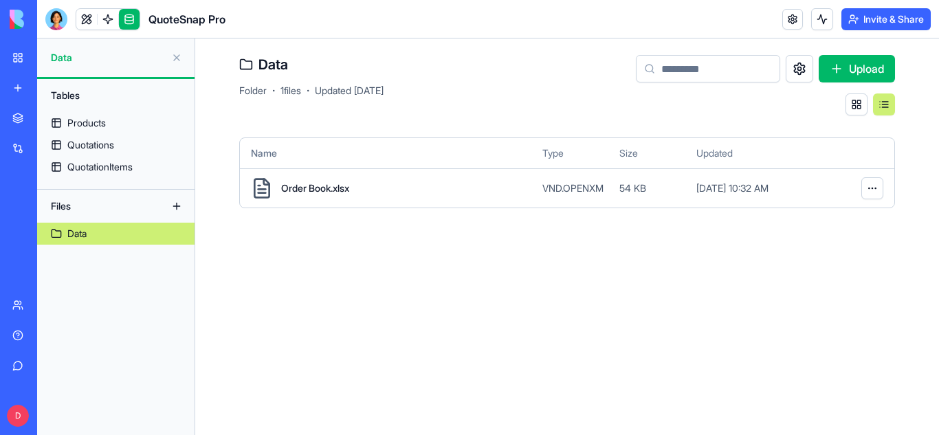
click at [661, 94] on div at bounding box center [765, 105] width 259 height 22
click at [871, 188] on html "BETA My Workspace New app Marketplace Integrations Recent QuoteSnap Pro AI Logo…" at bounding box center [469, 217] width 939 height 435
click at [576, 105] on div "Data Folder · 1 files · Updated Sep 16, 2025 Upload" at bounding box center [567, 85] width 656 height 61
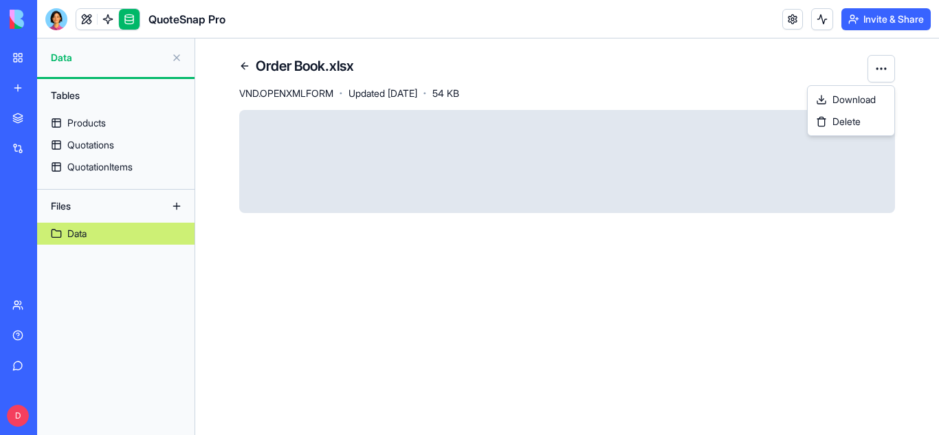
click at [883, 69] on html "BETA My Workspace New app Marketplace Integrations Recent QuoteSnap Pro AI Logo…" at bounding box center [469, 217] width 939 height 435
click at [761, 316] on html "BETA My Workspace New app Marketplace Integrations Recent QuoteSnap Pro AI Logo…" at bounding box center [469, 217] width 939 height 435
click at [243, 66] on link at bounding box center [245, 66] width 22 height 22
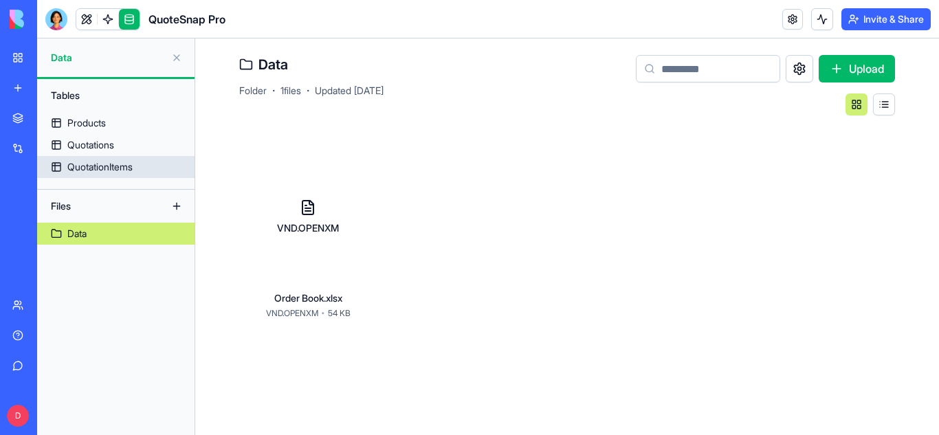
click at [116, 164] on div "QuotationItems" at bounding box center [99, 167] width 65 height 14
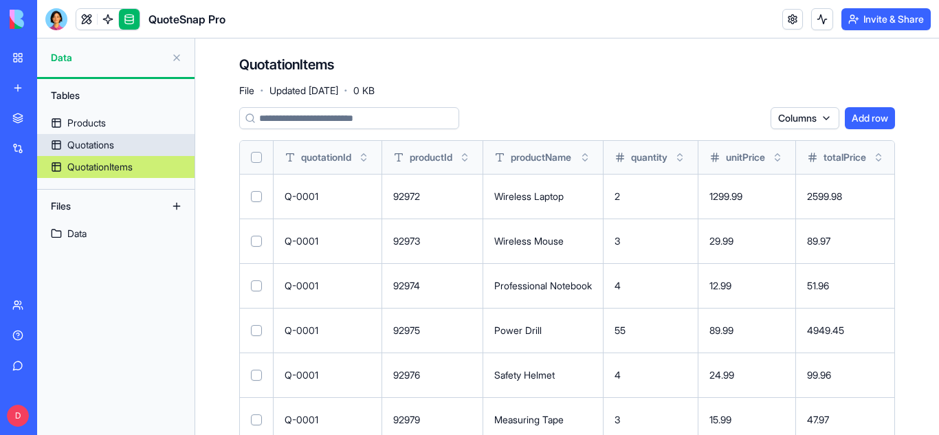
click at [148, 146] on link "Quotations" at bounding box center [115, 145] width 157 height 22
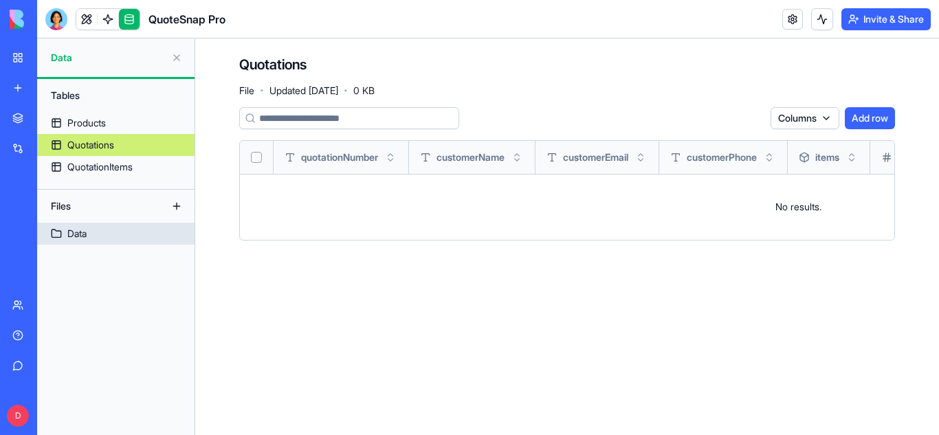
click at [98, 241] on link "Data" at bounding box center [115, 234] width 157 height 22
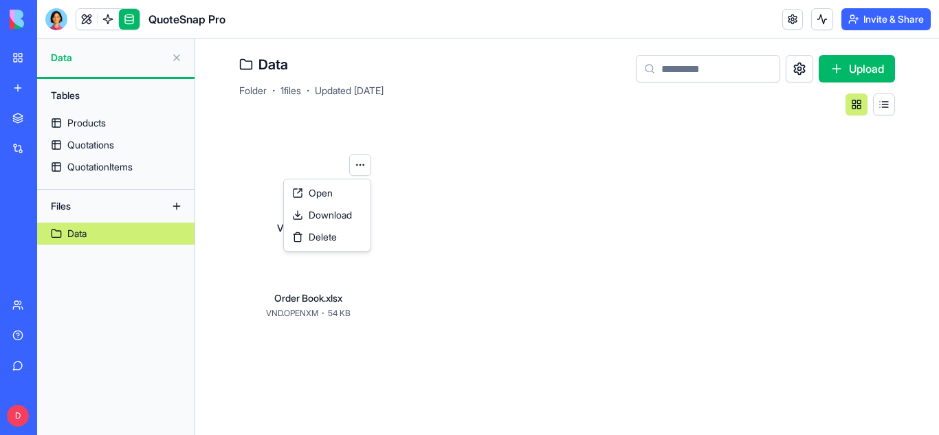
click at [356, 166] on html "BETA My Workspace New app Marketplace Integrations Recent QuoteSnap Pro AI Logo…" at bounding box center [469, 217] width 939 height 435
click at [347, 230] on div "Delete" at bounding box center [327, 237] width 81 height 22
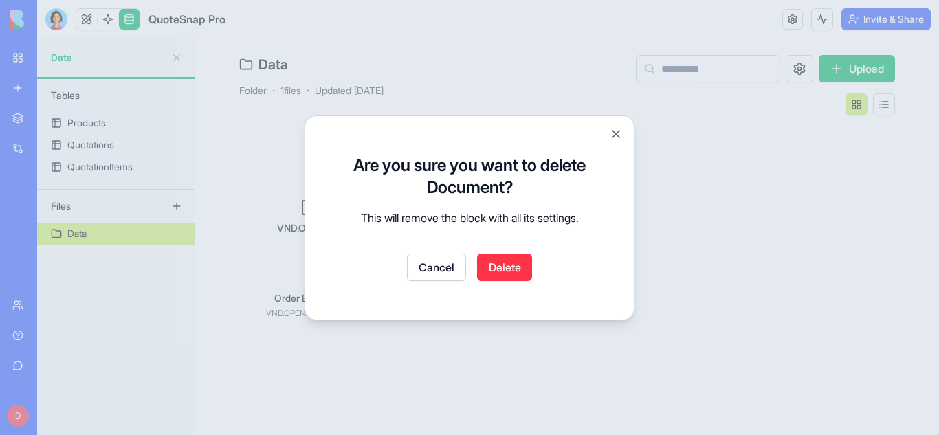
click at [496, 267] on button "Delete" at bounding box center [504, 268] width 55 height 28
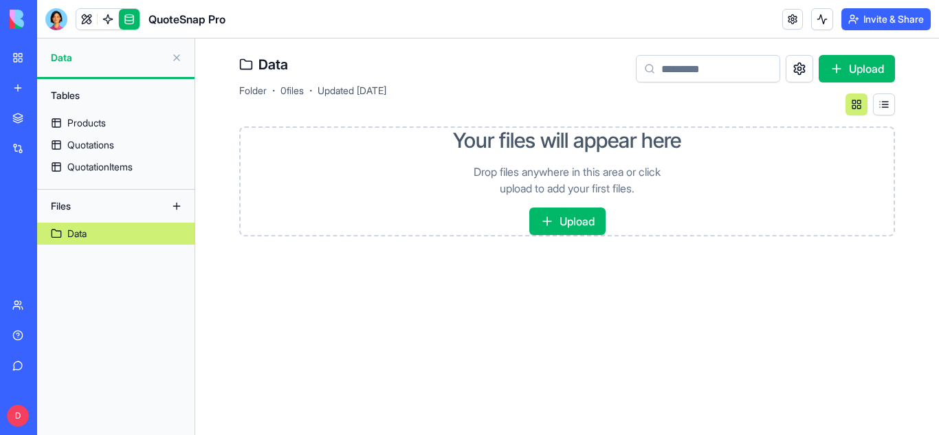
click at [573, 221] on button "Upload" at bounding box center [567, 222] width 76 height 28
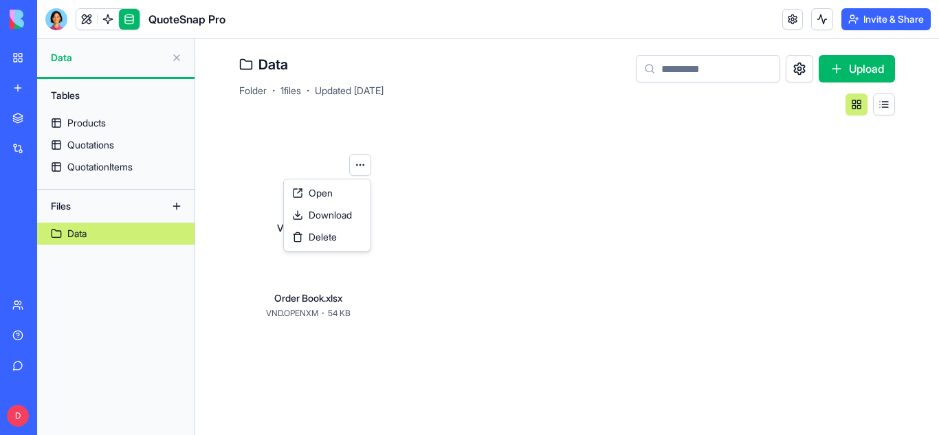
click at [365, 172] on html "BETA My Workspace New app Marketplace Integrations Recent QuoteSnap Pro AI Logo…" at bounding box center [469, 217] width 939 height 435
click at [335, 192] on div "Open" at bounding box center [327, 193] width 81 height 22
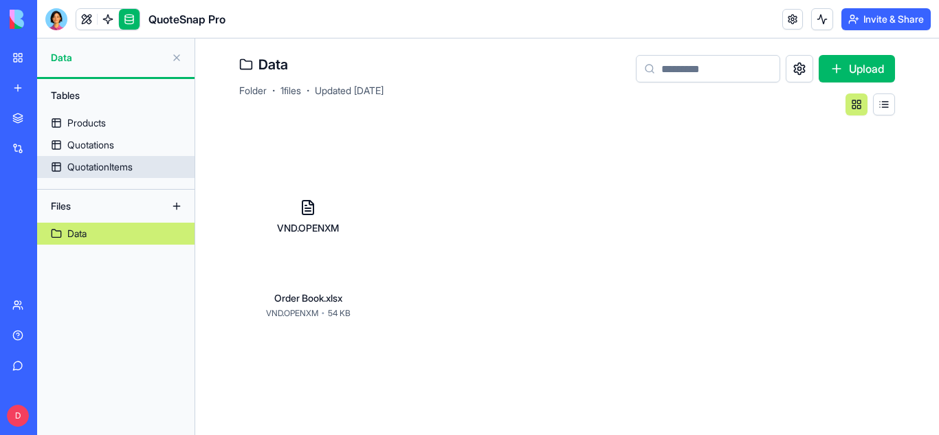
click at [113, 163] on div "QuotationItems" at bounding box center [99, 167] width 65 height 14
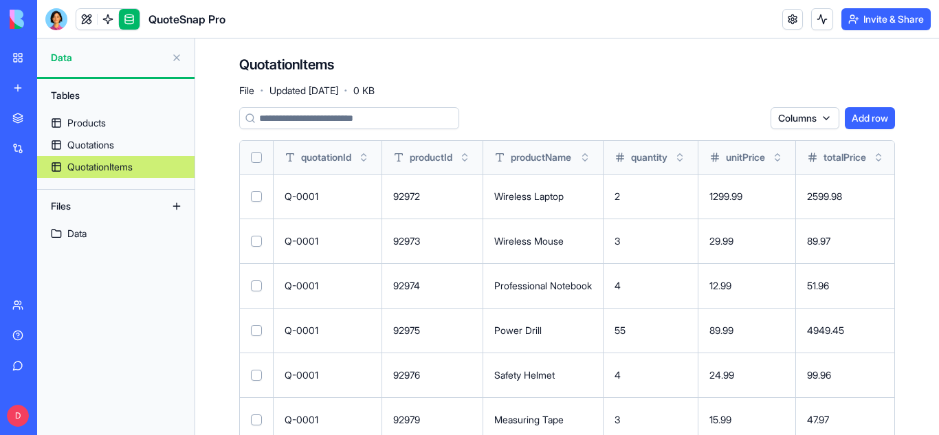
click at [254, 159] on button "Select all" at bounding box center [256, 157] width 11 height 11
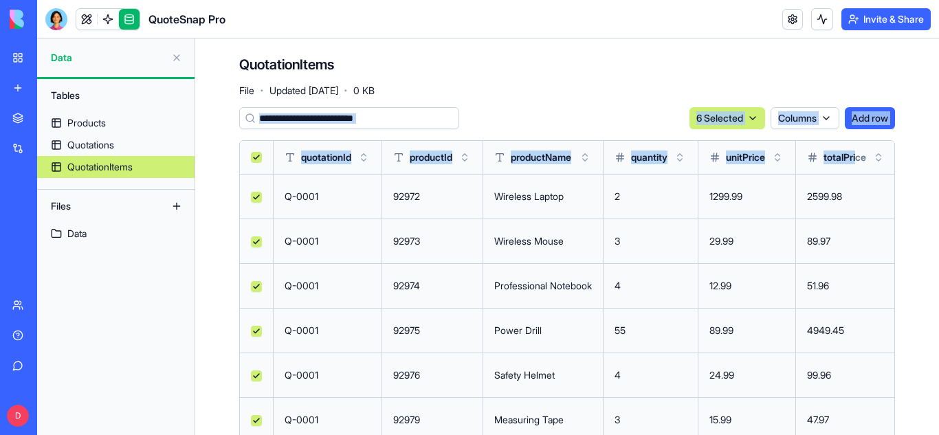
drag, startPoint x: 875, startPoint y: 156, endPoint x: 847, endPoint y: 64, distance: 96.2
click at [847, 64] on div "QuotationItems File · Updated Sep 15, 2025 · 0 KB 6 Selected Columns Add row qu…" at bounding box center [567, 254] width 656 height 399
click at [847, 64] on div "QuotationItems File · Updated Sep 15, 2025 · 0 KB" at bounding box center [567, 75] width 656 height 41
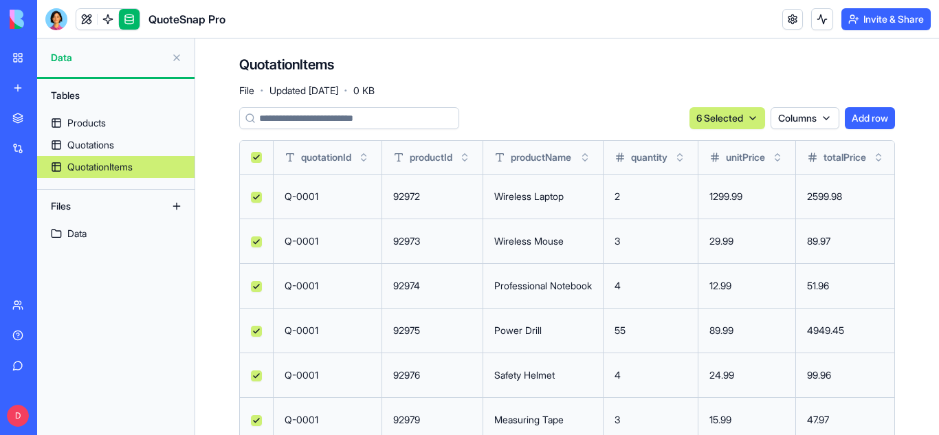
click at [847, 64] on div "QuotationItems File · Updated Sep 15, 2025 · 0 KB" at bounding box center [567, 75] width 656 height 41
click at [912, 153] on div "QuotationItems File · Updated Sep 15, 2025 · 0 KB 6 Selected Columns Add row qu…" at bounding box center [567, 255] width 744 height 432
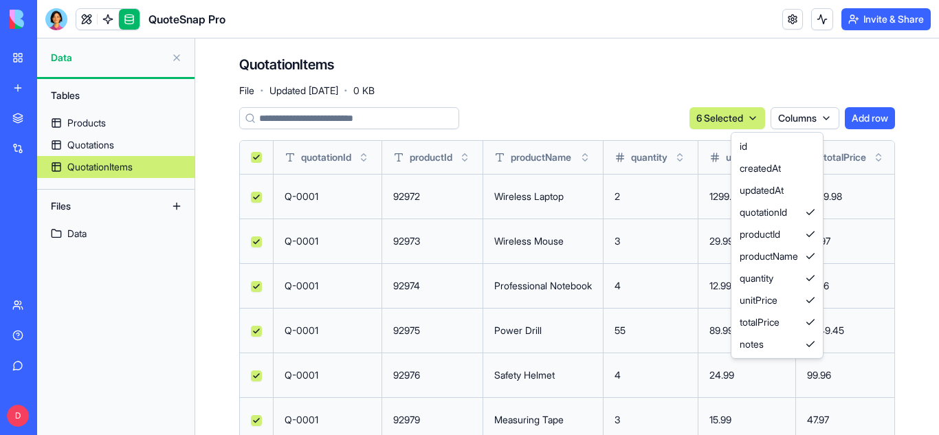
click at [814, 122] on html "BETA My Workspace New app Marketplace Integrations Recent QuoteSnap Pro AI Logo…" at bounding box center [469, 217] width 939 height 435
click at [818, 232] on div "productId" at bounding box center [777, 234] width 86 height 22
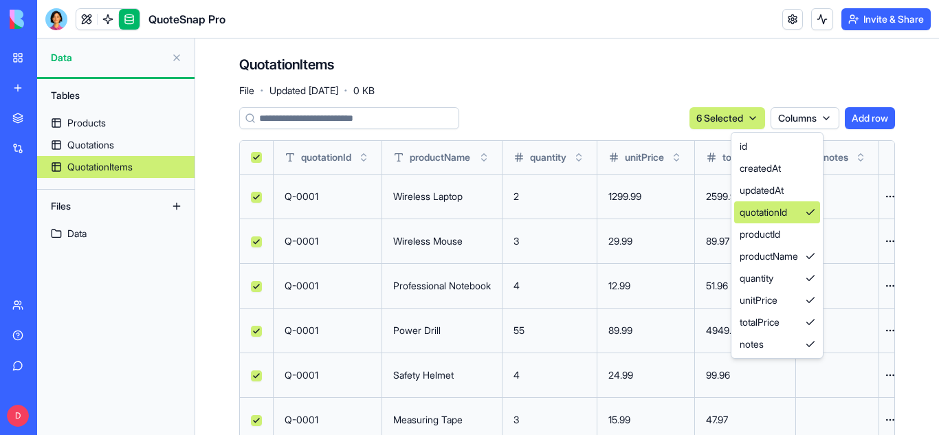
click at [815, 212] on div "quotationId" at bounding box center [777, 212] width 86 height 22
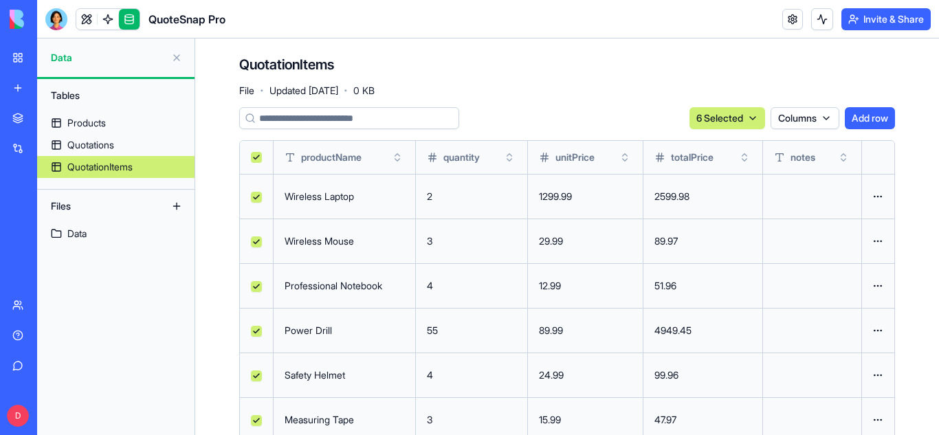
click at [915, 197] on html "BETA My Workspace New app Marketplace Integrations Recent QuoteSnap Pro AI Logo…" at bounding box center [469, 217] width 939 height 435
click at [513, 63] on div "QuotationItems File · Updated Sep 15, 2025 · 0 KB" at bounding box center [567, 75] width 656 height 41
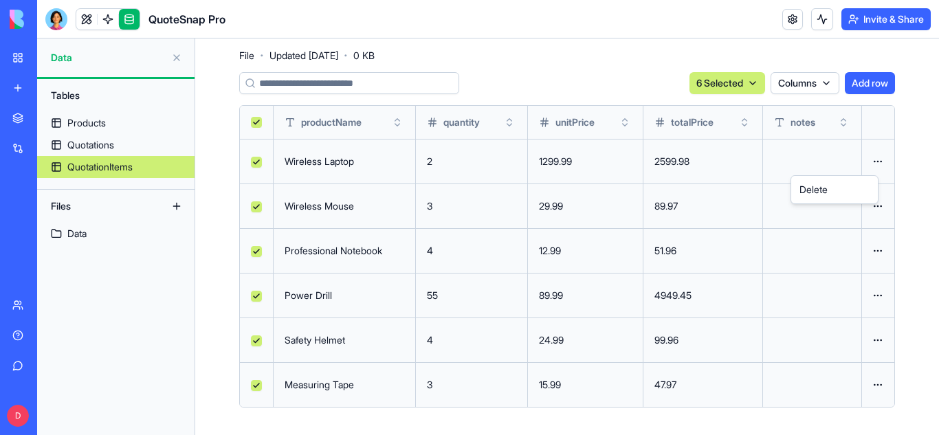
click at [871, 162] on html "BETA My Workspace New app Marketplace Integrations Recent QuoteSnap Pro AI Logo…" at bounding box center [469, 217] width 939 height 435
click at [845, 192] on div "Delete" at bounding box center [834, 190] width 81 height 22
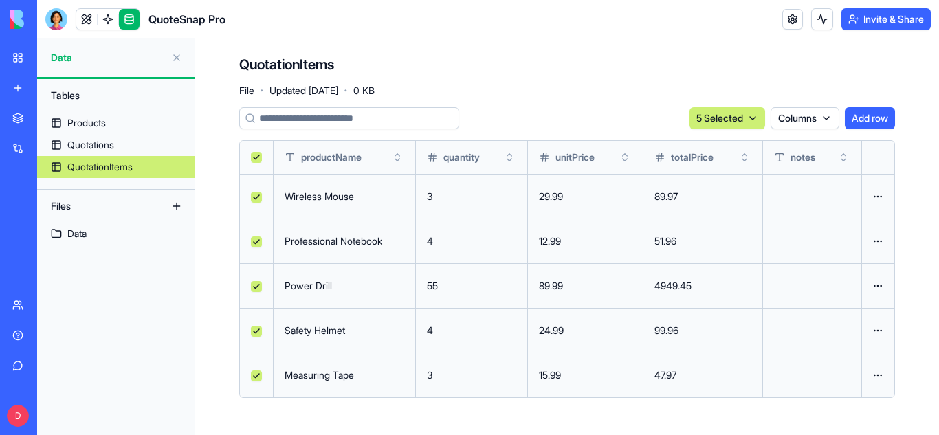
click at [875, 164] on th at bounding box center [878, 157] width 33 height 33
click at [883, 201] on html "BETA My Workspace New app Marketplace Integrations Recent QuoteSnap Pro AI Logo…" at bounding box center [469, 217] width 939 height 435
click at [844, 219] on div "Delete" at bounding box center [845, 225] width 81 height 22
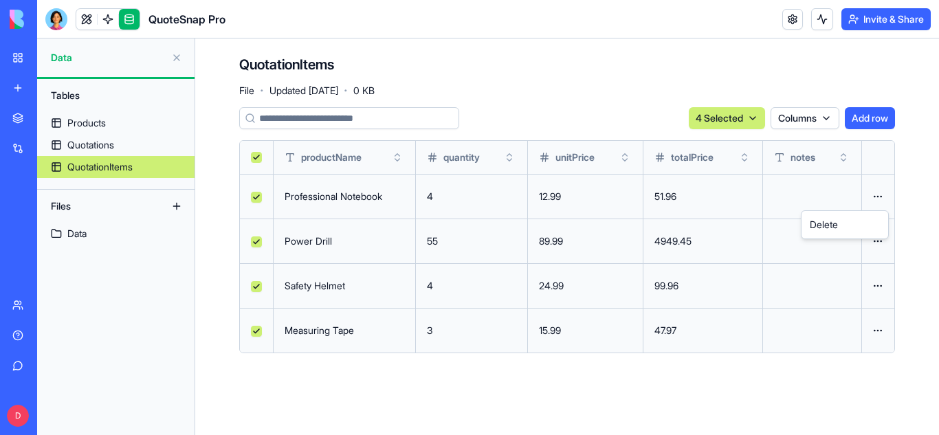
click at [882, 199] on html "BETA My Workspace New app Marketplace Integrations Recent QuoteSnap Pro AI Logo…" at bounding box center [469, 217] width 939 height 435
click at [856, 219] on div "Delete" at bounding box center [845, 225] width 81 height 22
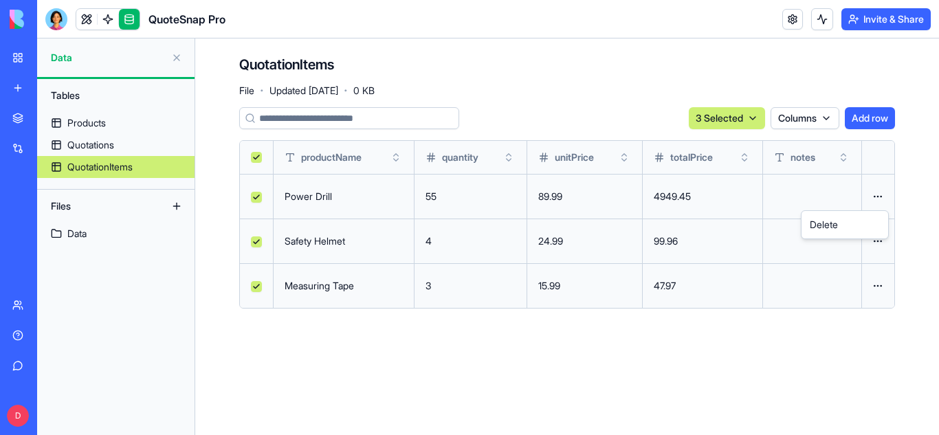
click at [881, 194] on html "BETA My Workspace New app Marketplace Integrations Recent QuoteSnap Pro AI Logo…" at bounding box center [469, 217] width 939 height 435
click at [831, 222] on div "Delete" at bounding box center [845, 225] width 81 height 22
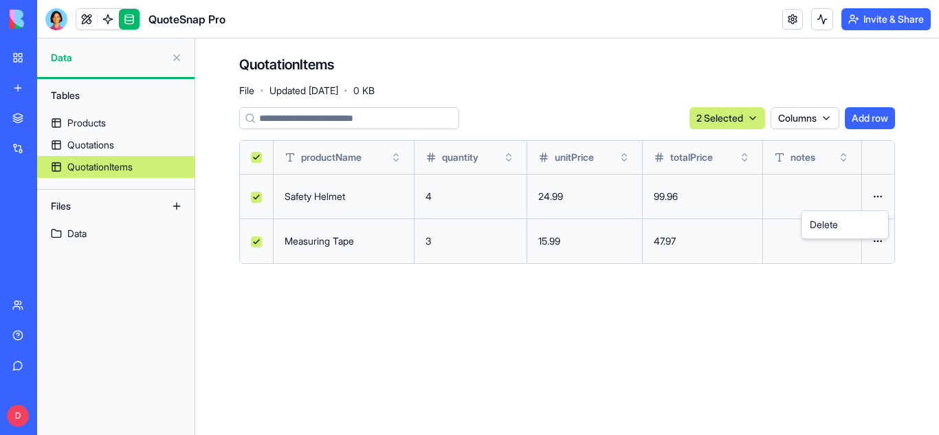
click at [875, 197] on html "BETA My Workspace New app Marketplace Integrations Recent QuoteSnap Pro AI Logo…" at bounding box center [469, 217] width 939 height 435
click at [852, 221] on div "Delete" at bounding box center [845, 225] width 81 height 22
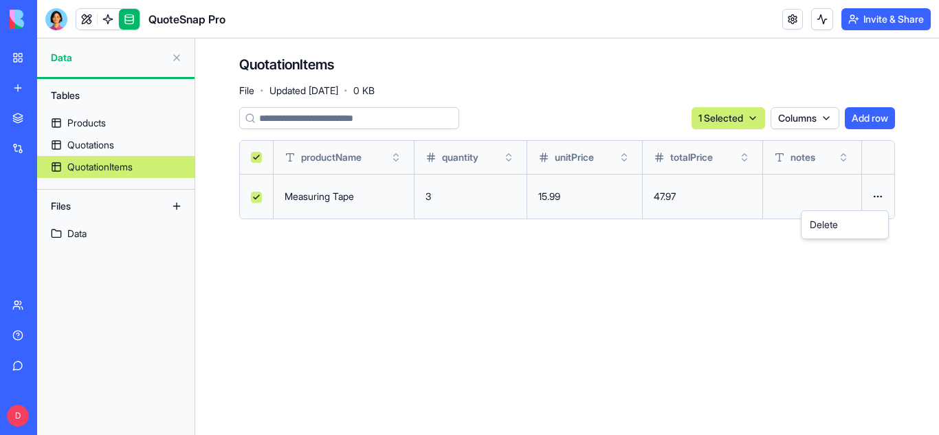
click at [883, 197] on html "BETA My Workspace New app Marketplace Integrations Recent QuoteSnap Pro AI Logo…" at bounding box center [469, 217] width 939 height 435
click at [848, 228] on div "Delete" at bounding box center [845, 225] width 81 height 22
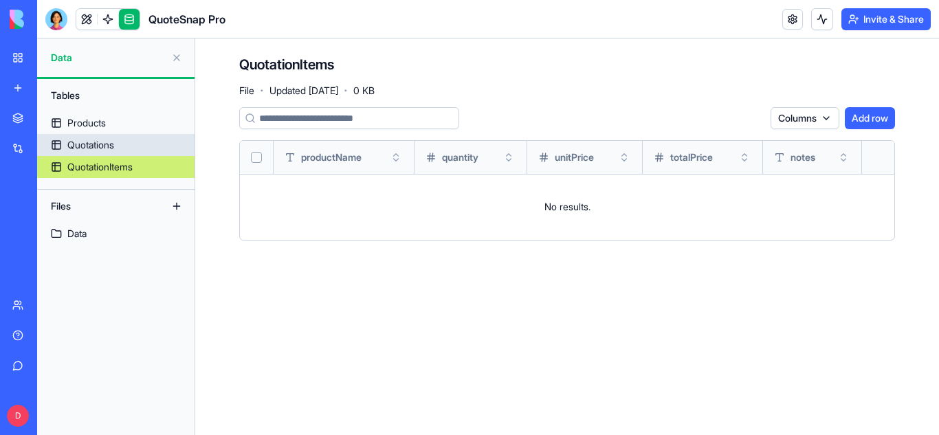
click at [157, 146] on link "Quotations" at bounding box center [115, 145] width 157 height 22
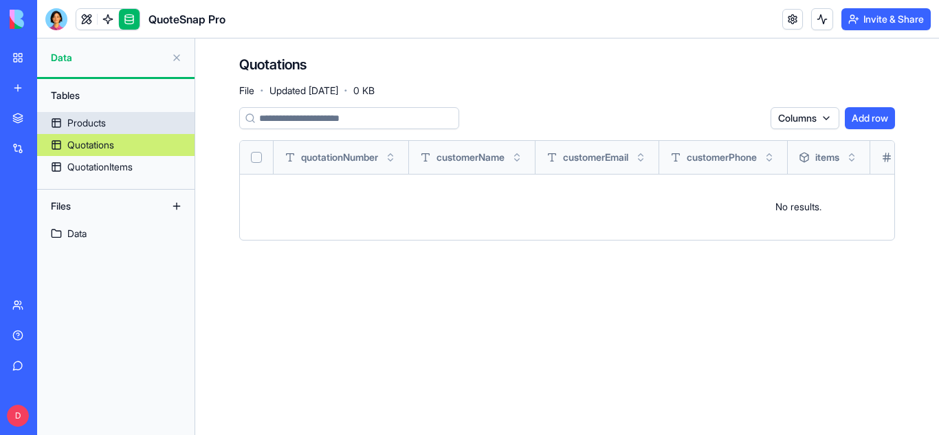
click at [100, 129] on div "Products" at bounding box center [86, 123] width 39 height 14
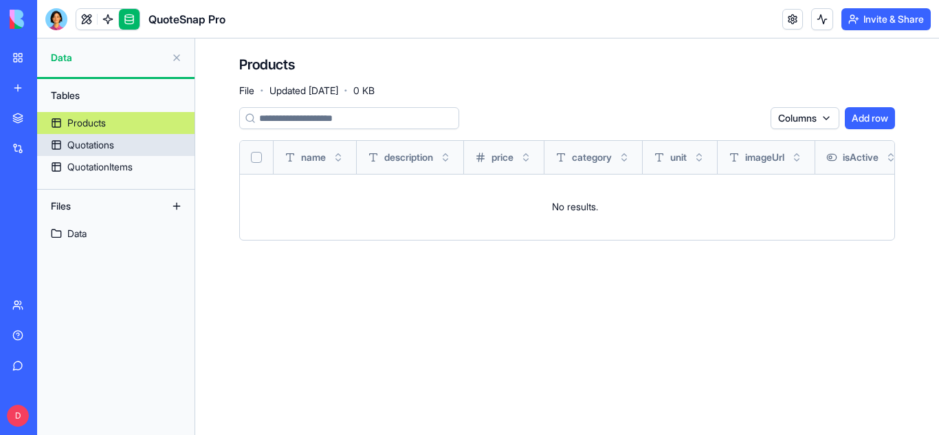
click at [102, 146] on div "Quotations" at bounding box center [90, 145] width 47 height 14
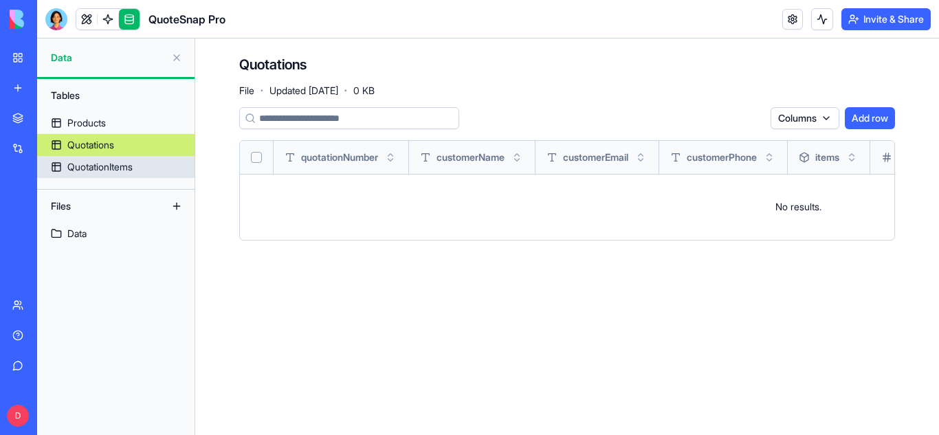
click at [109, 162] on div "QuotationItems" at bounding box center [99, 167] width 65 height 14
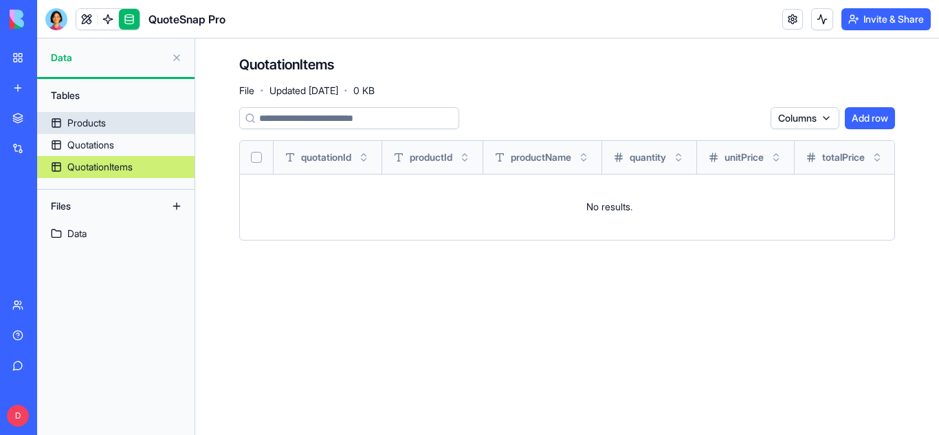
click at [92, 120] on div "Products" at bounding box center [86, 123] width 39 height 14
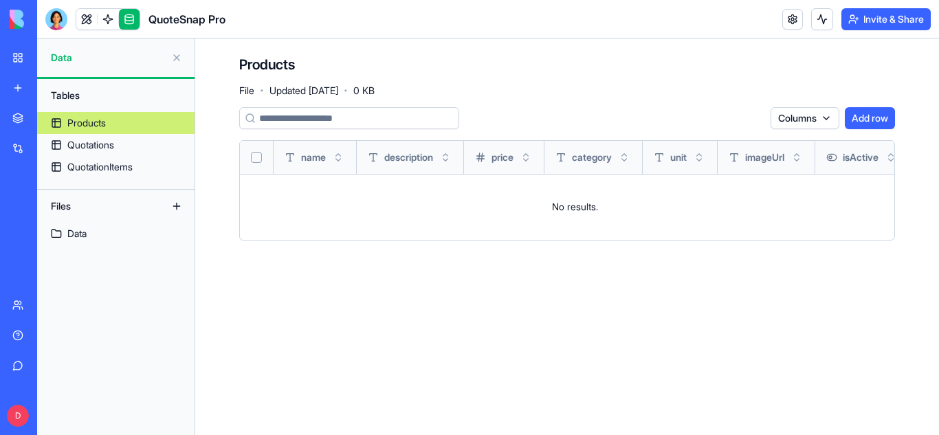
click at [173, 58] on button at bounding box center [177, 58] width 22 height 22
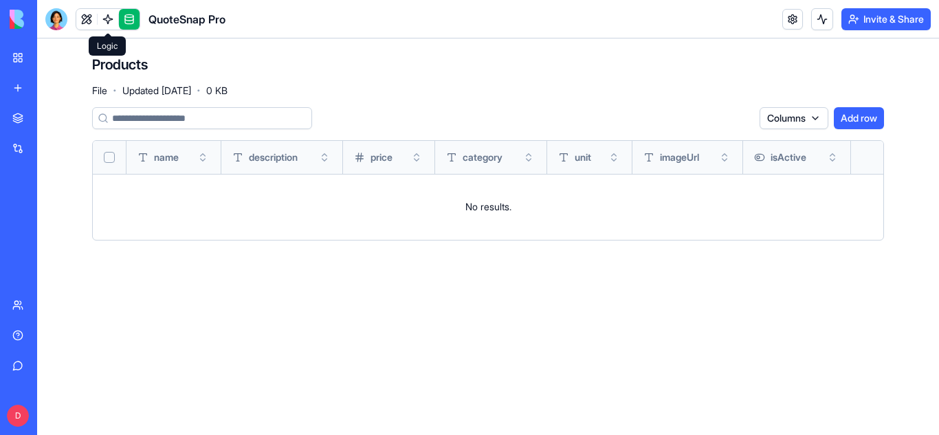
click at [103, 23] on link at bounding box center [108, 19] width 21 height 21
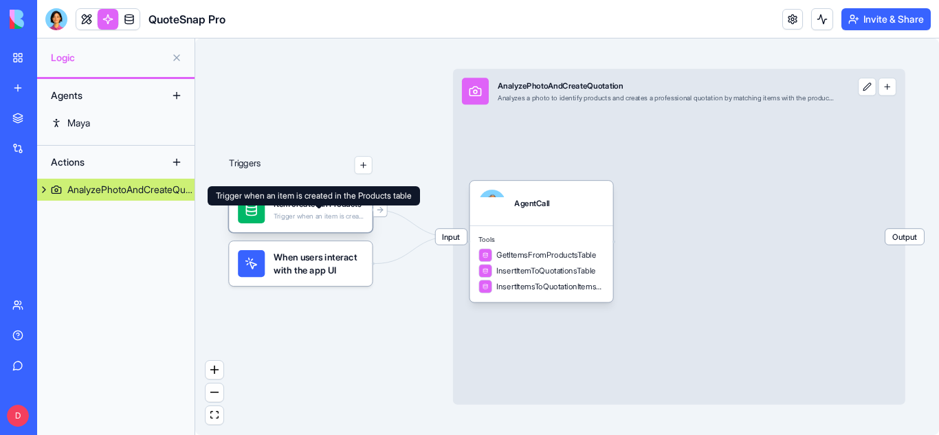
click at [311, 215] on div "Trigger when an item is created in the Products table" at bounding box center [318, 216] width 89 height 9
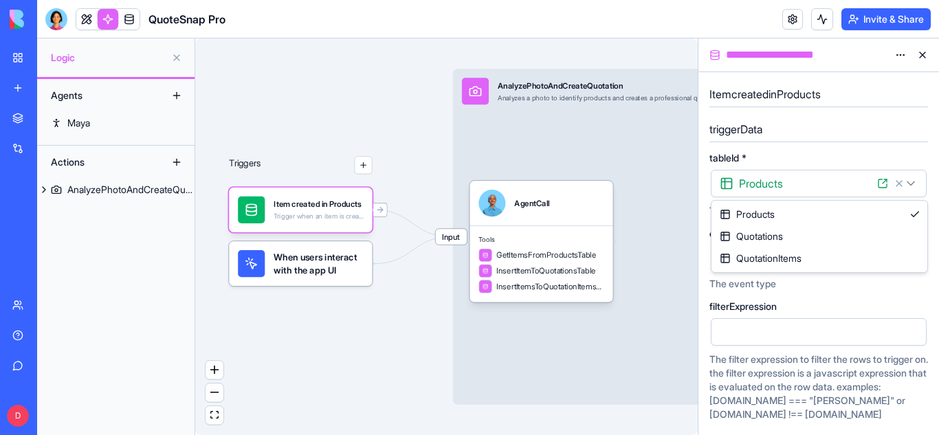
click at [910, 185] on html "**********" at bounding box center [469, 217] width 939 height 435
click at [877, 250] on div "create" at bounding box center [819, 257] width 216 height 25
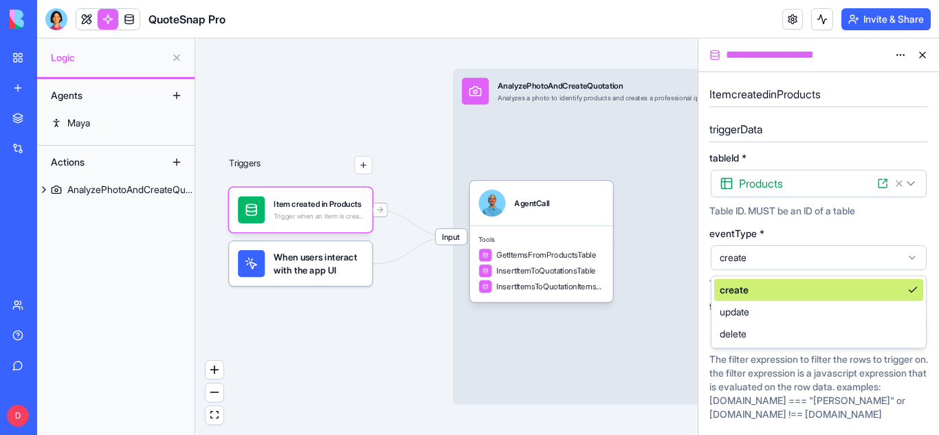
click at [877, 250] on div "create" at bounding box center [819, 257] width 216 height 25
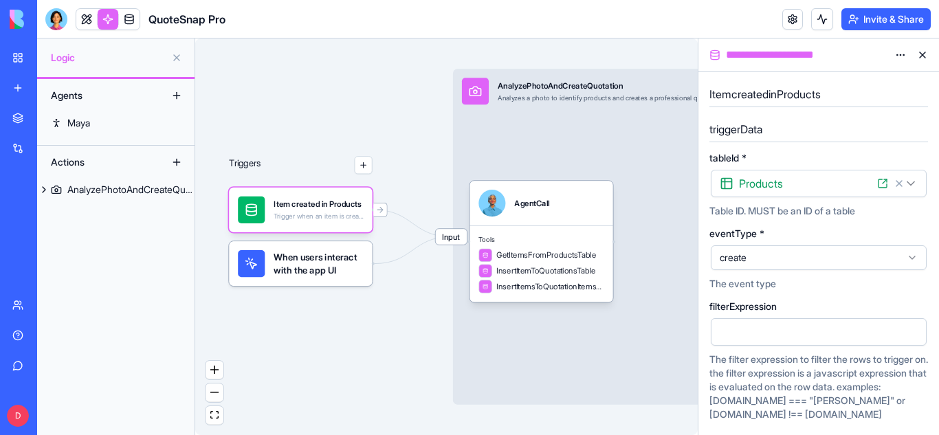
click at [910, 335] on button "button" at bounding box center [913, 332] width 22 height 22
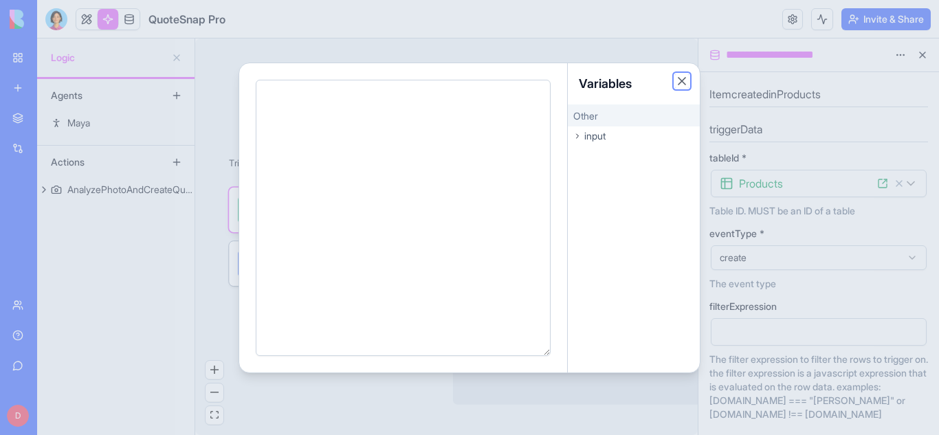
click at [677, 87] on button "Close" at bounding box center [682, 81] width 14 height 14
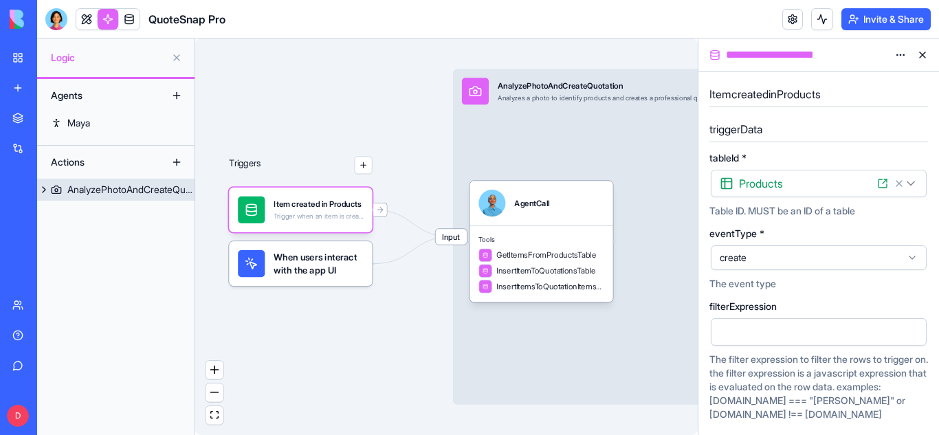
click at [665, 228] on div "Input AnalyzePhotoAndCreateQuotation Analyzes a photo to identify products and …" at bounding box center [679, 237] width 452 height 336
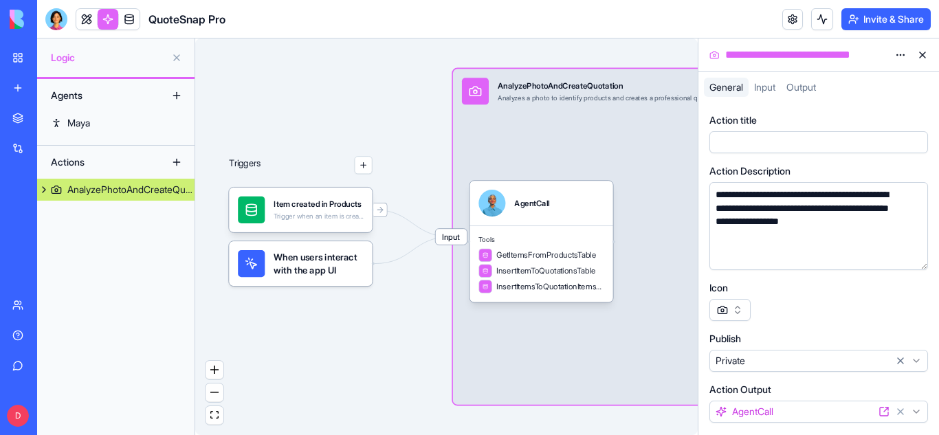
click at [368, 173] on button "button" at bounding box center [364, 165] width 18 height 18
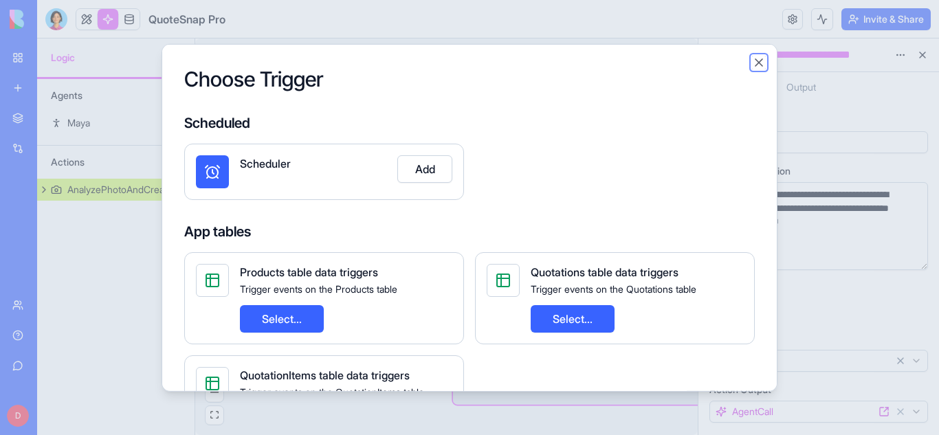
click at [764, 66] on button "Close" at bounding box center [759, 62] width 14 height 14
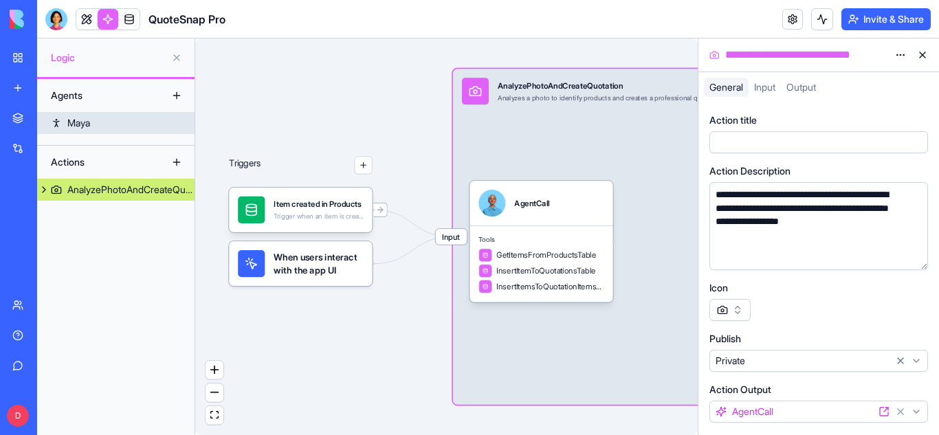
click at [122, 126] on link "Maya" at bounding box center [115, 123] width 157 height 22
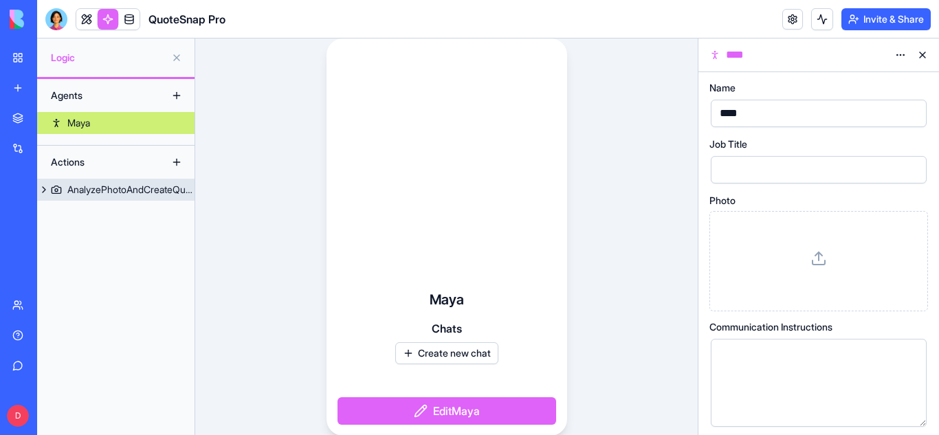
scroll to position [1, 0]
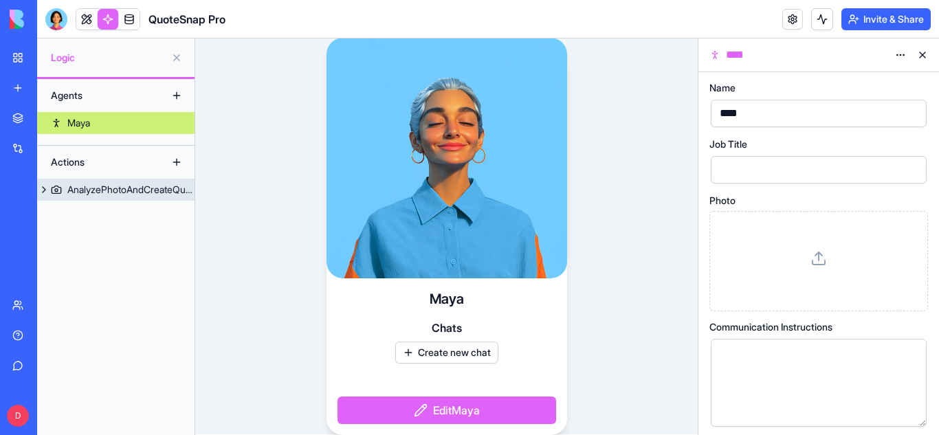
click at [899, 58] on html "BETA My Workspace New app Marketplace Integrations Recent QuoteSnap Pro AI Logo…" at bounding box center [469, 217] width 939 height 435
click at [923, 54] on button at bounding box center [923, 55] width 22 height 22
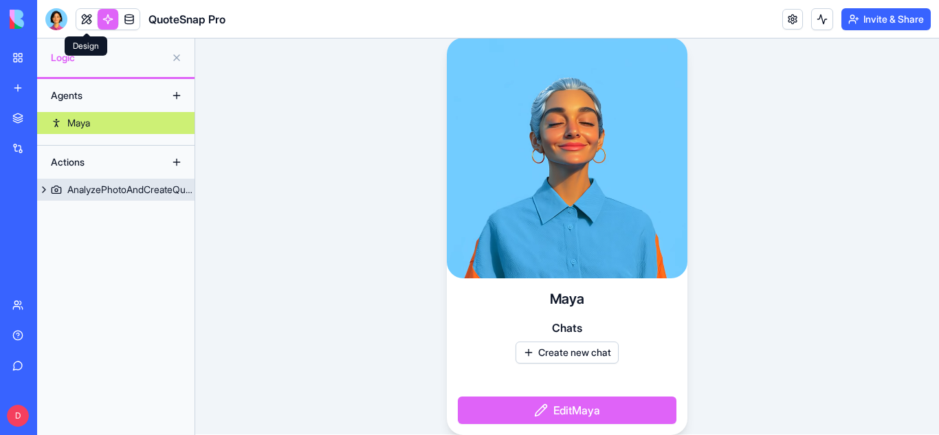
click at [87, 17] on link at bounding box center [86, 19] width 21 height 21
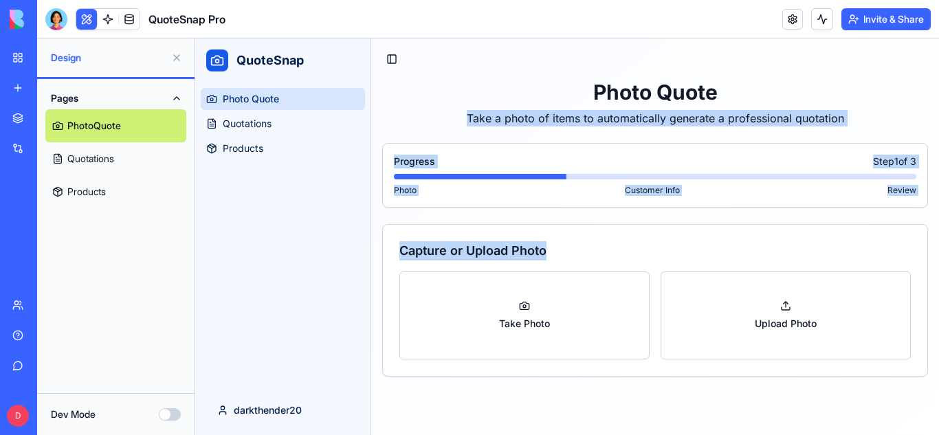
drag, startPoint x: 939, startPoint y: 101, endPoint x: 939, endPoint y: 237, distance: 136.1
click at [939, 237] on div "Toggle Sidebar Photo Quote Take a photo of items to automatically generate a pr…" at bounding box center [655, 213] width 568 height 349
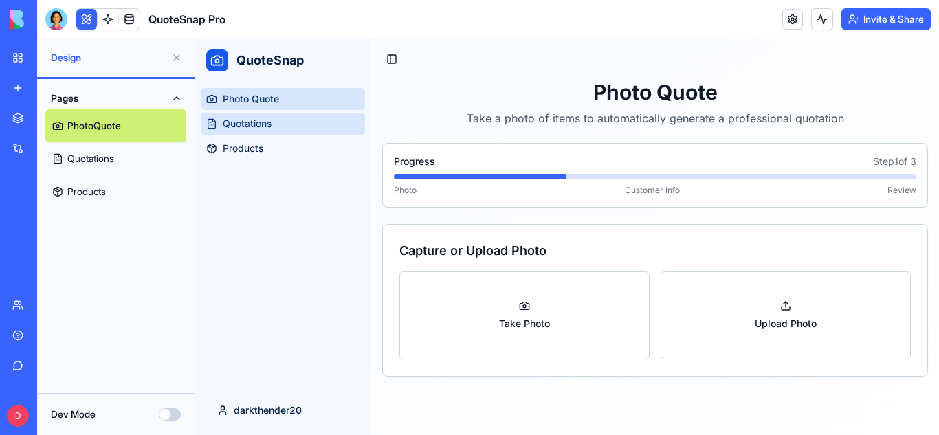
click at [270, 120] on span "Quotations" at bounding box center [247, 124] width 49 height 14
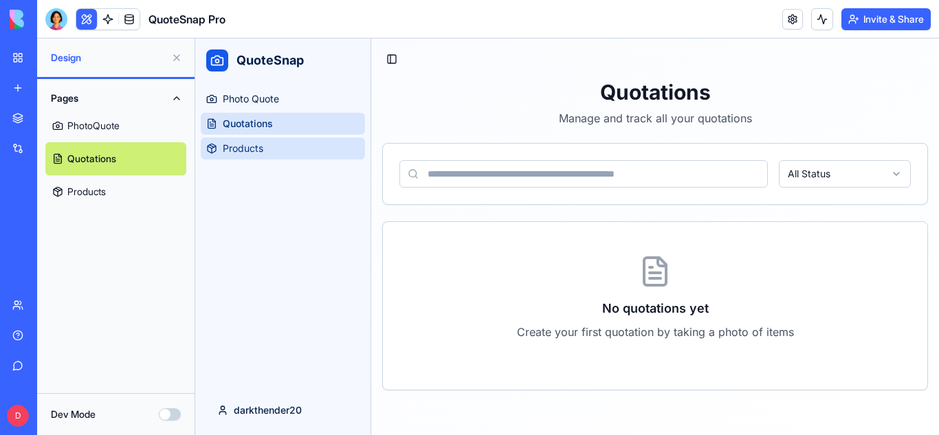
click at [298, 157] on link "Products" at bounding box center [283, 149] width 164 height 22
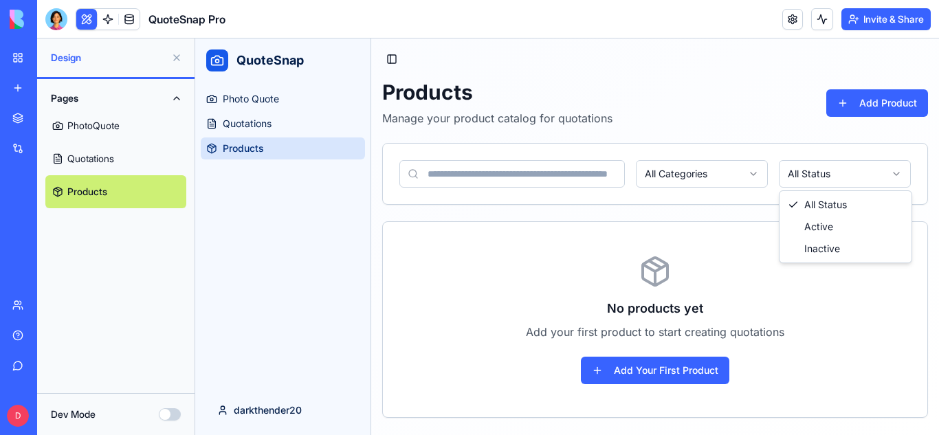
click at [886, 172] on html "QuoteSnap Photo Quote Quotations Products darkthender20 Toggle Sidebar Products…" at bounding box center [567, 237] width 744 height 397
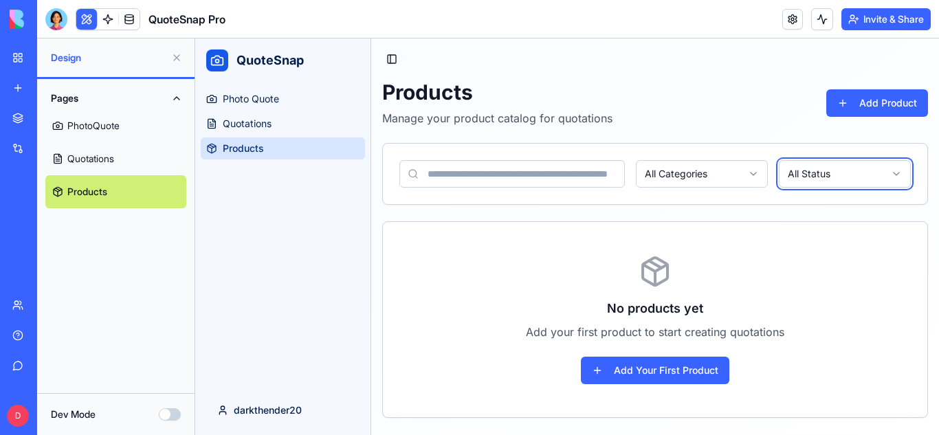
click at [886, 172] on html "QuoteSnap Photo Quote Quotations Products darkthender20 Toggle Sidebar Products…" at bounding box center [567, 237] width 744 height 397
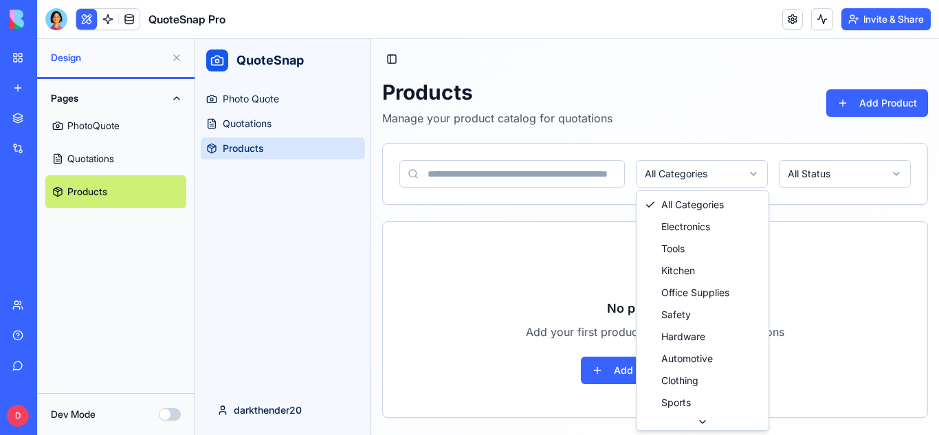
click at [742, 179] on html "QuoteSnap Photo Quote Quotations Products darkthender20 Toggle Sidebar Products…" at bounding box center [567, 237] width 744 height 397
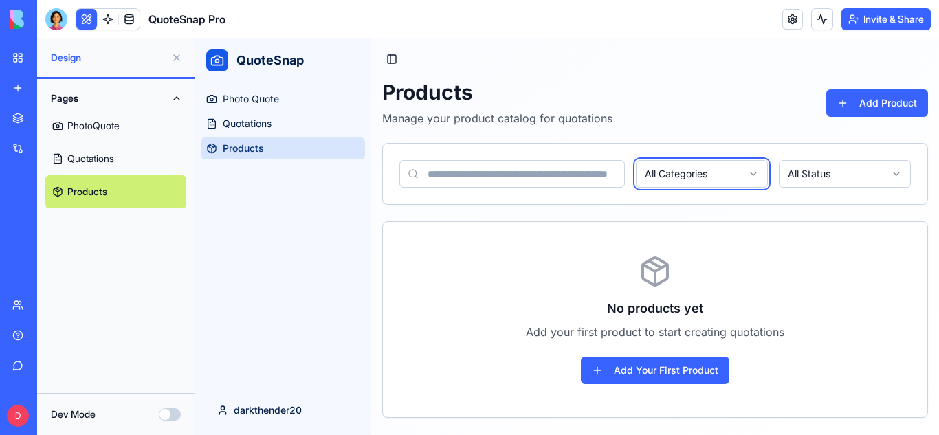
click at [742, 179] on html "QuoteSnap Photo Quote Quotations Products darkthender20 Toggle Sidebar Products…" at bounding box center [567, 237] width 744 height 397
drag, startPoint x: 939, startPoint y: 192, endPoint x: 934, endPoint y: 197, distance: 7.3
click at [934, 197] on div "Toggle Sidebar Products Manage your product catalog for quotations Add Product …" at bounding box center [655, 234] width 568 height 391
click at [146, 154] on link "Quotations" at bounding box center [115, 158] width 141 height 33
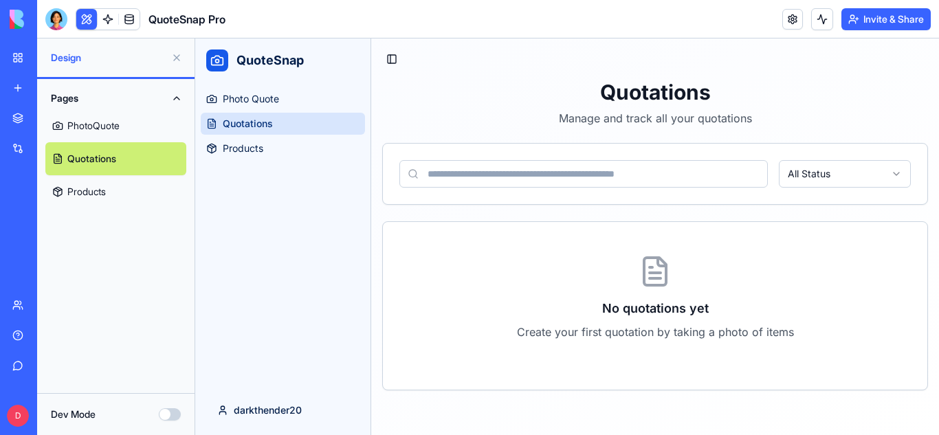
click at [119, 133] on link "PhotoQuote" at bounding box center [115, 125] width 141 height 33
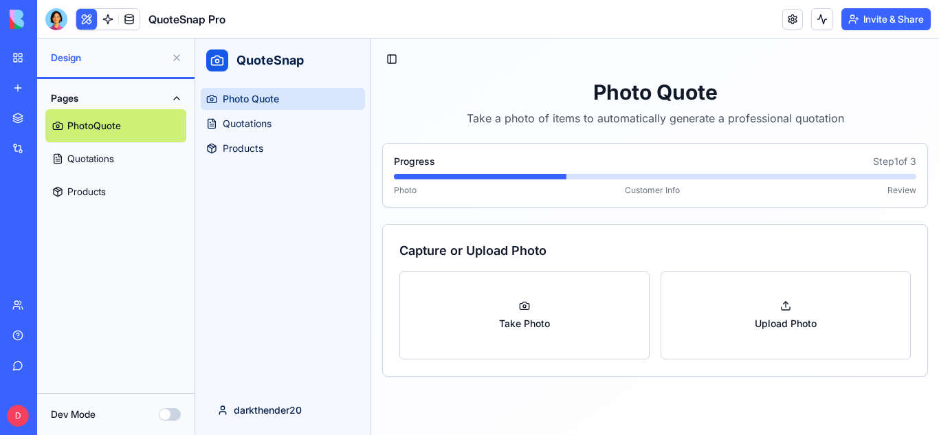
click at [171, 417] on button "Dev Mode" at bounding box center [170, 414] width 22 height 12
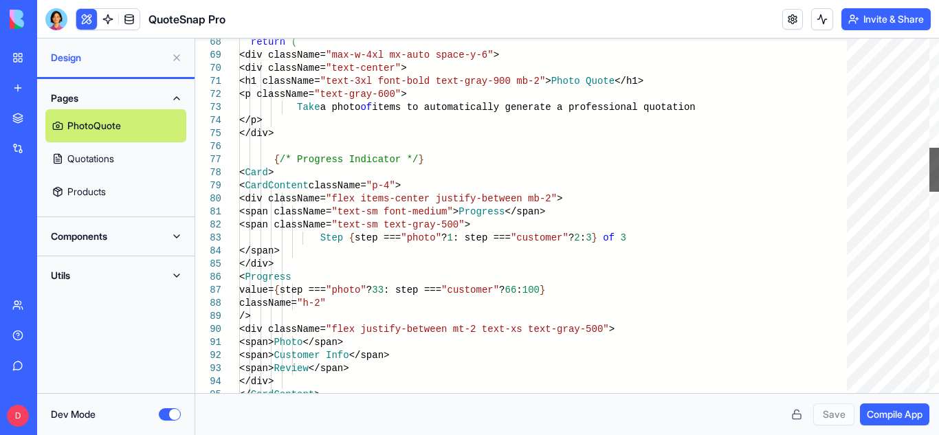
click at [939, 179] on div at bounding box center [935, 170] width 10 height 44
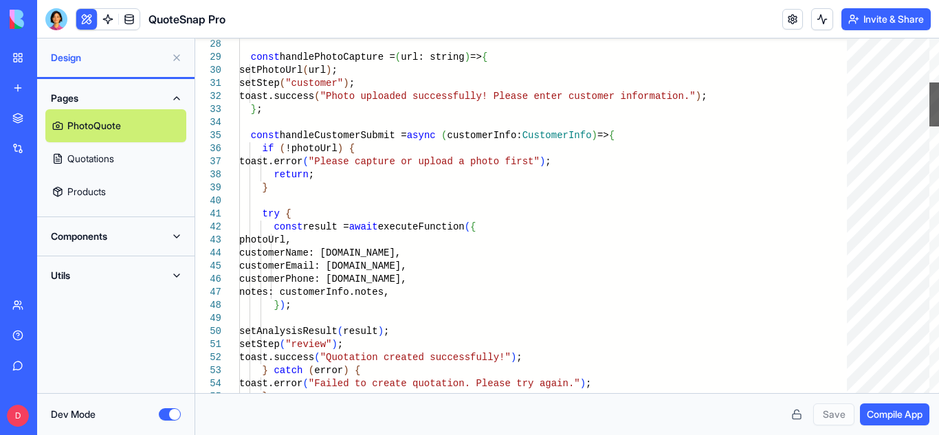
click at [932, 83] on div at bounding box center [935, 105] width 10 height 44
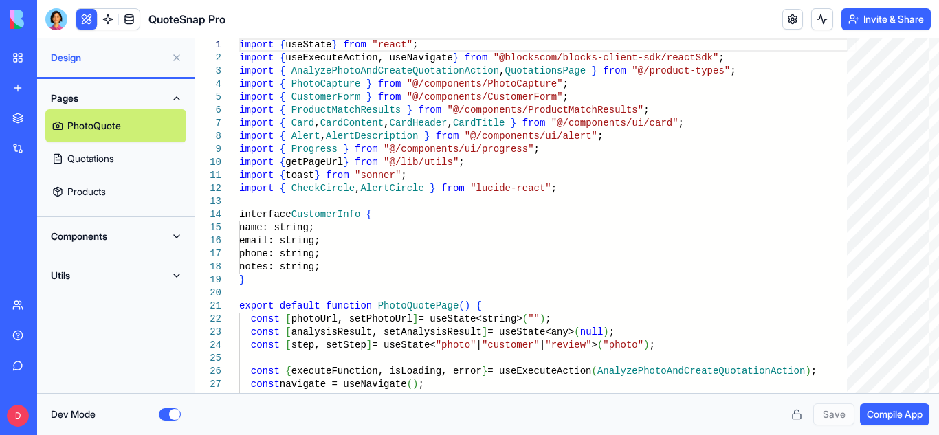
click at [111, 161] on link "Quotations" at bounding box center [115, 158] width 141 height 33
type textarea "**********"
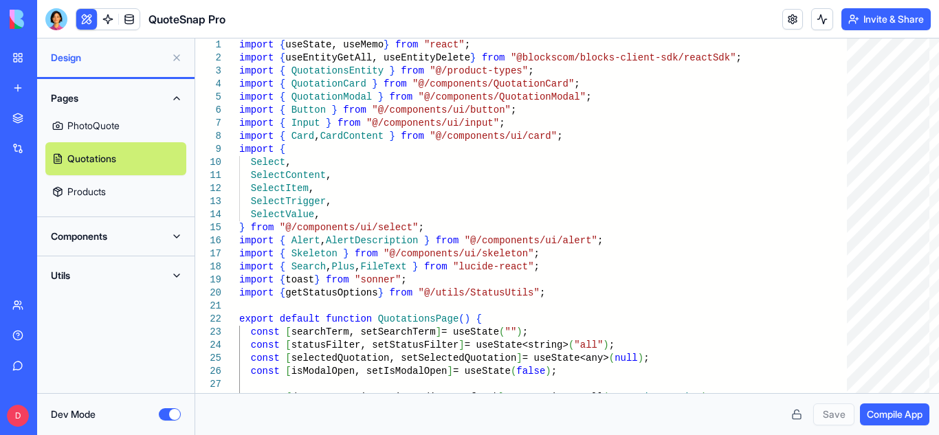
click at [168, 422] on div "Dev Mode" at bounding box center [115, 414] width 157 height 42
click at [169, 411] on button "Dev Mode" at bounding box center [170, 414] width 22 height 12
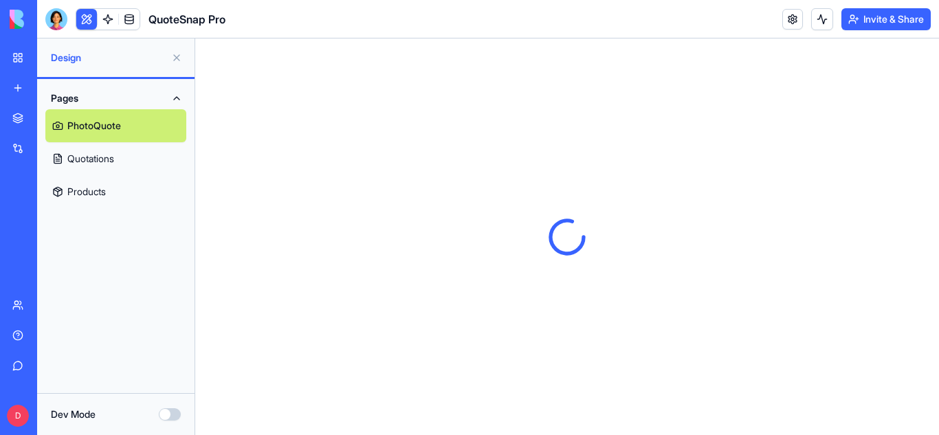
click at [177, 100] on button "Pages" at bounding box center [115, 98] width 141 height 22
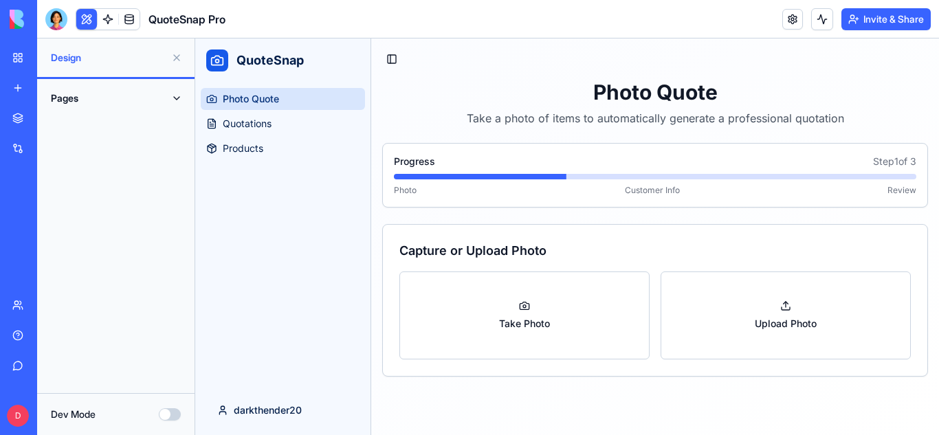
click at [287, 244] on div "Photo Quote Quotations Products" at bounding box center [282, 234] width 175 height 303
click at [173, 58] on button at bounding box center [177, 58] width 22 height 22
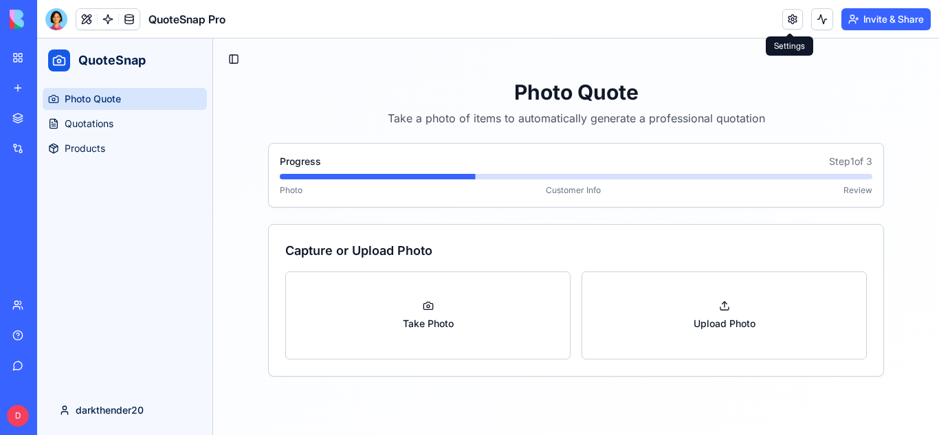
click at [792, 21] on link at bounding box center [793, 19] width 21 height 21
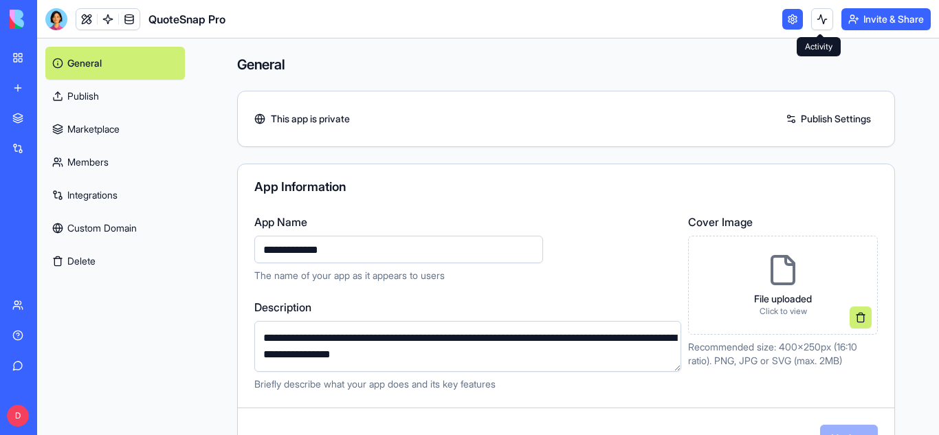
click at [821, 21] on button at bounding box center [822, 19] width 22 height 22
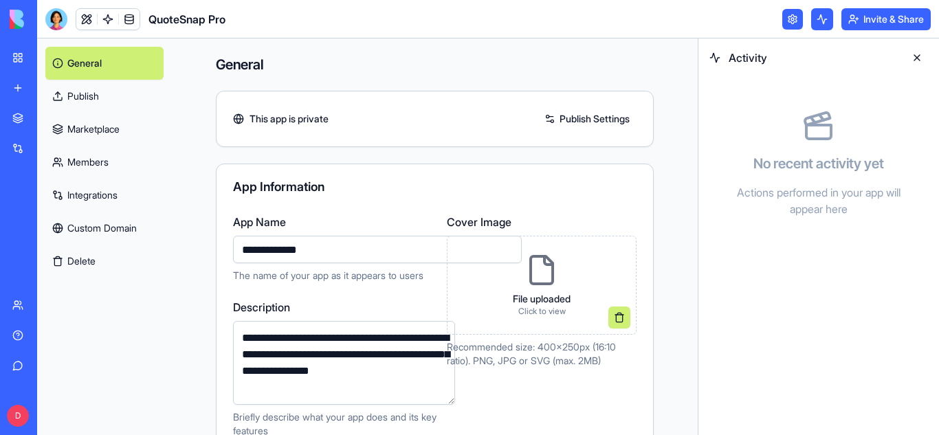
click at [916, 57] on button at bounding box center [917, 58] width 22 height 22
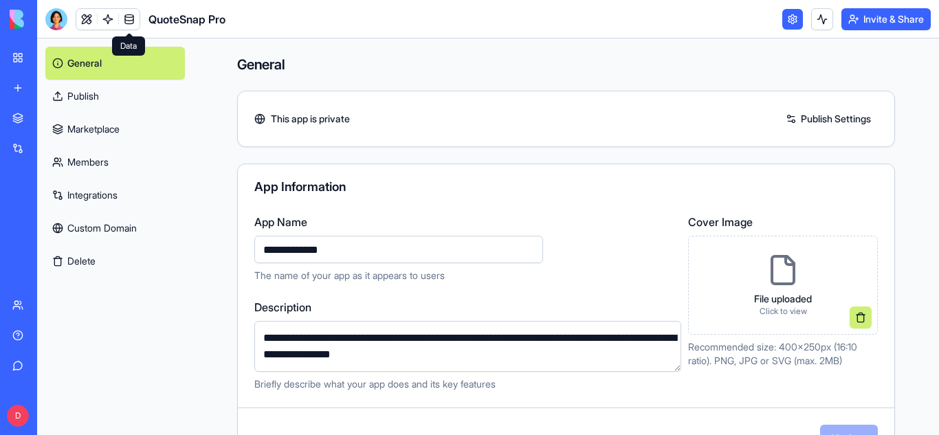
click at [124, 21] on link at bounding box center [129, 19] width 21 height 21
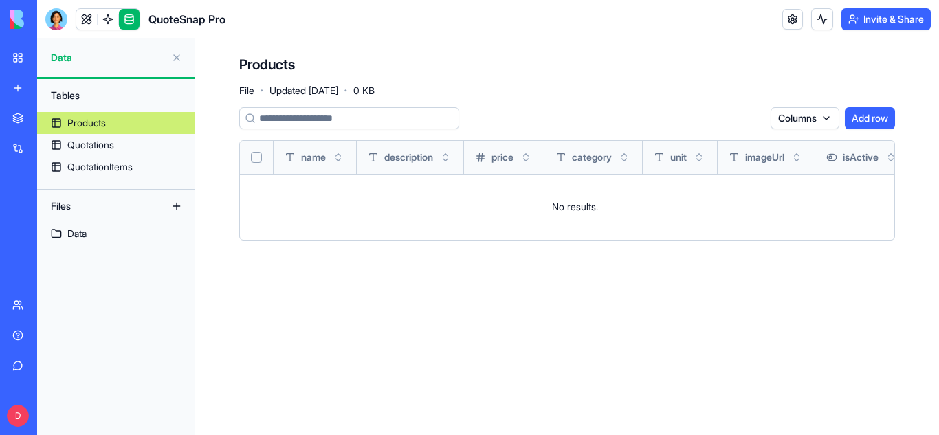
click at [113, 122] on link "Products" at bounding box center [115, 123] width 157 height 22
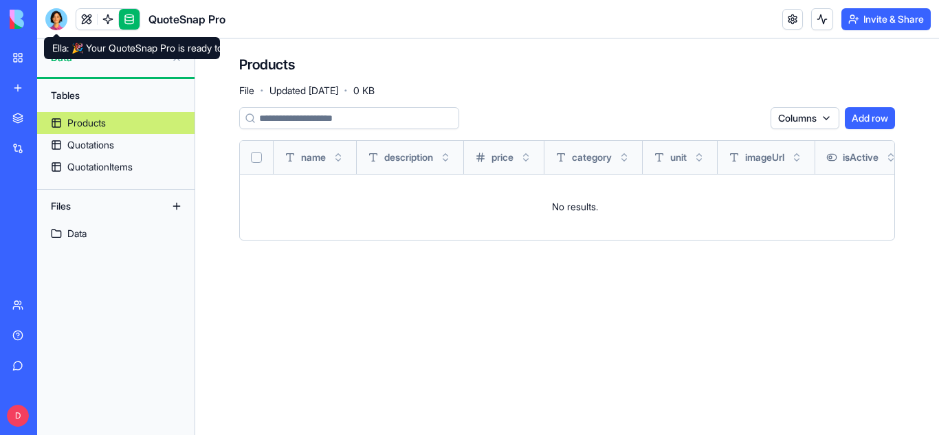
click at [54, 27] on div at bounding box center [56, 19] width 22 height 22
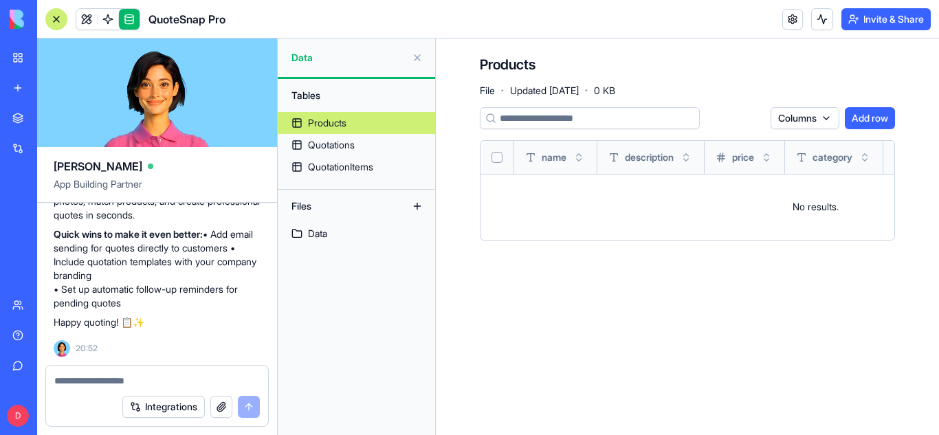
click at [174, 332] on div "🎉 Your QuoteSnap Pro is ready to rock! Take photos, match products, and create …" at bounding box center [157, 255] width 207 height 160
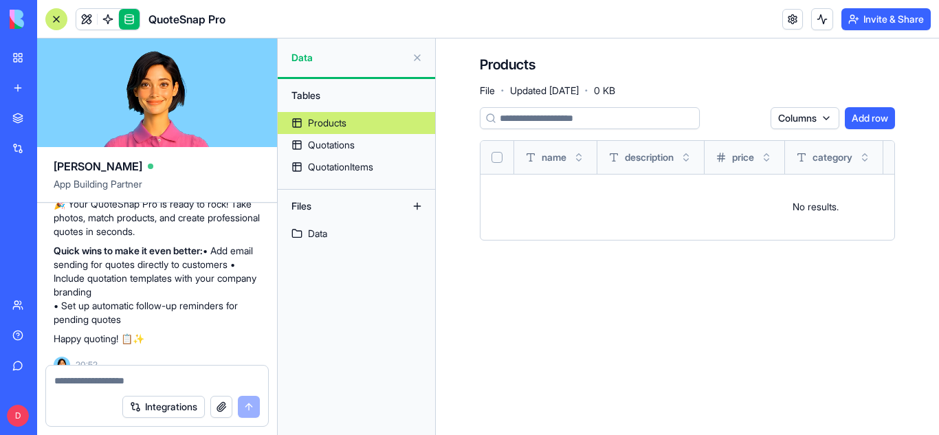
scroll to position [457, 0]
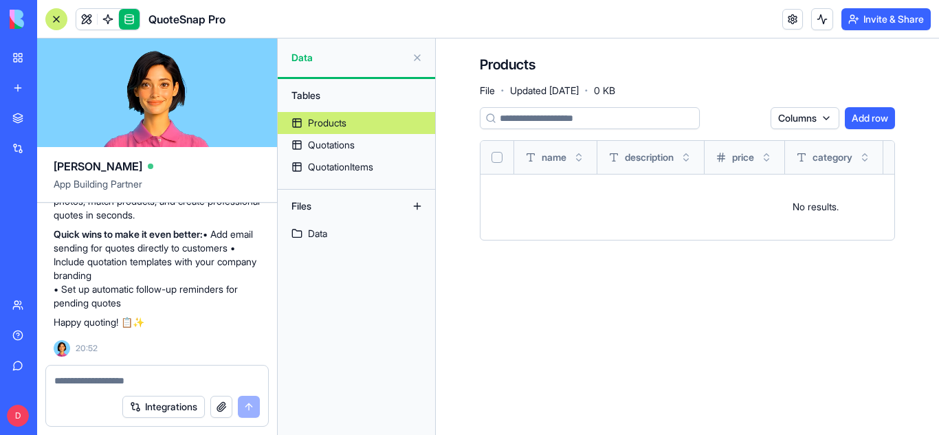
click at [133, 376] on textarea at bounding box center [157, 381] width 206 height 14
type textarea "**********"
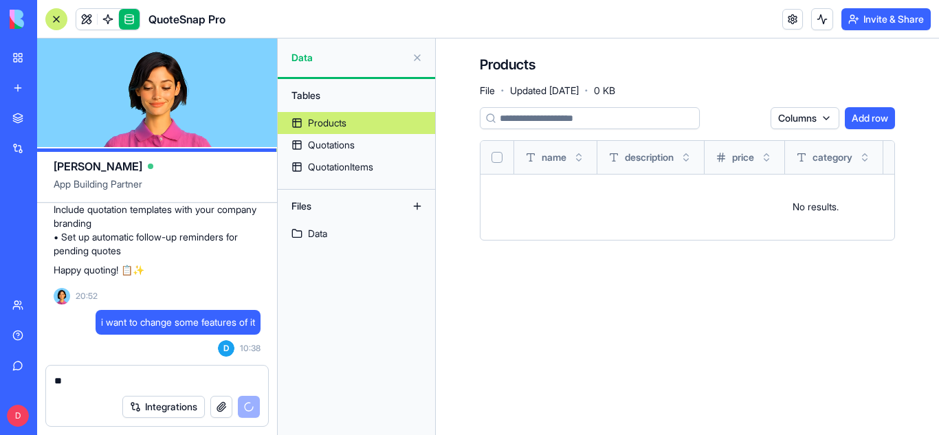
click at [217, 314] on div "i want to change some features of it" at bounding box center [178, 322] width 165 height 25
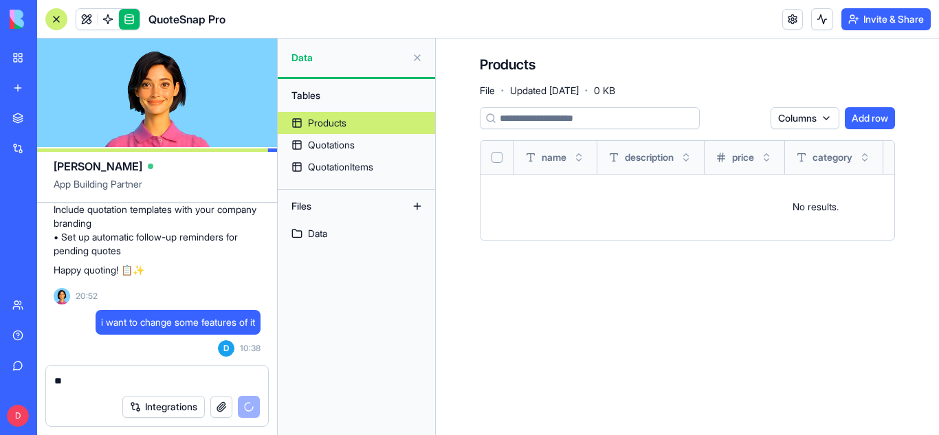
click at [213, 319] on span "i want to change some features of it" at bounding box center [178, 323] width 154 height 14
click at [250, 415] on div "Integrations" at bounding box center [191, 407] width 138 height 22
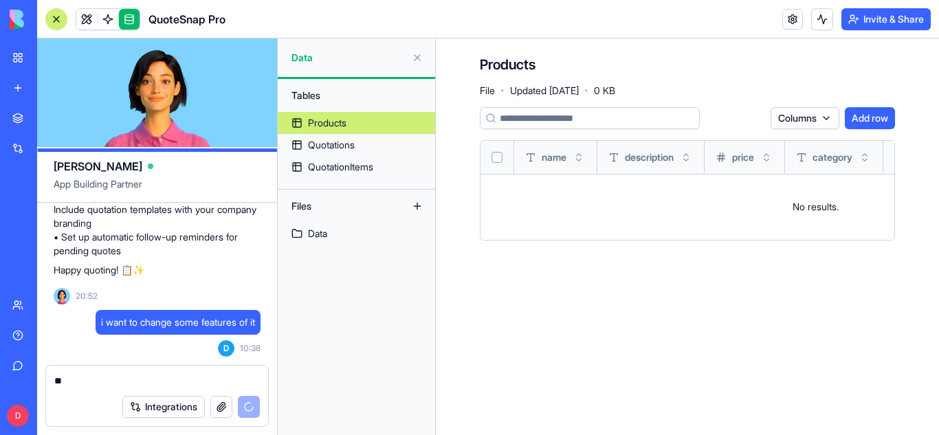
click at [218, 327] on span "i want to change some features of it" at bounding box center [178, 323] width 154 height 14
click at [83, 383] on textarea "**" at bounding box center [157, 381] width 206 height 14
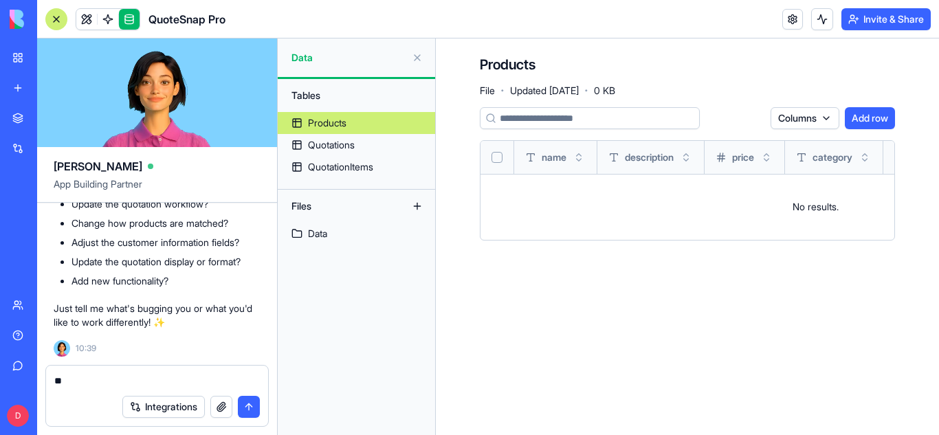
click at [171, 314] on p "Just tell me what's bugging you or what you'd like to work differently! ✨" at bounding box center [157, 316] width 207 height 28
click at [100, 372] on div "**" at bounding box center [157, 377] width 222 height 22
click at [87, 378] on textarea "**" at bounding box center [157, 381] width 206 height 14
type textarea "*"
click at [100, 382] on textarea "**********" at bounding box center [157, 374] width 206 height 28
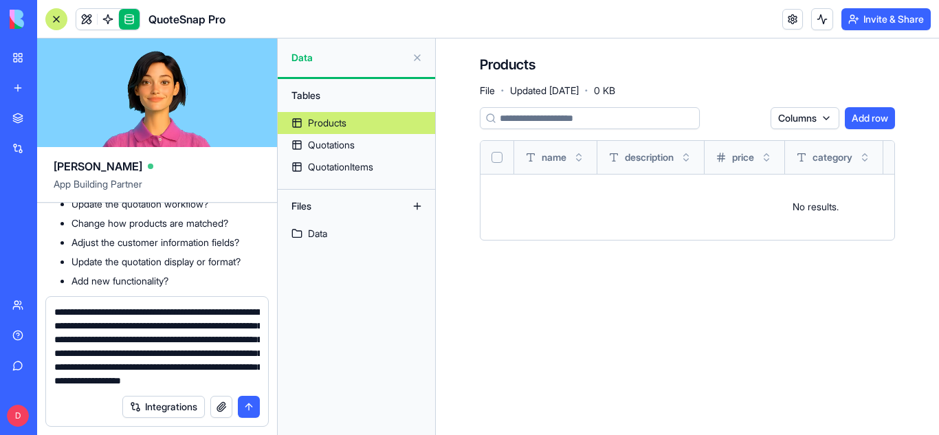
scroll to position [40, 0]
type textarea "**********"
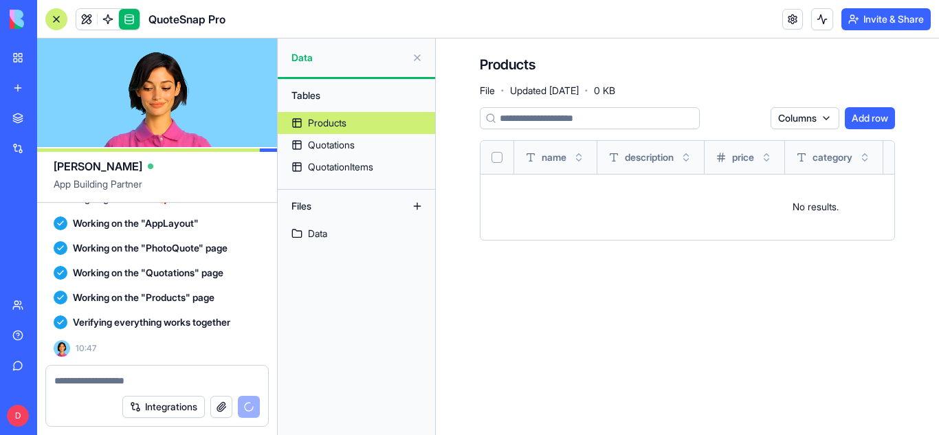
scroll to position [1551, 0]
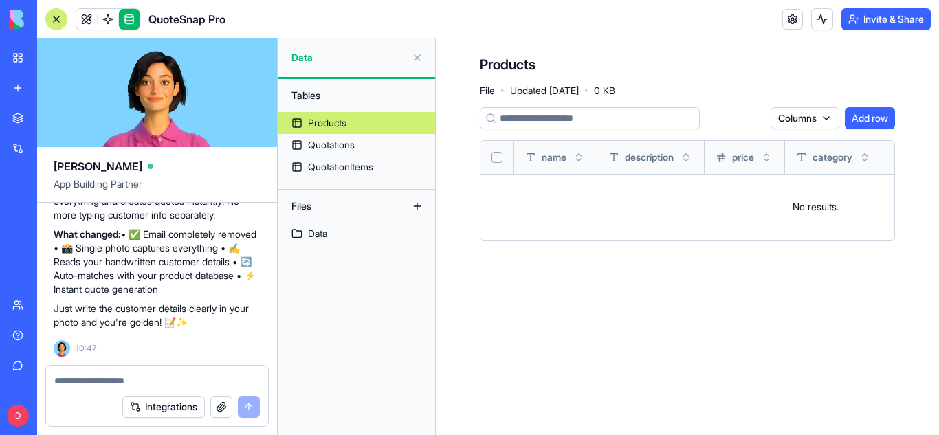
click at [133, 25] on link at bounding box center [129, 19] width 21 height 21
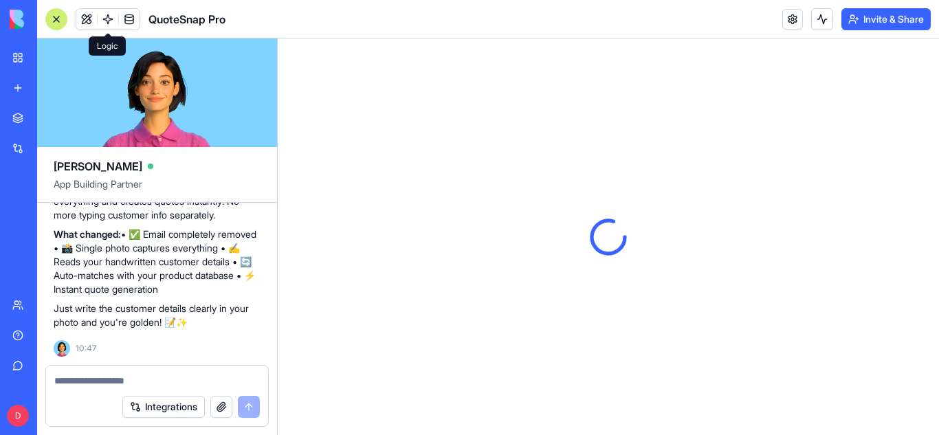
click at [111, 23] on span at bounding box center [108, 19] width 39 height 39
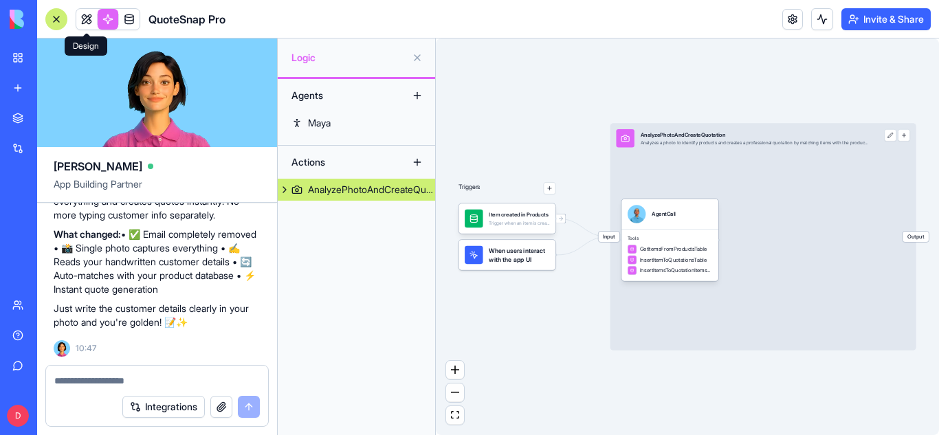
click at [85, 19] on link at bounding box center [86, 19] width 21 height 21
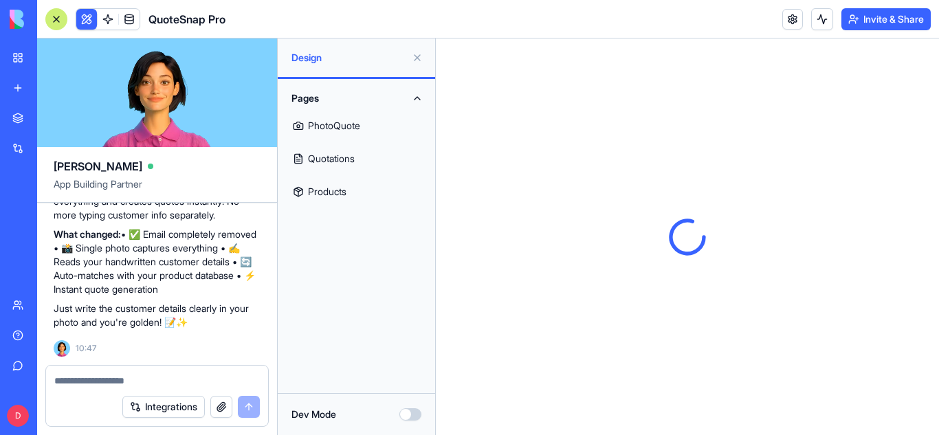
click at [344, 127] on link "PhotoQuote" at bounding box center [356, 125] width 141 height 33
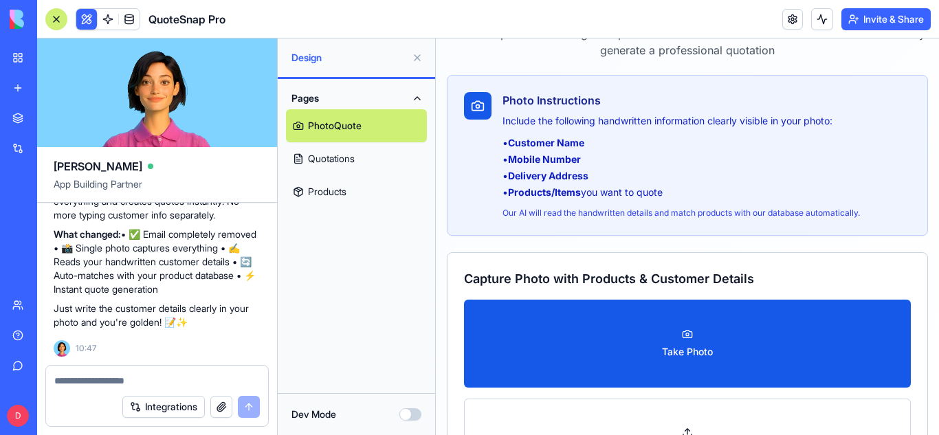
scroll to position [164, 0]
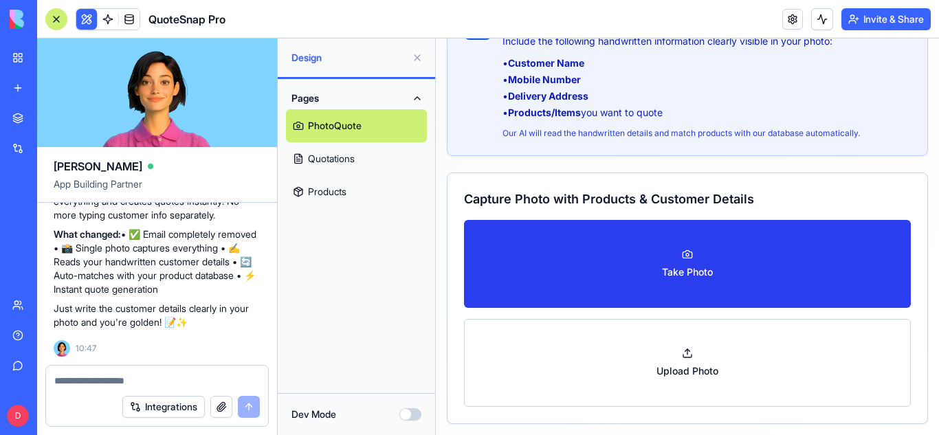
click at [718, 254] on button "Take Photo" at bounding box center [687, 264] width 447 height 88
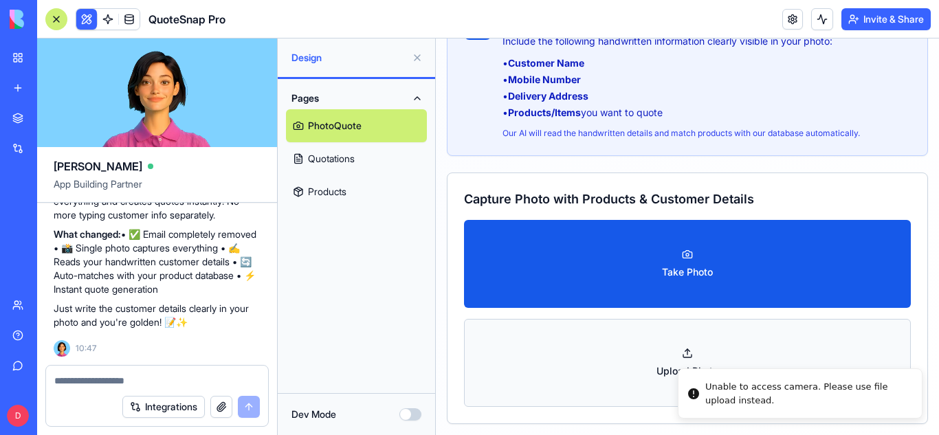
click at [682, 349] on button "Upload Photo" at bounding box center [687, 363] width 447 height 88
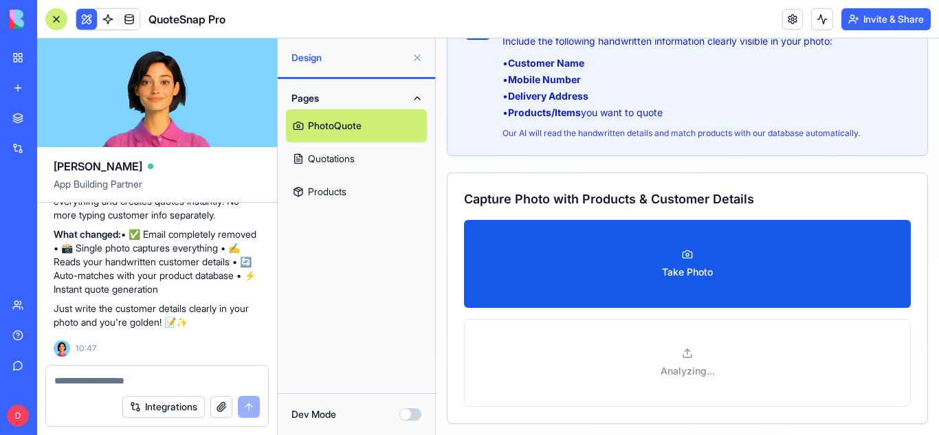
click at [85, 18] on button at bounding box center [86, 19] width 21 height 21
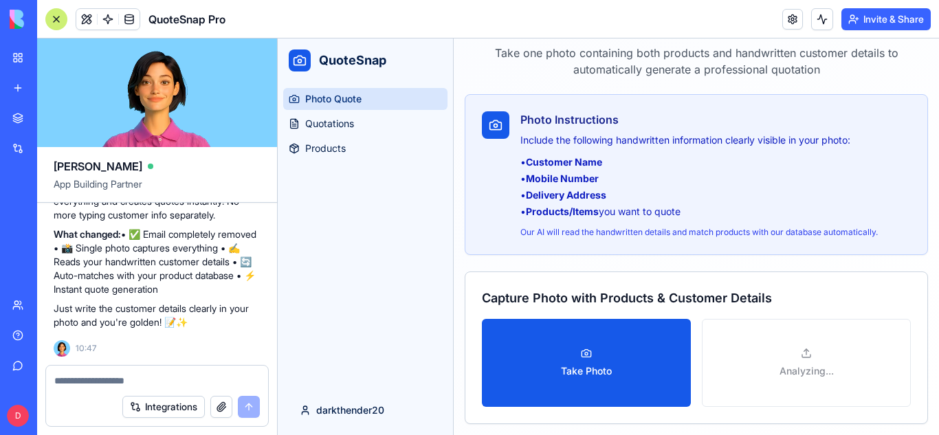
scroll to position [65, 0]
click at [401, 228] on div "Photo Quote Quotations Products" at bounding box center [365, 234] width 175 height 303
click at [110, 20] on span at bounding box center [129, 19] width 39 height 39
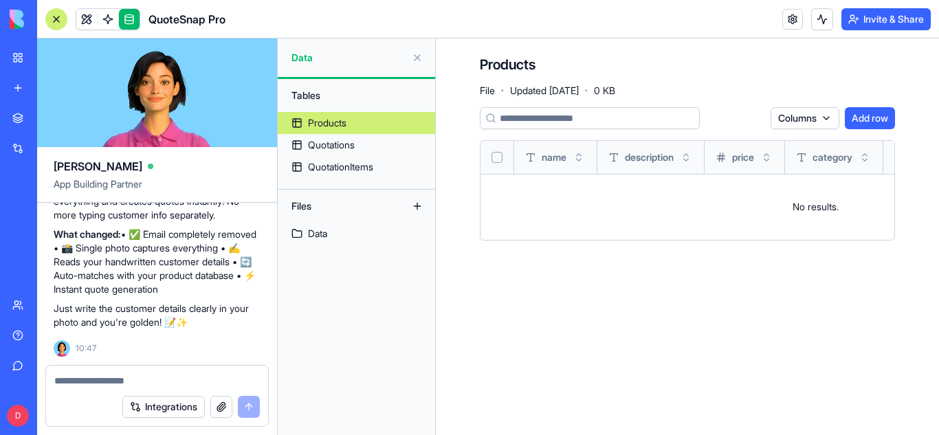
click at [133, 20] on link at bounding box center [129, 19] width 21 height 21
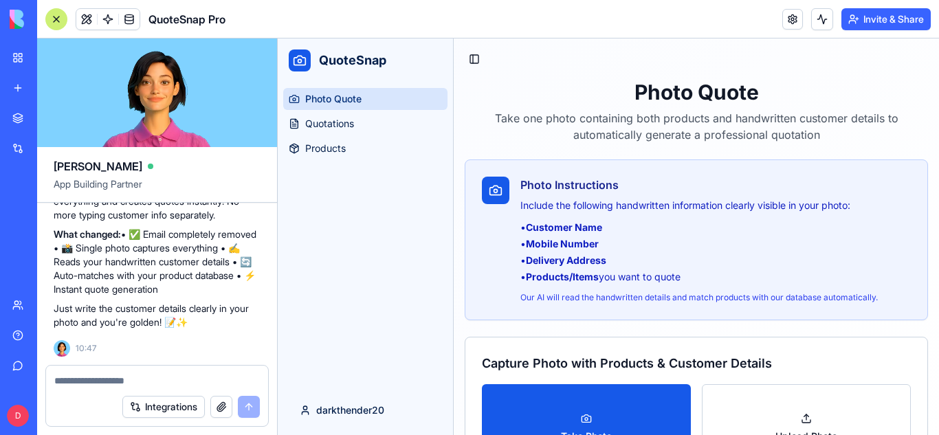
scroll to position [65, 0]
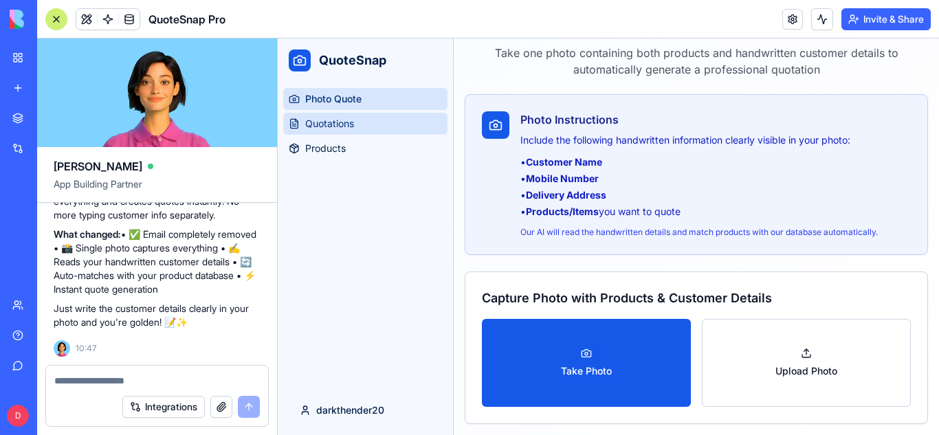
click at [331, 123] on span "Quotations" at bounding box center [329, 124] width 49 height 14
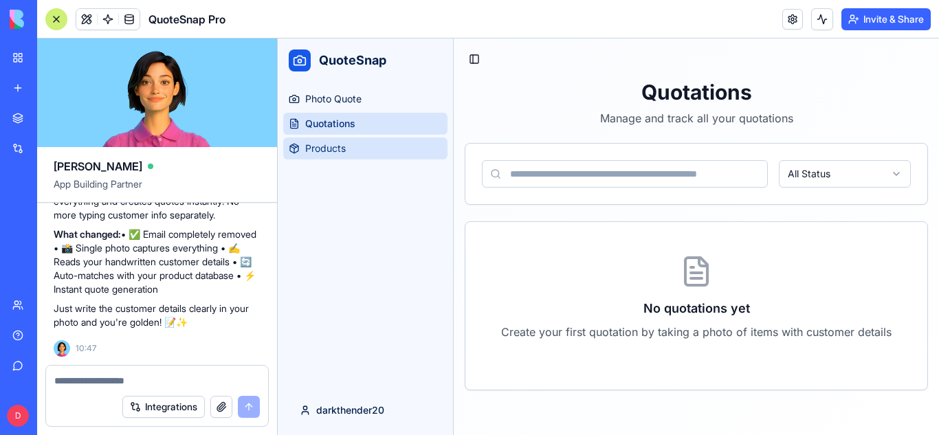
click at [356, 145] on link "Products" at bounding box center [365, 149] width 164 height 22
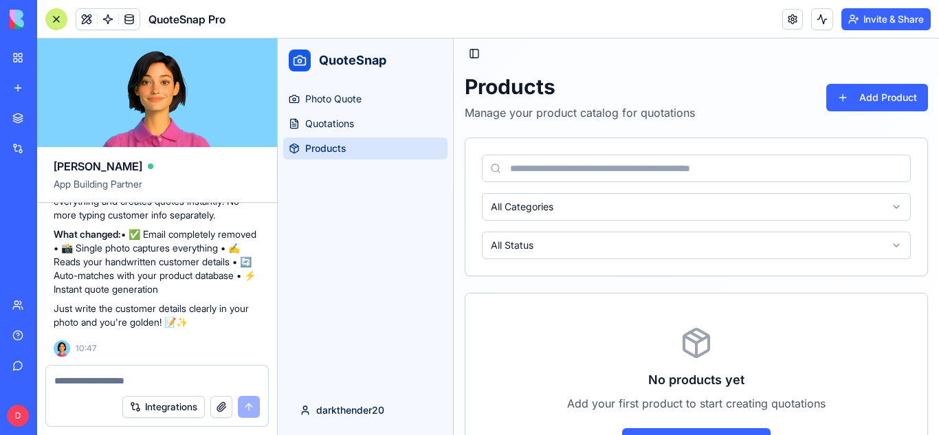
scroll to position [3, 0]
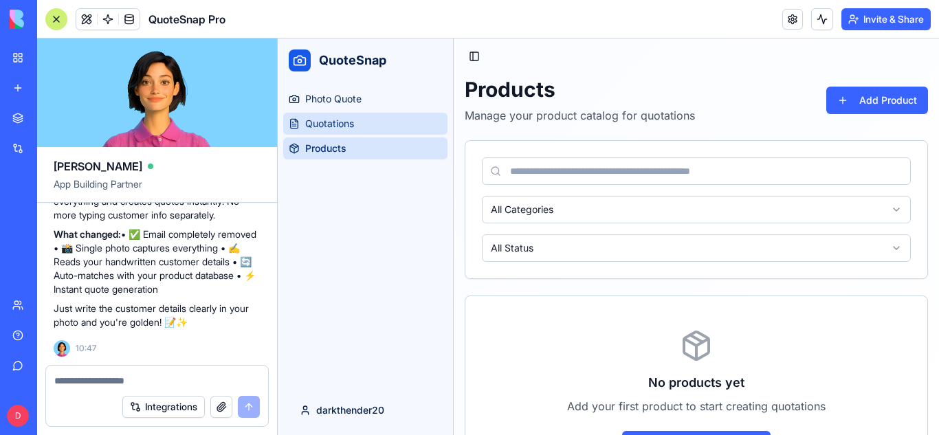
click at [371, 129] on link "Quotations" at bounding box center [365, 124] width 164 height 22
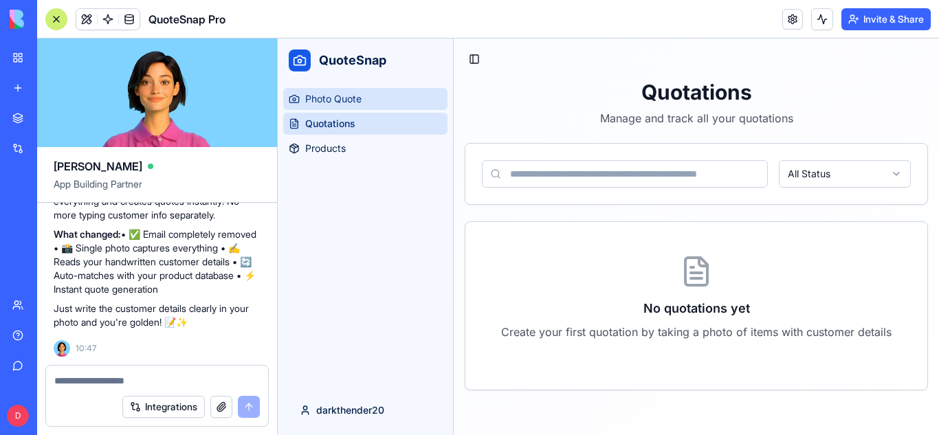
click at [374, 105] on link "Photo Quote" at bounding box center [365, 99] width 164 height 22
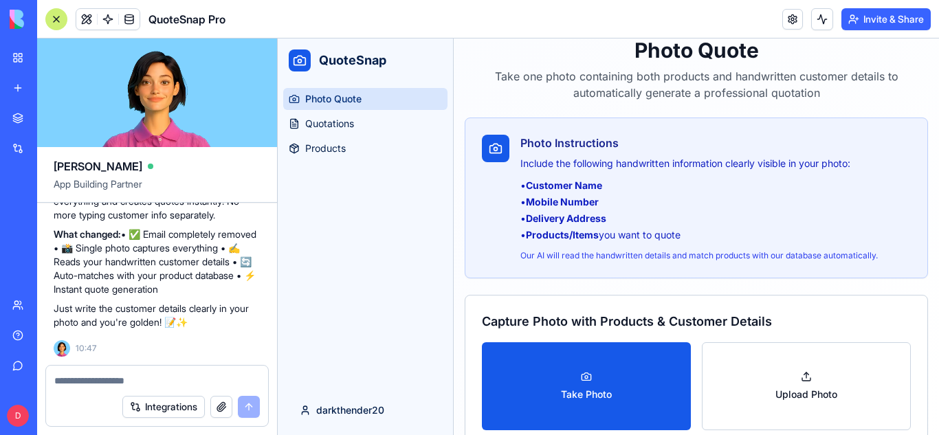
scroll to position [65, 0]
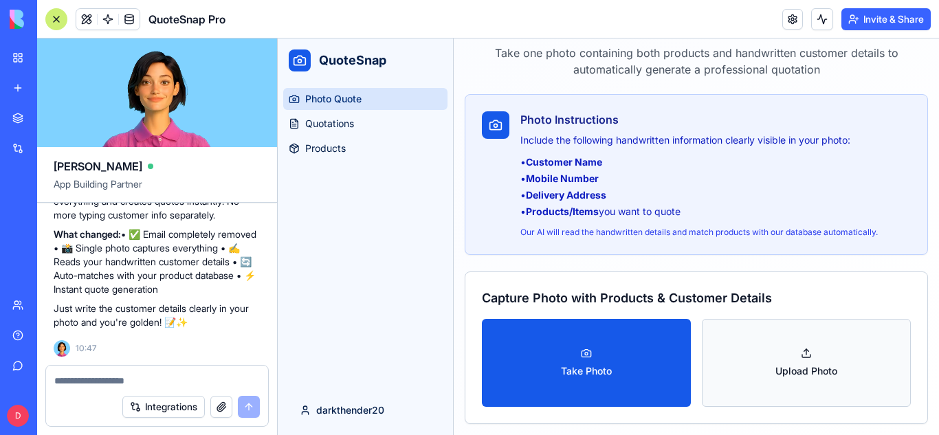
click at [826, 354] on button "Upload Photo" at bounding box center [806, 363] width 209 height 88
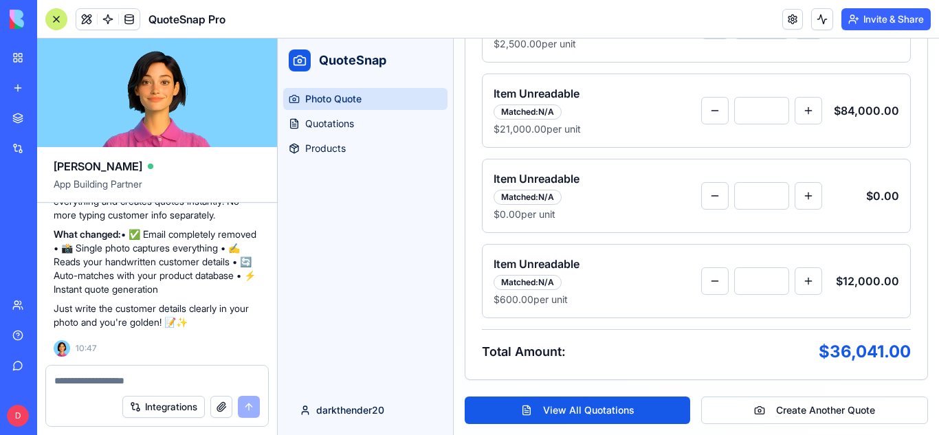
scroll to position [1309, 0]
click at [551, 136] on p "$21,000.00 per unit" at bounding box center [598, 129] width 208 height 14
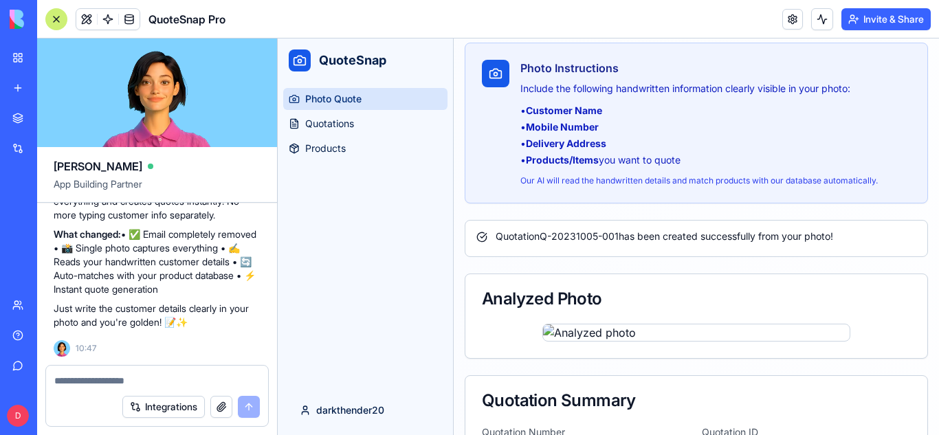
scroll to position [0, 0]
